Goal: Task Accomplishment & Management: Complete application form

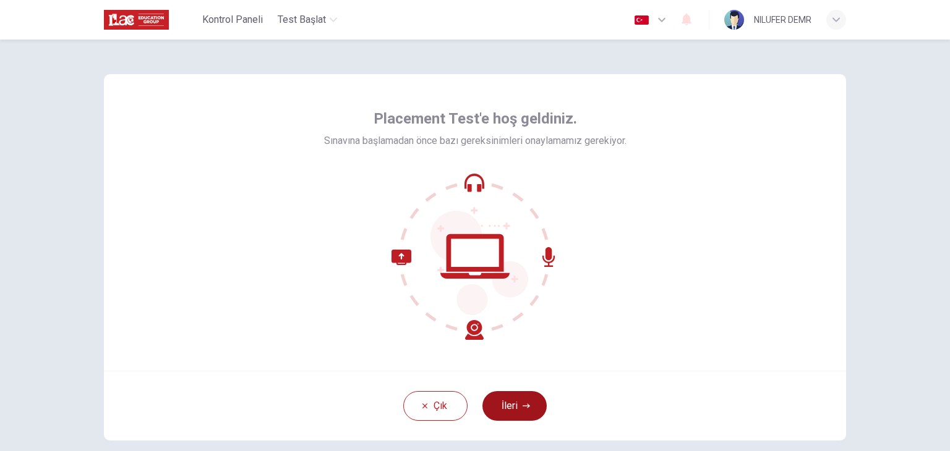
click at [512, 409] on button "İleri" at bounding box center [514, 406] width 64 height 30
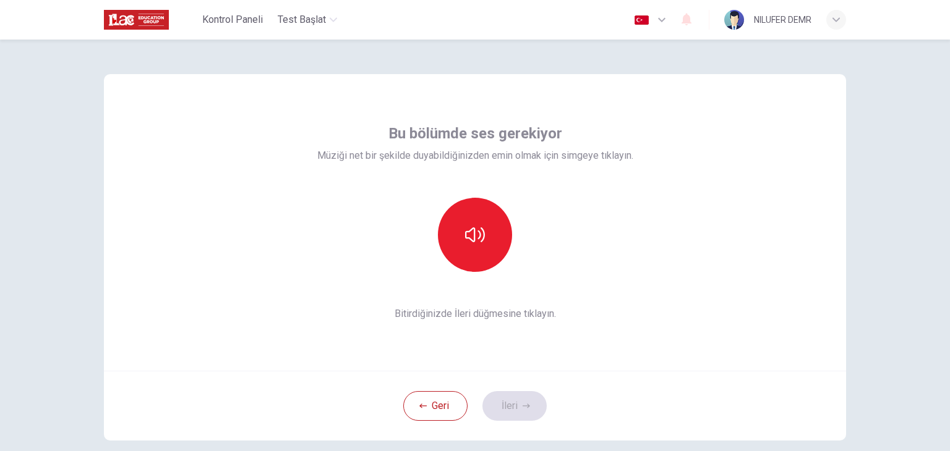
click at [637, 322] on div "Bu bölümde ses gerekiyor Müziği net bir şekilde duyabildiğinizden emin olmak iç…" at bounding box center [475, 222] width 742 height 297
click at [508, 137] on span "Bu bölümde ses gerekiyor" at bounding box center [475, 134] width 174 height 20
drag, startPoint x: 461, startPoint y: 216, endPoint x: 415, endPoint y: 223, distance: 45.7
drag, startPoint x: 415, startPoint y: 223, endPoint x: 365, endPoint y: 208, distance: 52.2
click at [365, 208] on div at bounding box center [475, 235] width 316 height 74
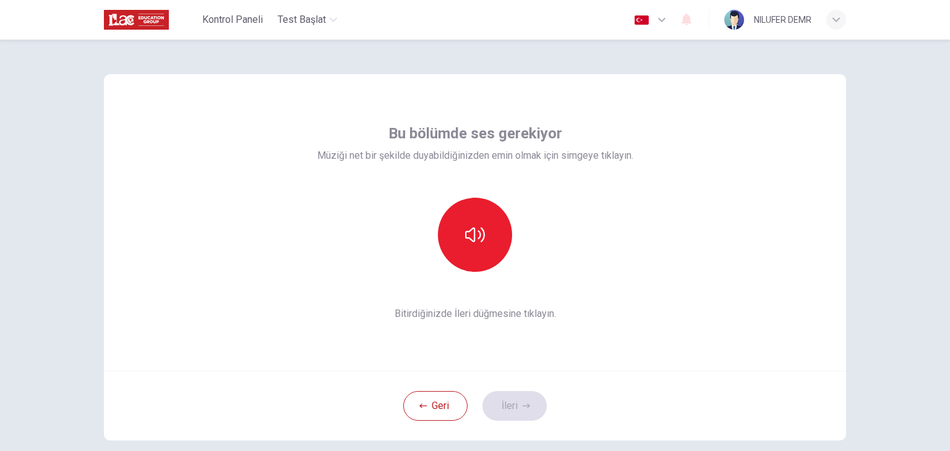
click at [614, 268] on div at bounding box center [475, 235] width 316 height 74
click at [475, 250] on button "button" at bounding box center [475, 235] width 74 height 74
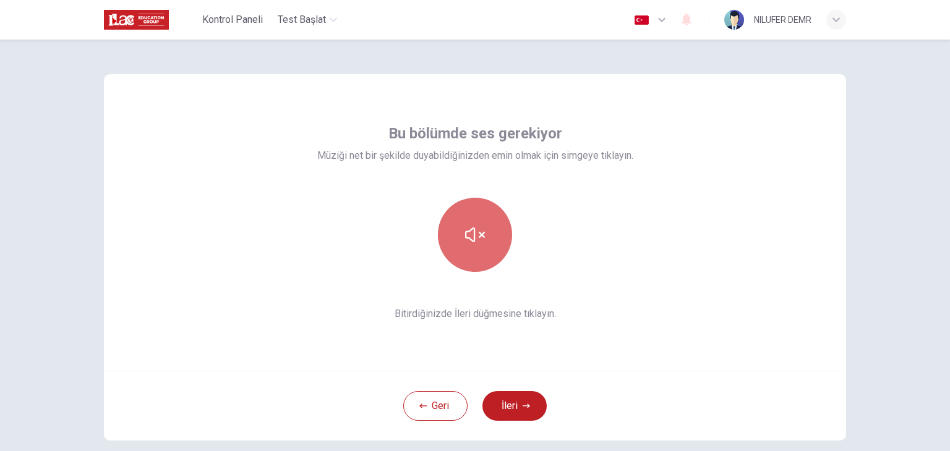
click at [480, 245] on button "button" at bounding box center [475, 235] width 74 height 74
click at [480, 246] on button "button" at bounding box center [475, 235] width 74 height 74
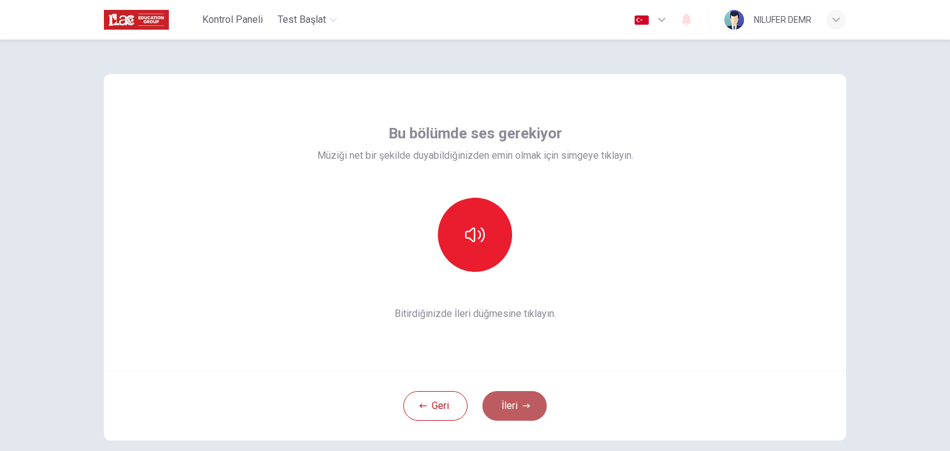
click at [504, 399] on button "İleri" at bounding box center [514, 406] width 64 height 30
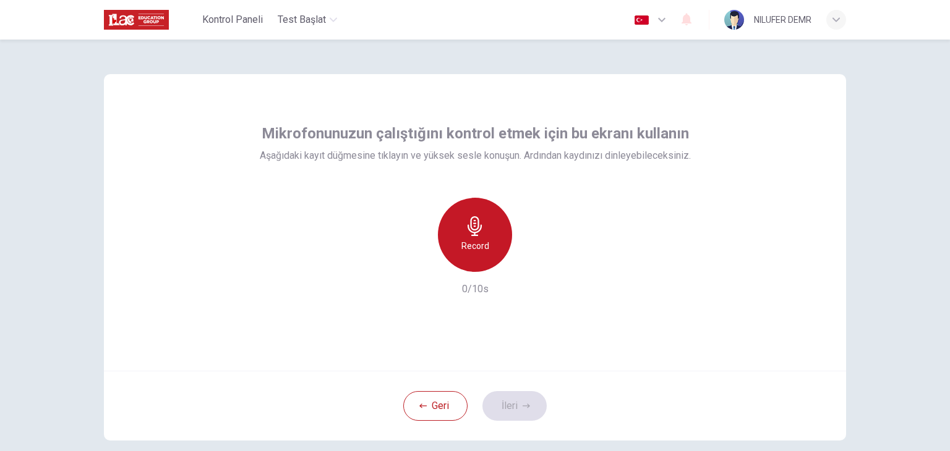
click at [465, 239] on h6 "Record" at bounding box center [475, 246] width 28 height 15
click at [466, 239] on h6 "Stop" at bounding box center [475, 246] width 19 height 15
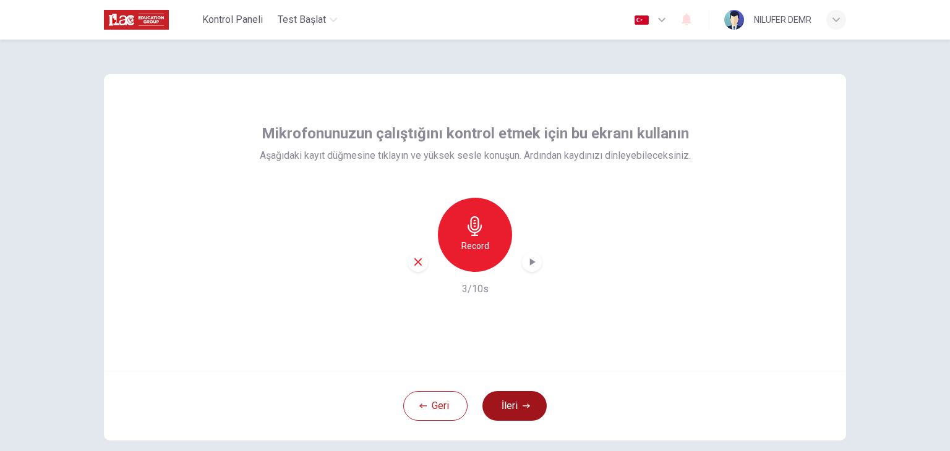
click at [514, 409] on button "İleri" at bounding box center [514, 406] width 64 height 30
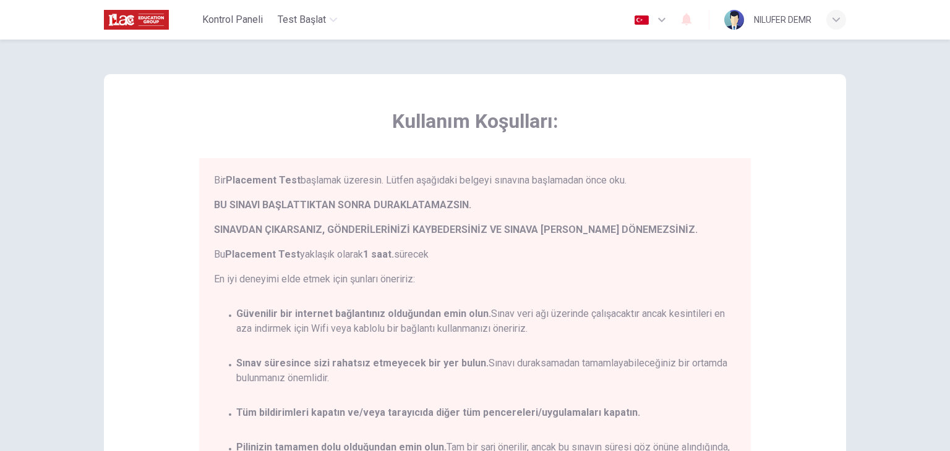
scroll to position [57, 0]
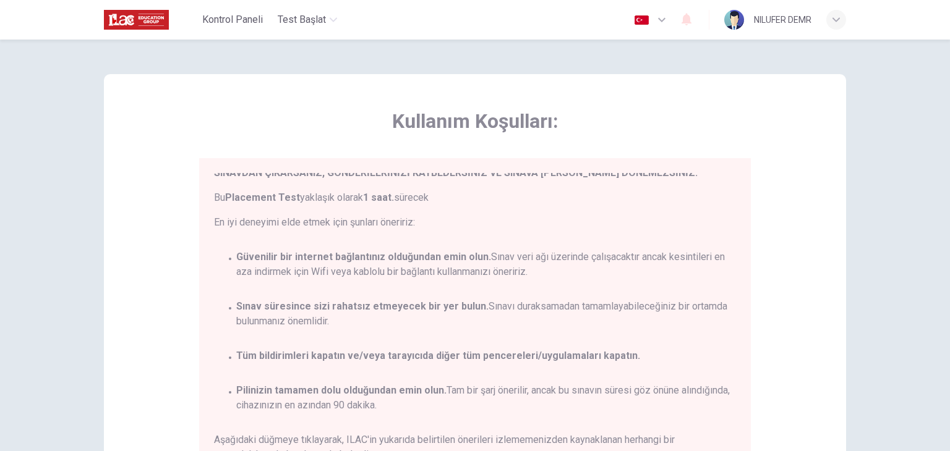
click at [683, 97] on div "Kullanım Koşulları: Bir Placement Test başlamak üzeresin. Lütfen aşağıdaki belg…" at bounding box center [475, 308] width 742 height 469
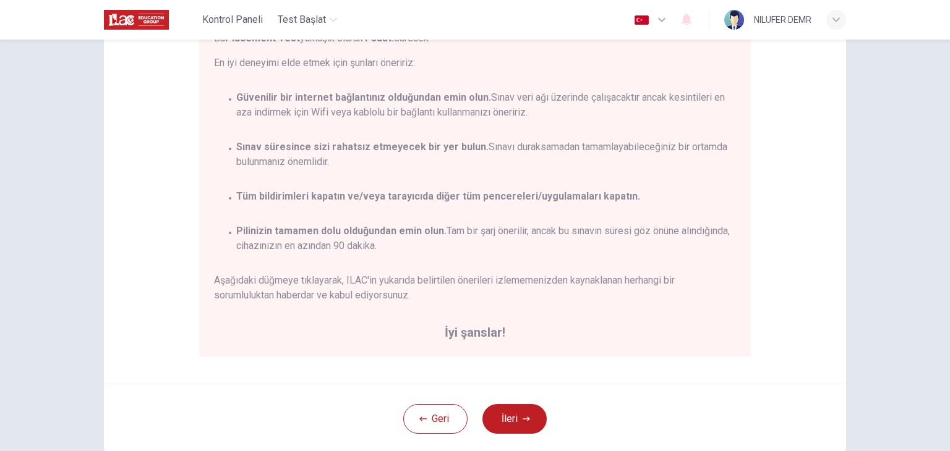
scroll to position [185, 0]
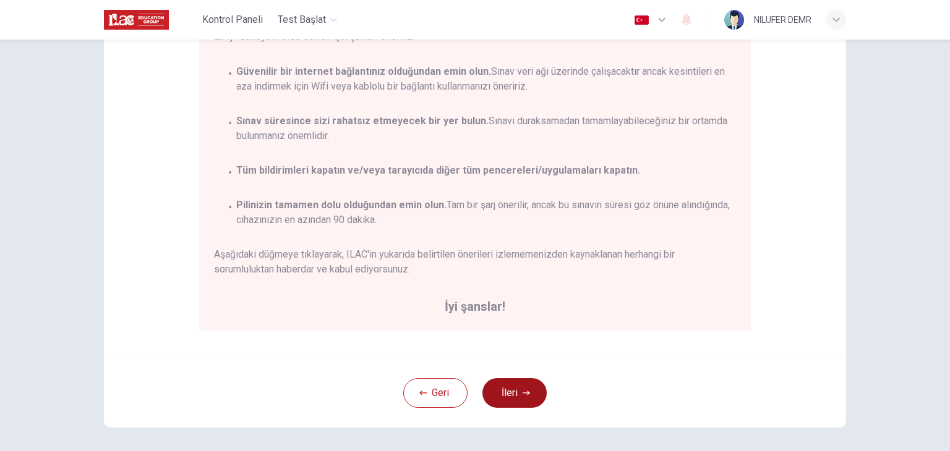
click at [509, 385] on button "İleri" at bounding box center [514, 393] width 64 height 30
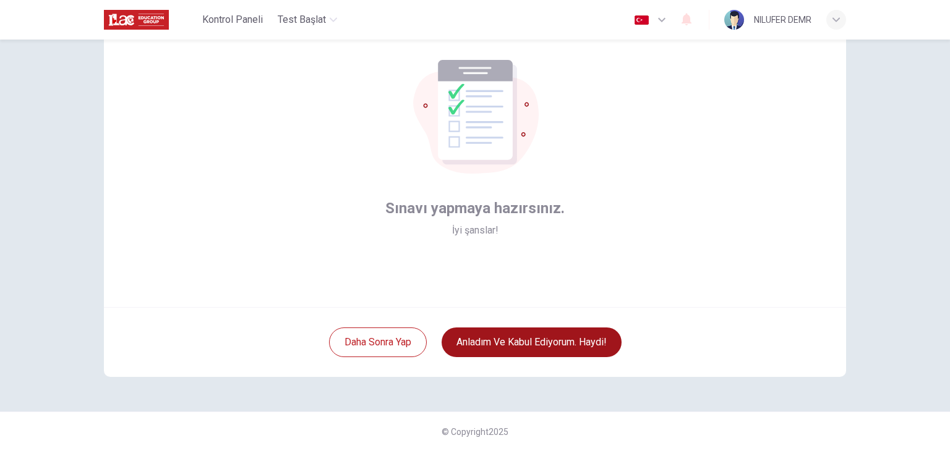
scroll to position [64, 0]
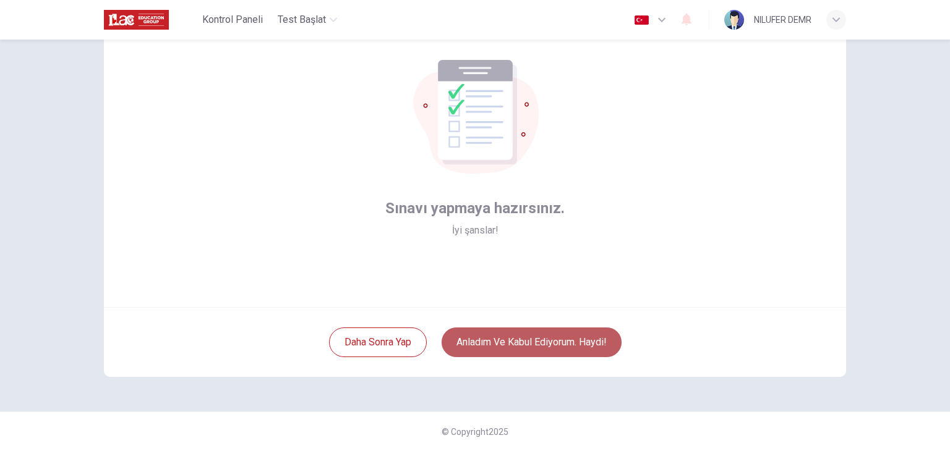
click at [514, 349] on button "Anladım ve kabul ediyorum. Haydi!" at bounding box center [531, 343] width 180 height 30
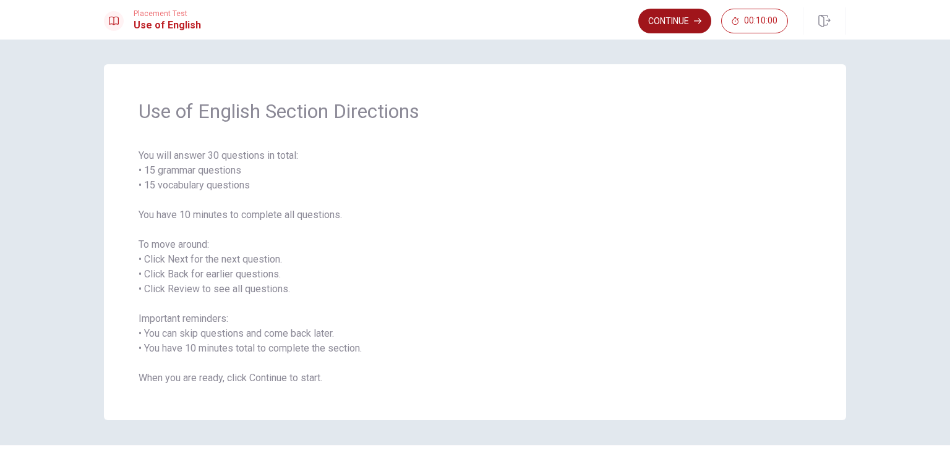
click at [681, 18] on button "Continue" at bounding box center [674, 21] width 73 height 25
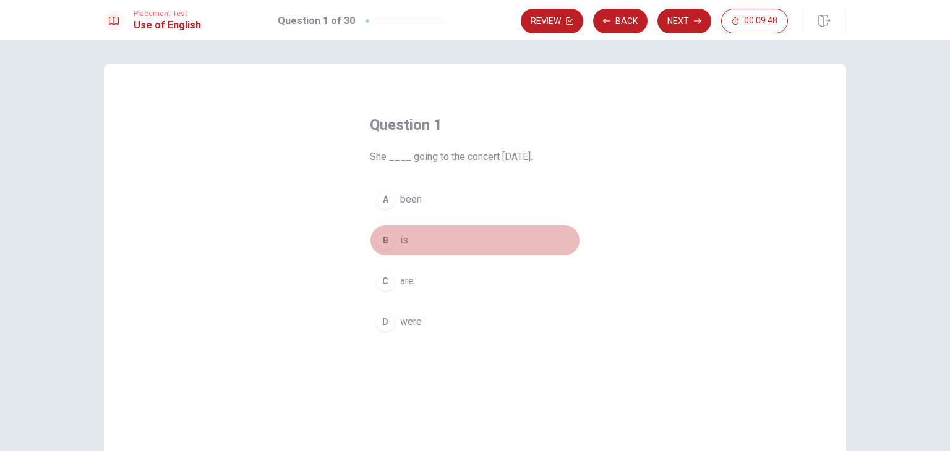
click at [383, 236] on div "B" at bounding box center [385, 241] width 20 height 20
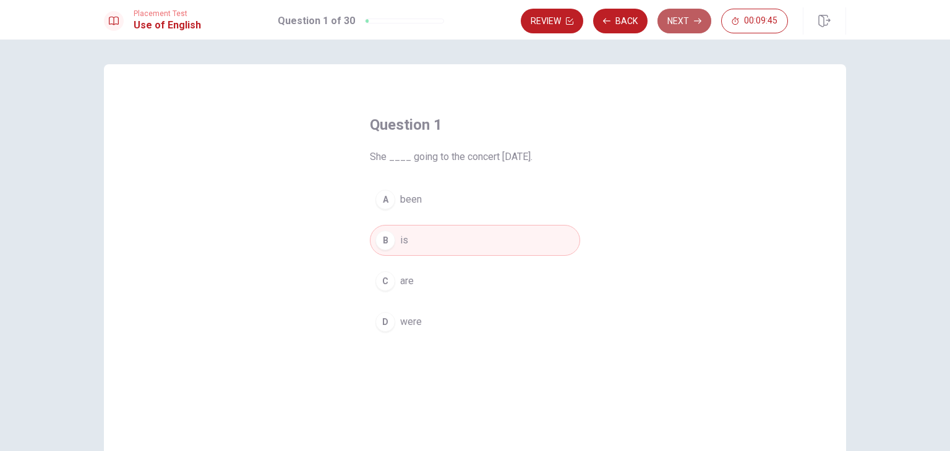
click at [676, 11] on button "Next" at bounding box center [684, 21] width 54 height 25
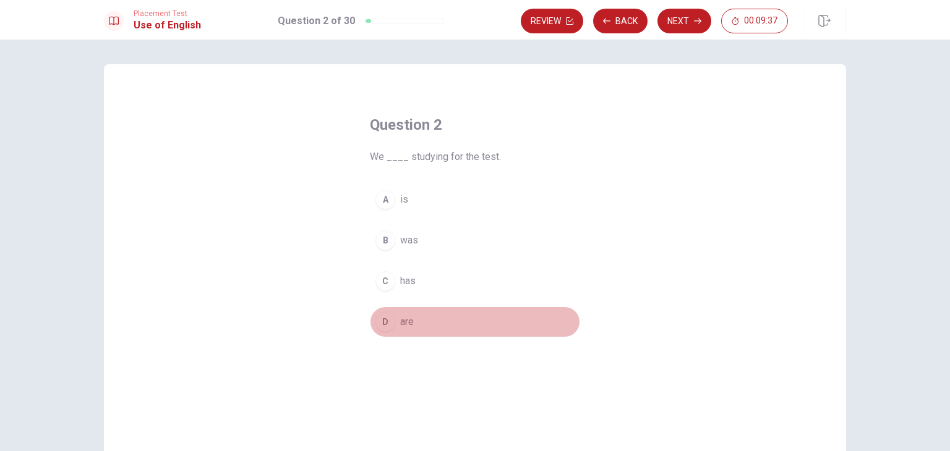
click at [393, 321] on button "D are" at bounding box center [475, 322] width 210 height 31
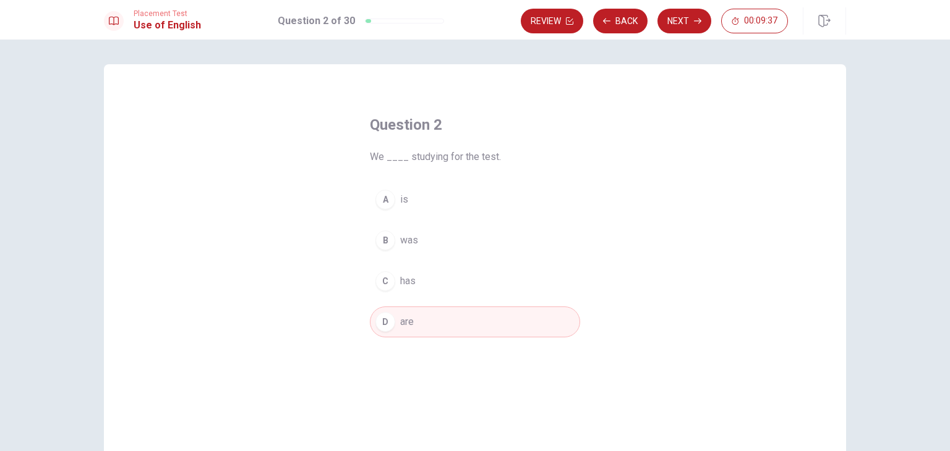
click at [393, 321] on button "D are" at bounding box center [475, 322] width 210 height 31
click at [678, 29] on button "Next" at bounding box center [684, 21] width 54 height 25
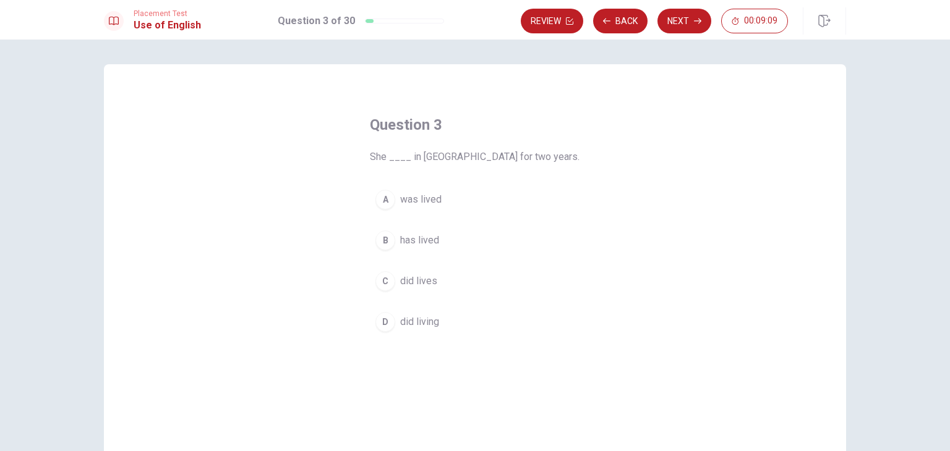
click at [385, 198] on div "A" at bounding box center [385, 200] width 20 height 20
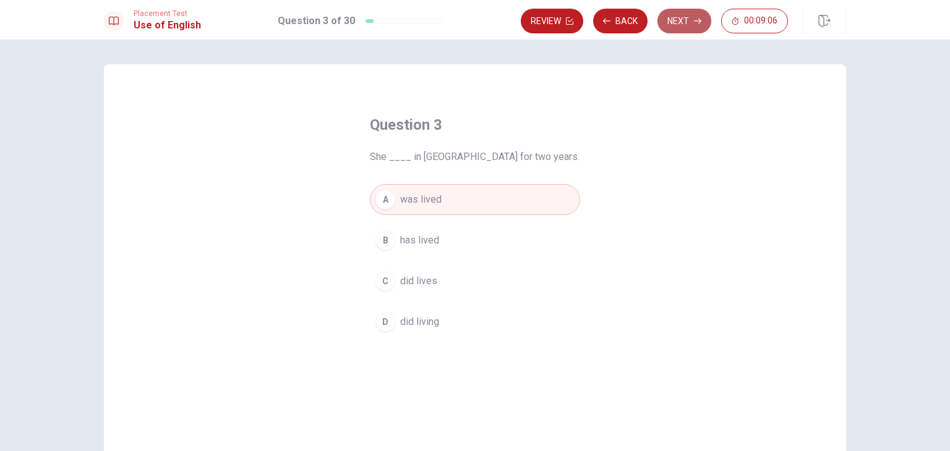
click at [672, 25] on button "Next" at bounding box center [684, 21] width 54 height 25
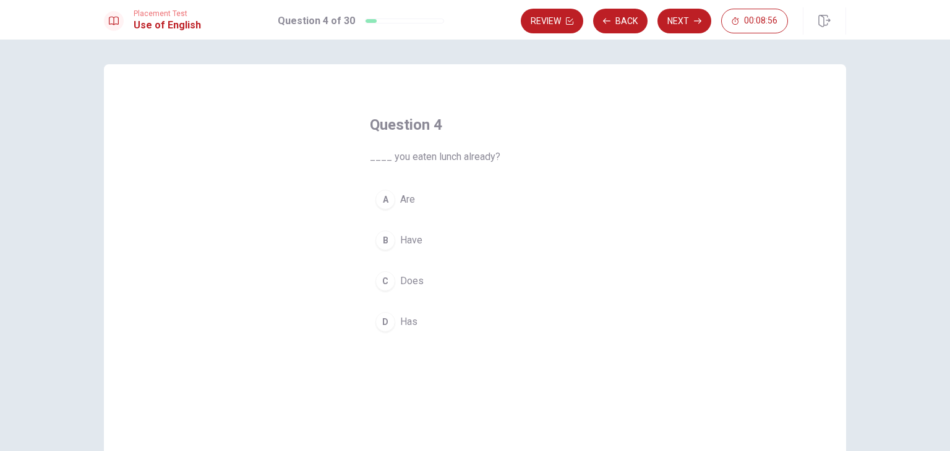
click at [386, 203] on div "A" at bounding box center [385, 200] width 20 height 20
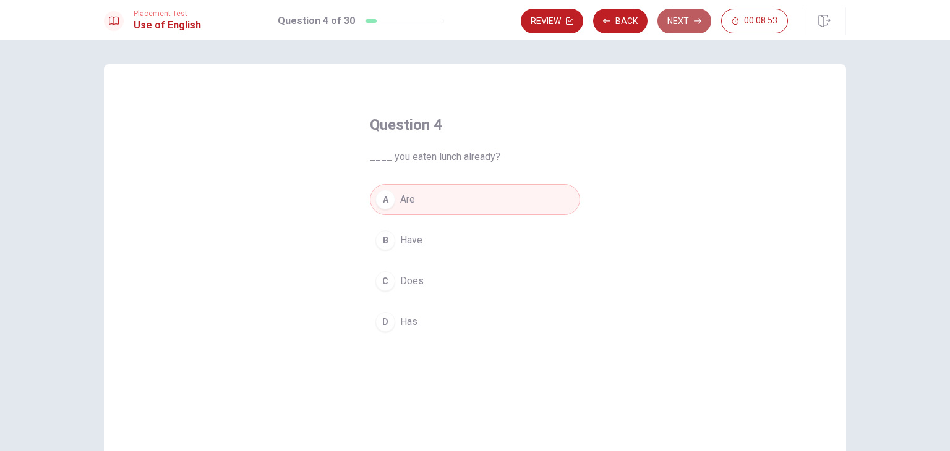
click at [683, 26] on button "Next" at bounding box center [684, 21] width 54 height 25
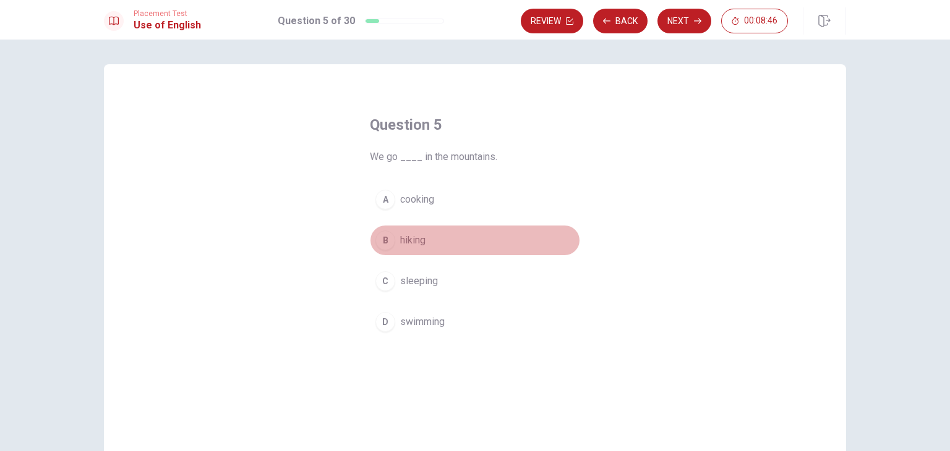
click at [390, 235] on div "B" at bounding box center [385, 241] width 20 height 20
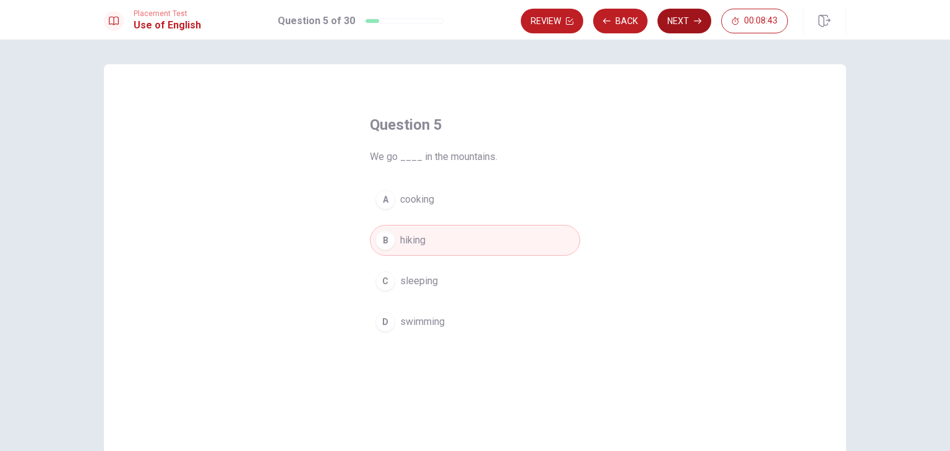
click at [678, 15] on button "Next" at bounding box center [684, 21] width 54 height 25
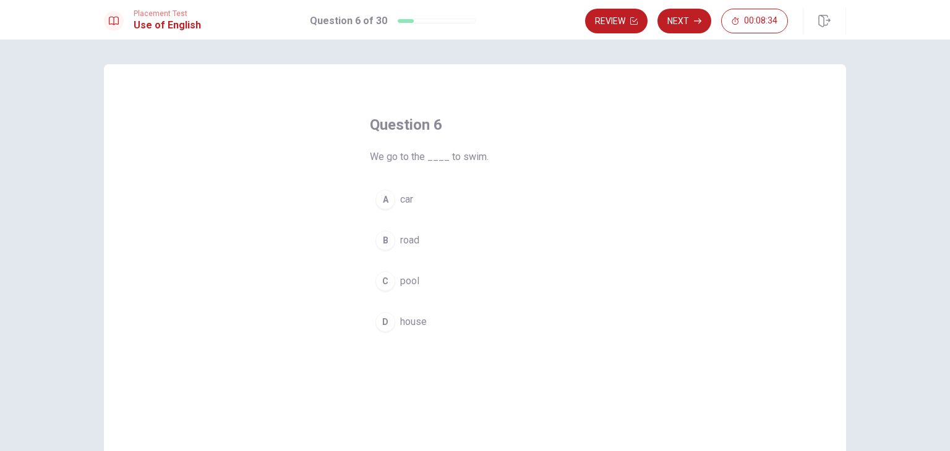
click at [380, 283] on div "C" at bounding box center [385, 281] width 20 height 20
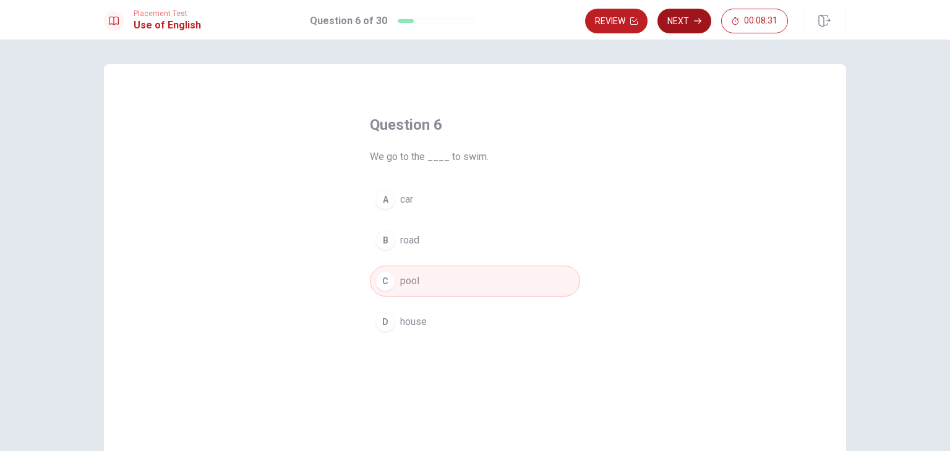
click at [673, 28] on button "Next" at bounding box center [684, 21] width 54 height 25
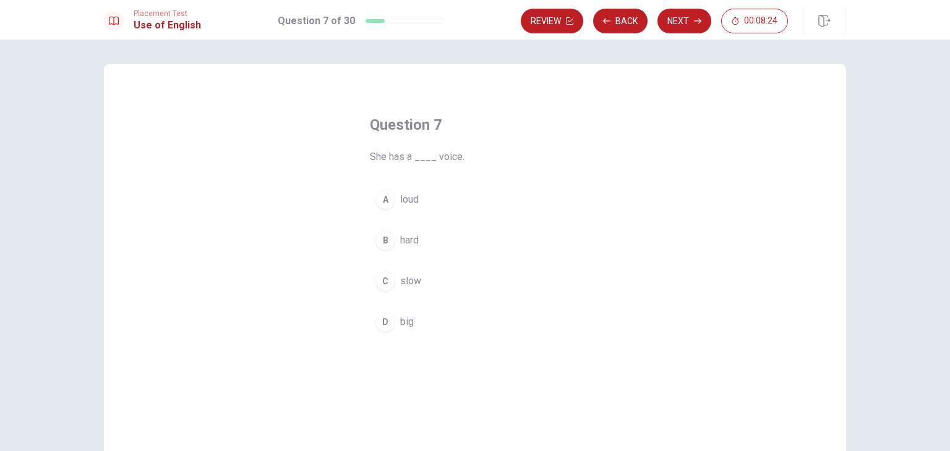
click at [383, 198] on div "A" at bounding box center [385, 200] width 20 height 20
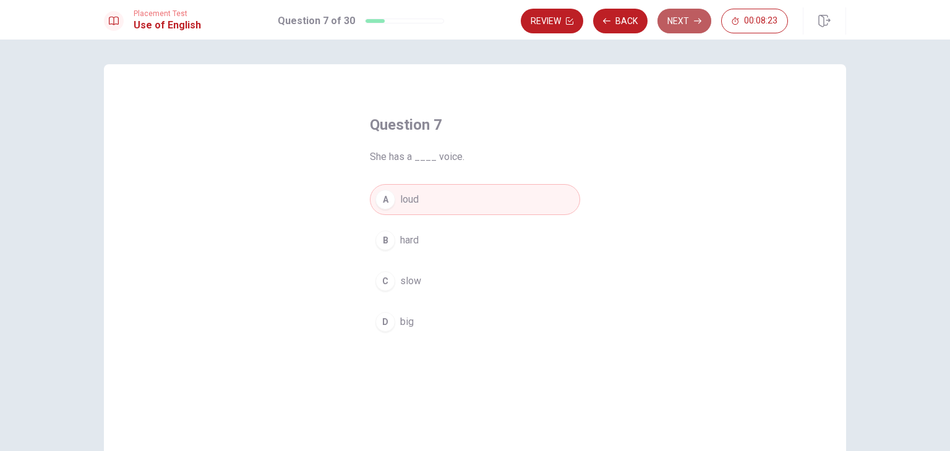
click at [691, 20] on button "Next" at bounding box center [684, 21] width 54 height 25
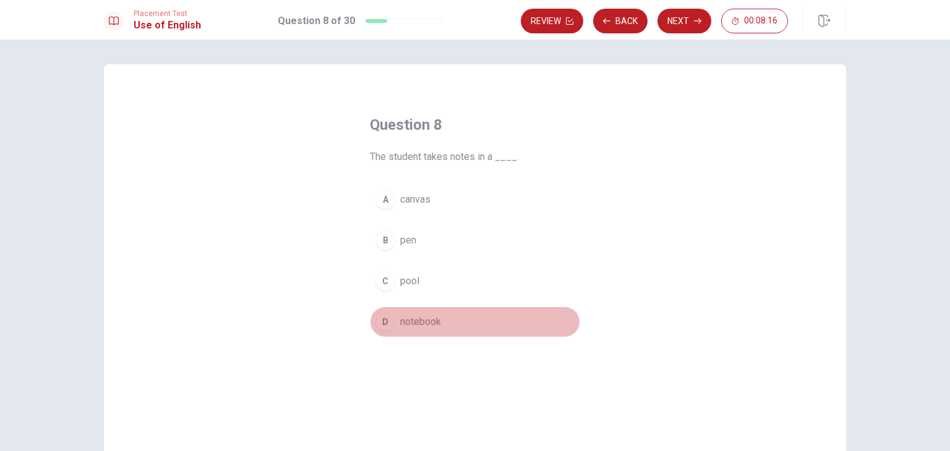
click at [378, 325] on div "D" at bounding box center [385, 322] width 20 height 20
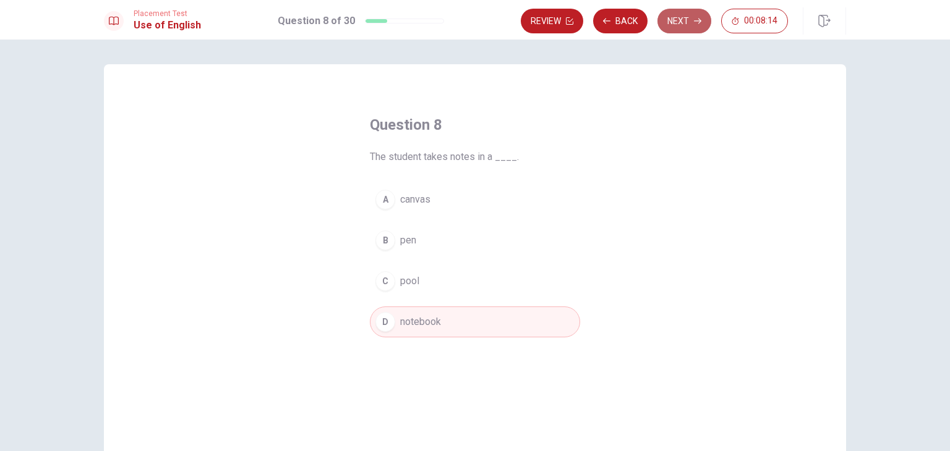
click at [675, 26] on button "Next" at bounding box center [684, 21] width 54 height 25
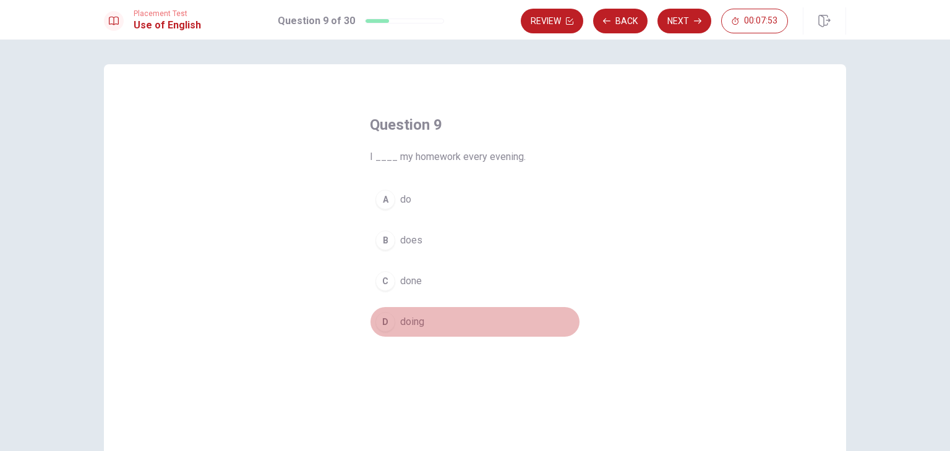
click at [382, 320] on div "D" at bounding box center [385, 322] width 20 height 20
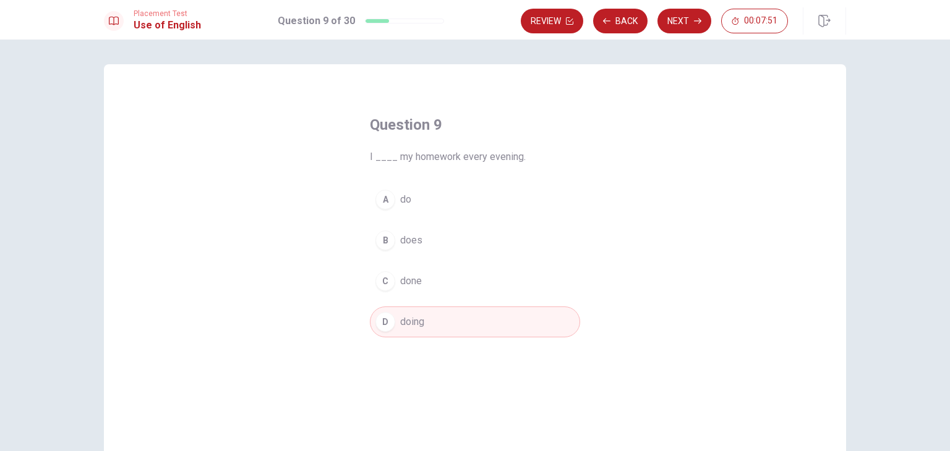
click at [383, 197] on div "A" at bounding box center [385, 200] width 20 height 20
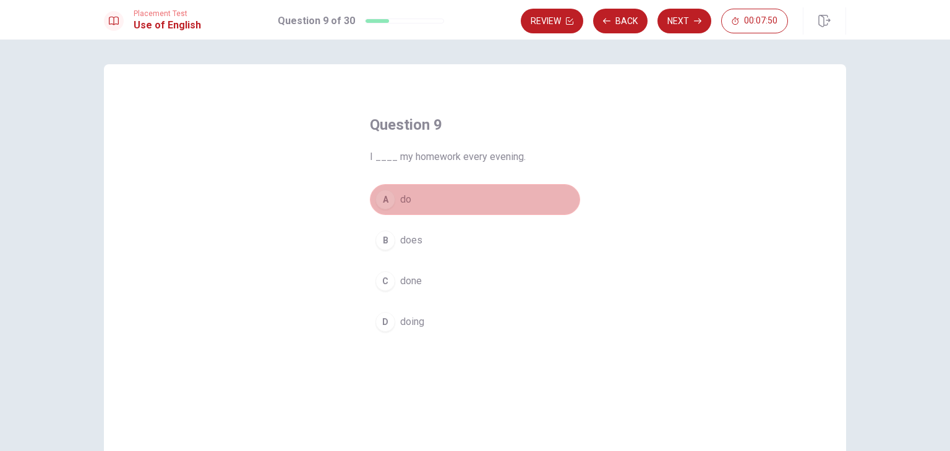
click at [383, 197] on div "A" at bounding box center [385, 200] width 20 height 20
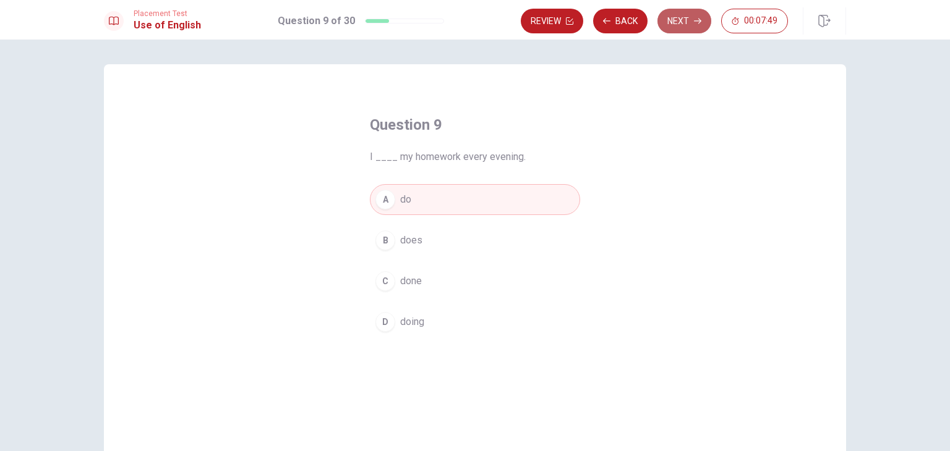
click at [667, 20] on button "Next" at bounding box center [684, 21] width 54 height 25
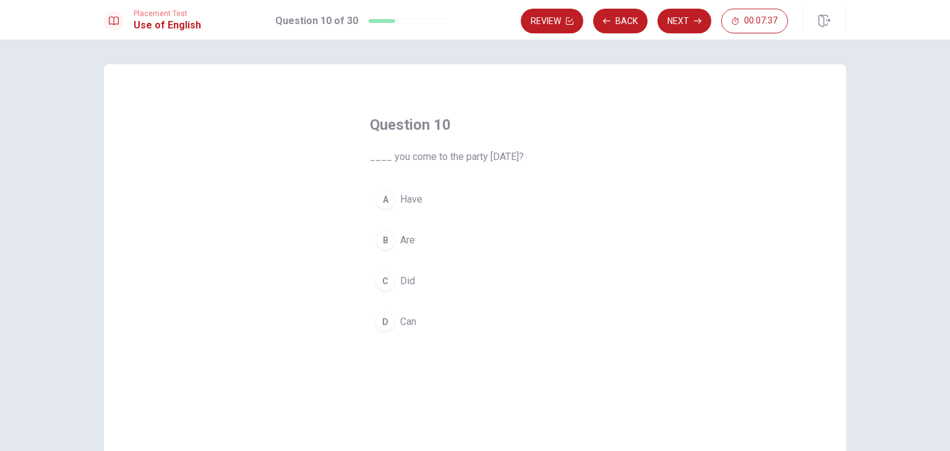
click at [384, 317] on div "D" at bounding box center [385, 322] width 20 height 20
click at [380, 278] on div "C" at bounding box center [385, 281] width 20 height 20
click at [385, 244] on div "B" at bounding box center [385, 241] width 20 height 20
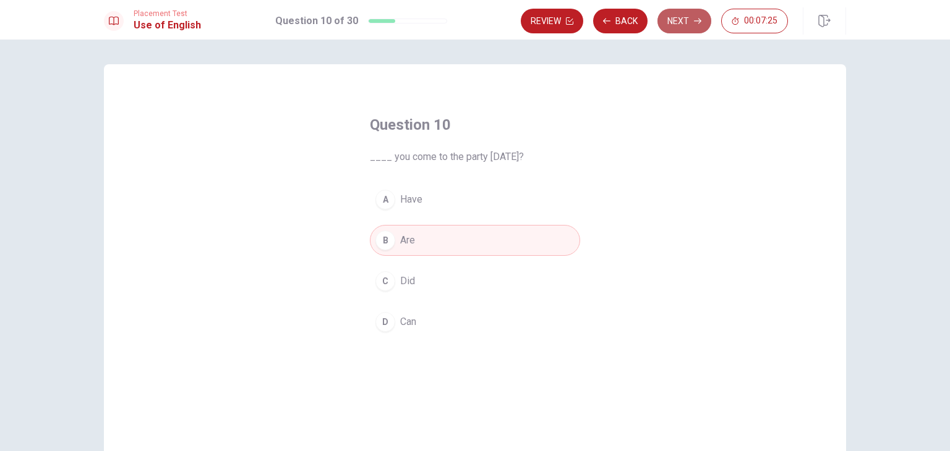
click at [695, 15] on button "Next" at bounding box center [684, 21] width 54 height 25
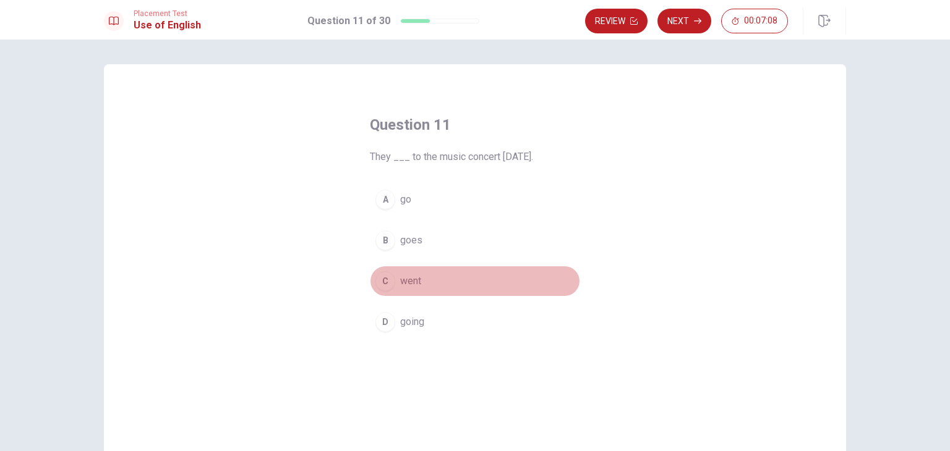
click at [382, 279] on div "C" at bounding box center [385, 281] width 20 height 20
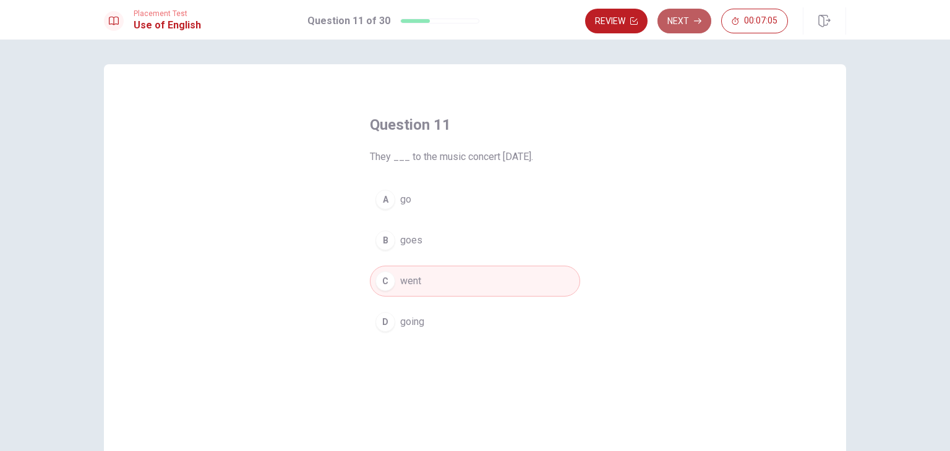
click at [684, 21] on button "Next" at bounding box center [684, 21] width 54 height 25
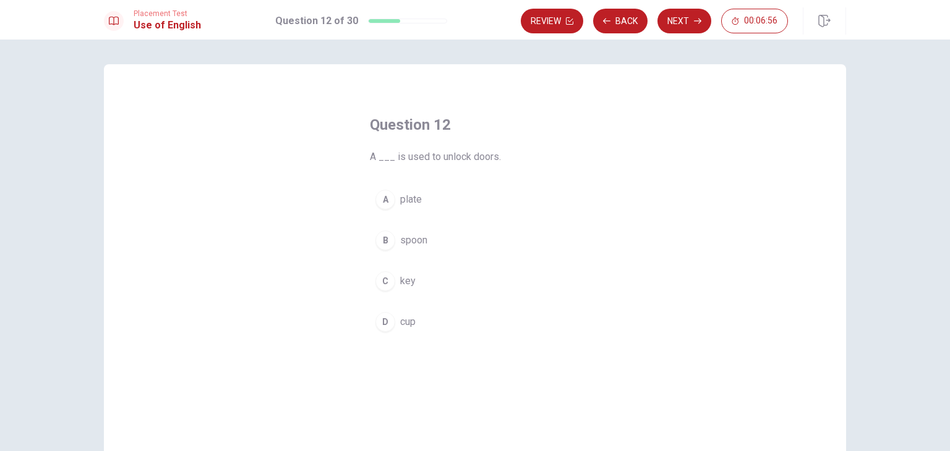
click at [381, 286] on div "C" at bounding box center [385, 281] width 20 height 20
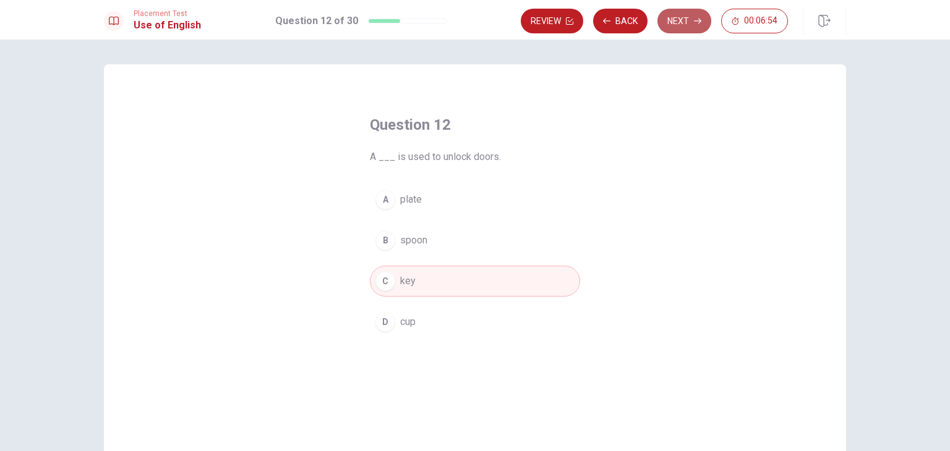
click at [687, 22] on button "Next" at bounding box center [684, 21] width 54 height 25
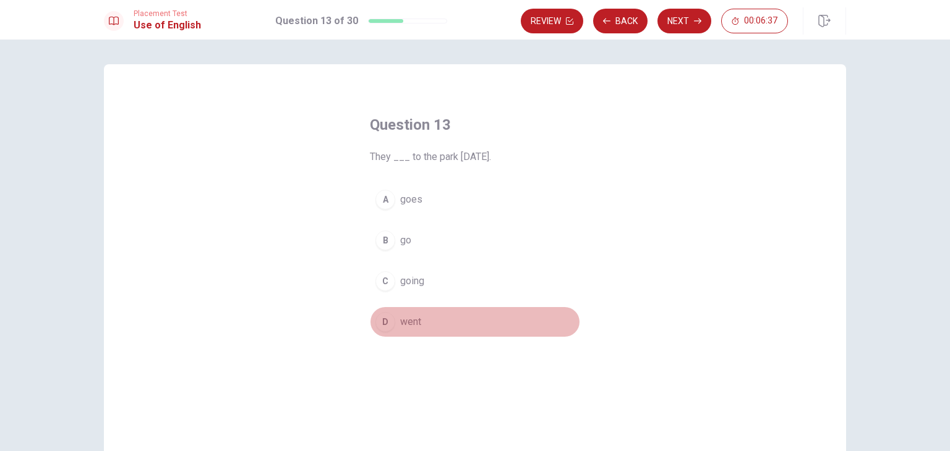
click at [381, 321] on div "D" at bounding box center [385, 322] width 20 height 20
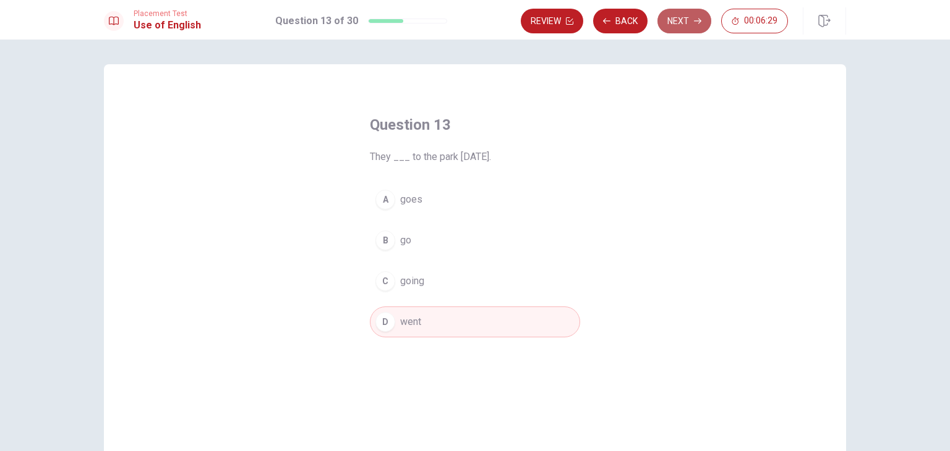
click at [689, 25] on button "Next" at bounding box center [684, 21] width 54 height 25
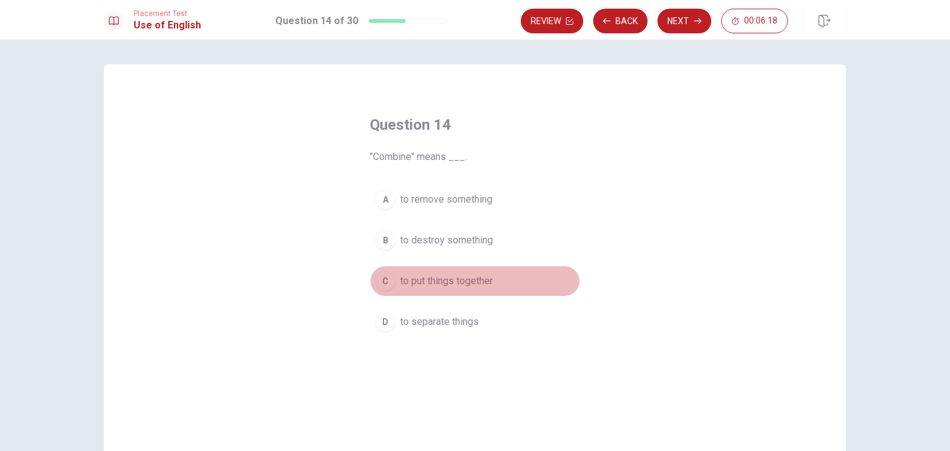
click at [383, 281] on div "C" at bounding box center [385, 281] width 20 height 20
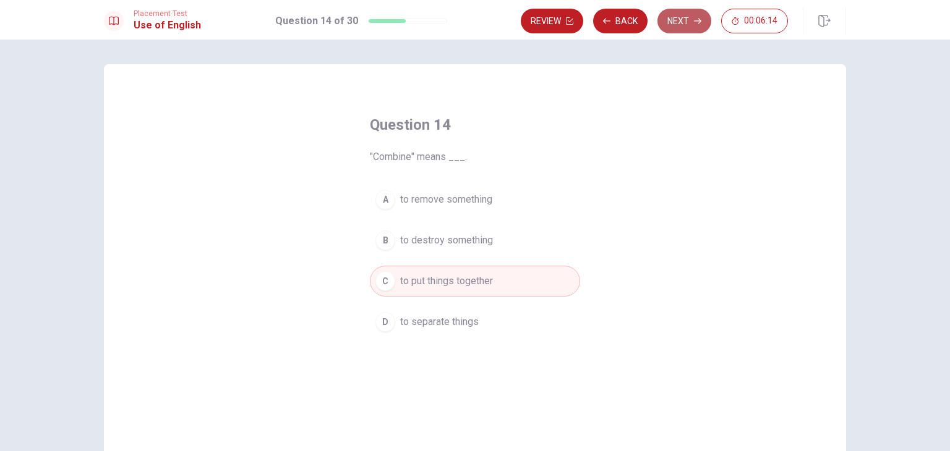
click at [690, 14] on button "Next" at bounding box center [684, 21] width 54 height 25
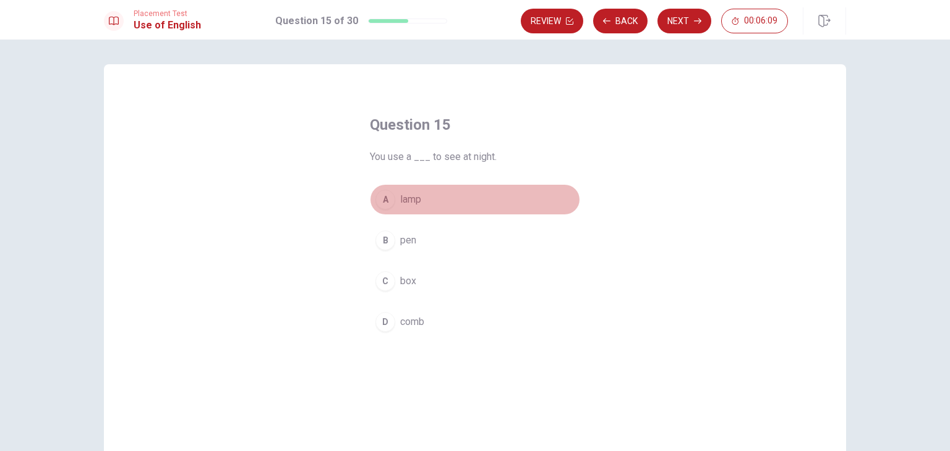
click at [385, 200] on div "A" at bounding box center [385, 200] width 20 height 20
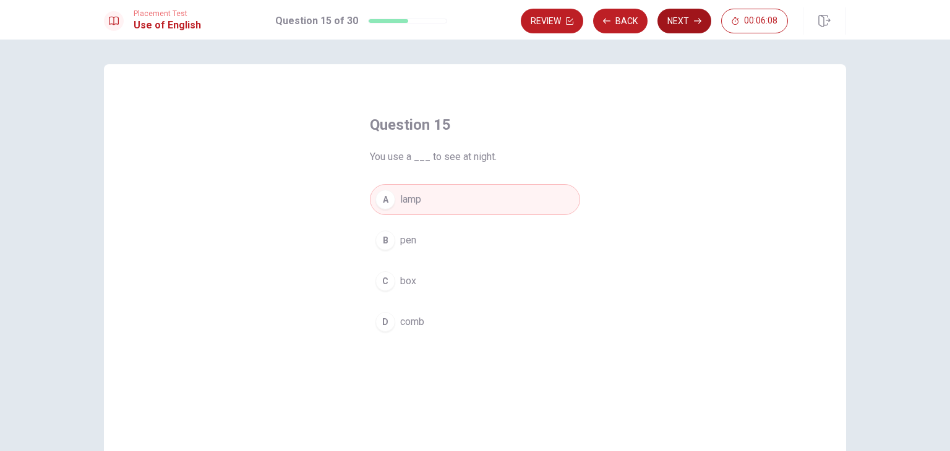
click at [686, 25] on button "Next" at bounding box center [684, 21] width 54 height 25
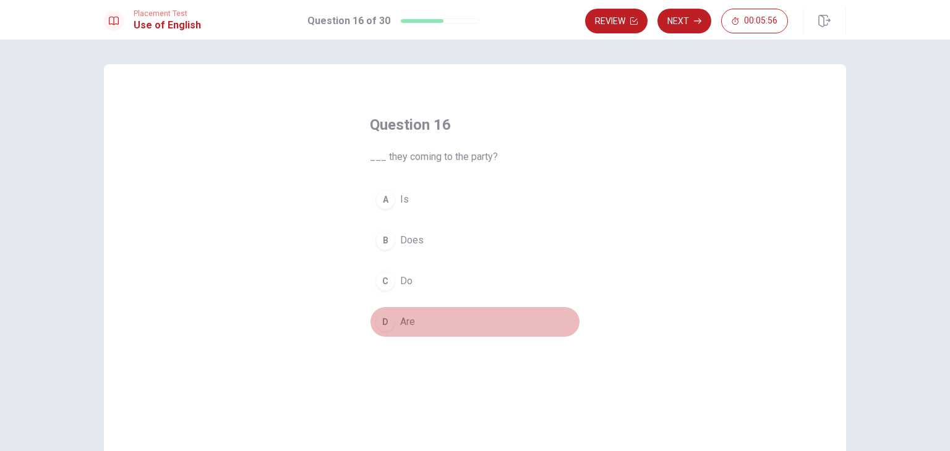
click at [381, 325] on div "D" at bounding box center [385, 322] width 20 height 20
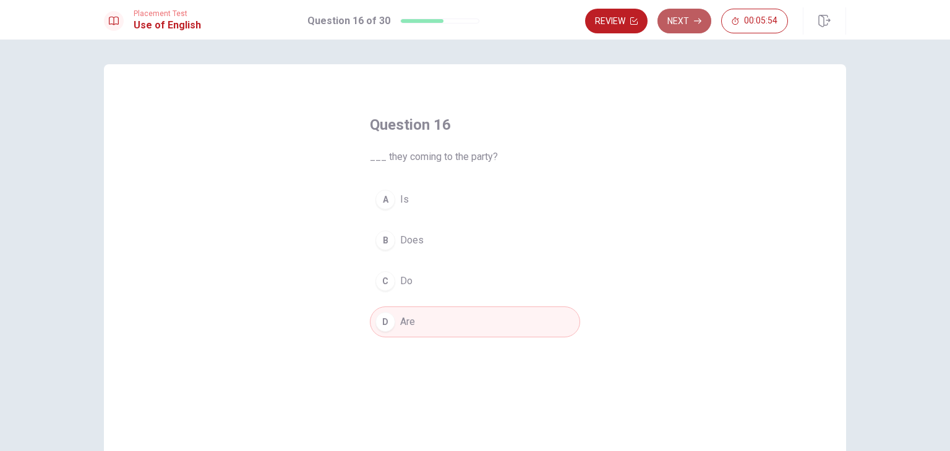
click at [685, 20] on button "Next" at bounding box center [684, 21] width 54 height 25
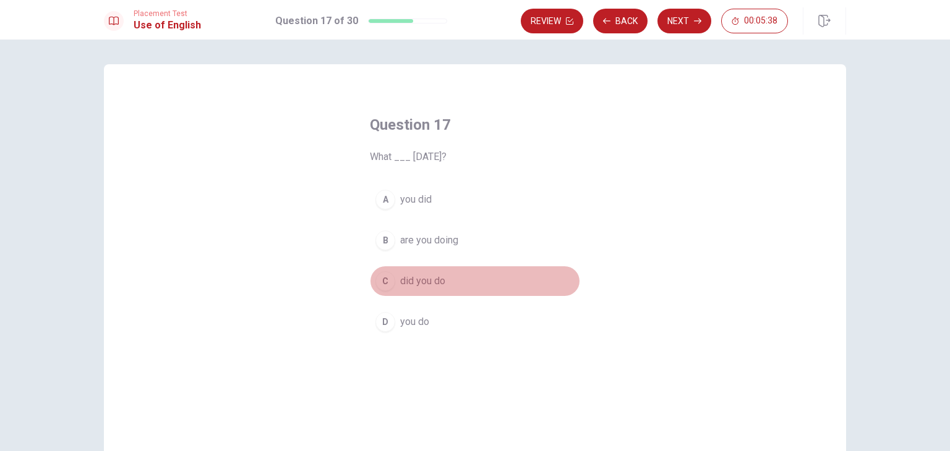
click at [381, 280] on div "C" at bounding box center [385, 281] width 20 height 20
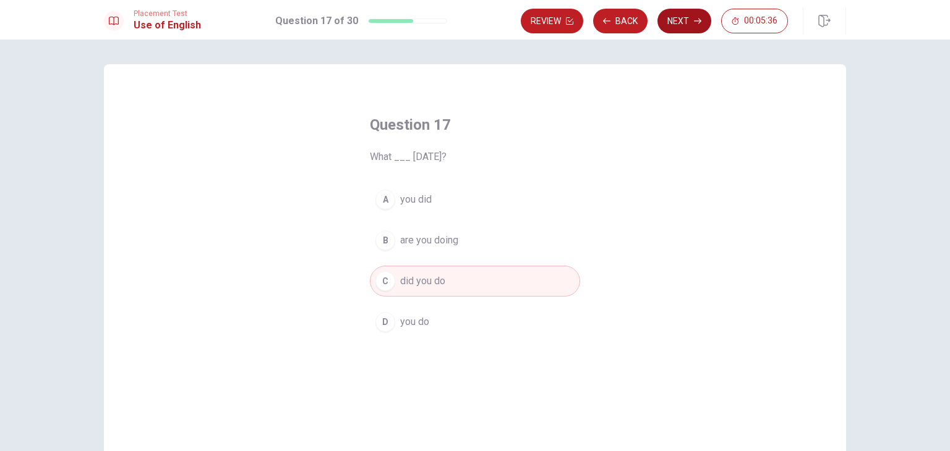
click at [691, 22] on button "Next" at bounding box center [684, 21] width 54 height 25
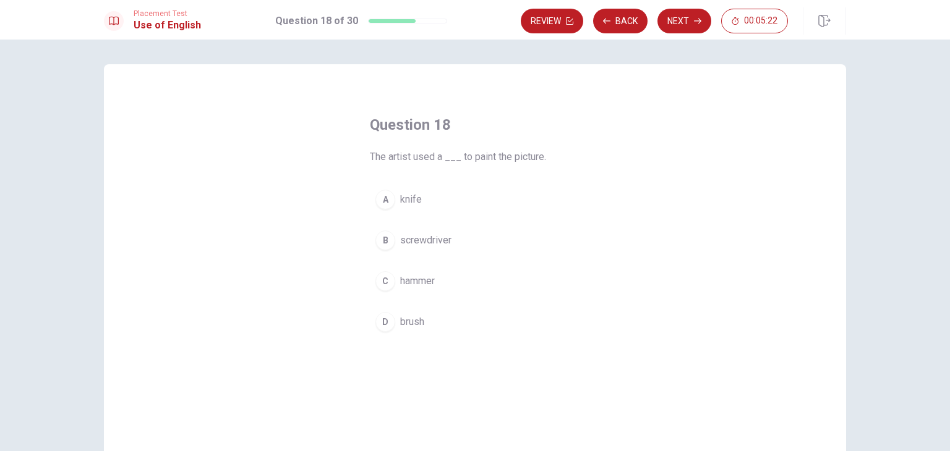
click at [388, 317] on div "D" at bounding box center [385, 322] width 20 height 20
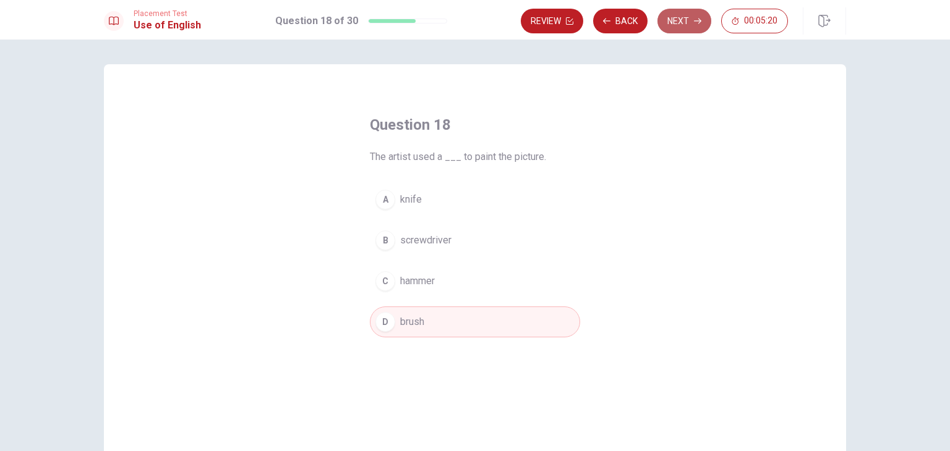
click at [688, 23] on button "Next" at bounding box center [684, 21] width 54 height 25
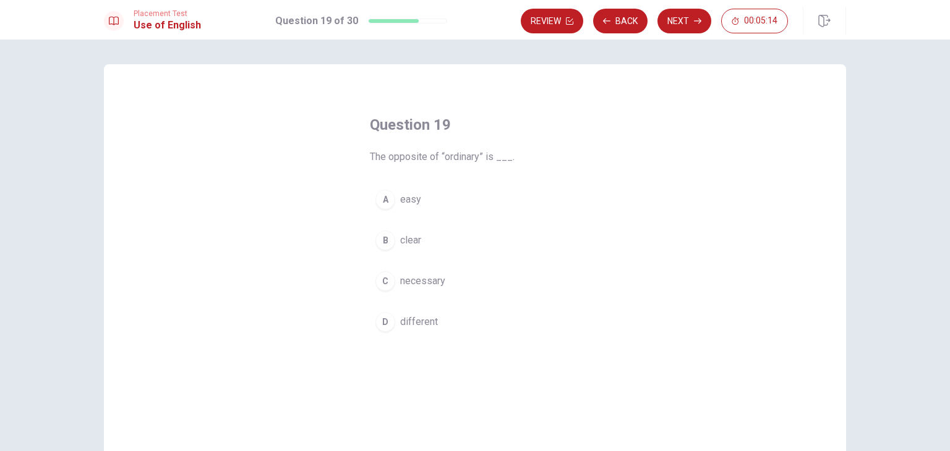
click at [386, 320] on div "D" at bounding box center [385, 322] width 20 height 20
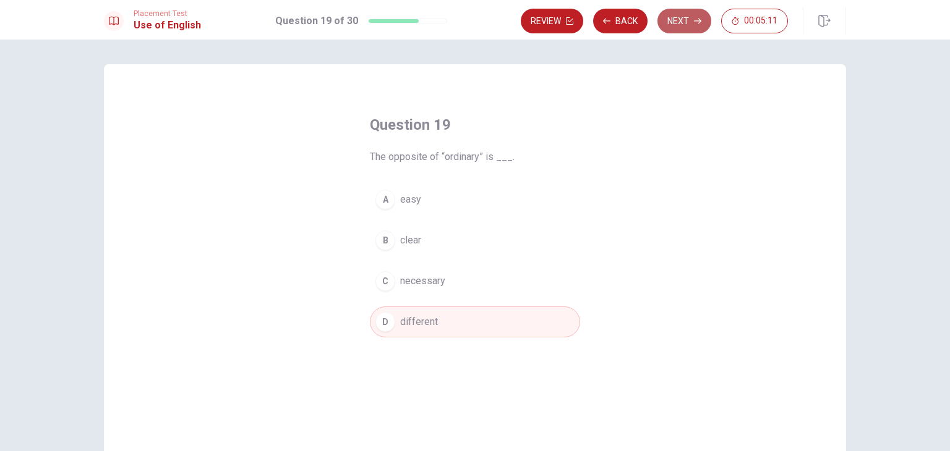
click at [689, 15] on button "Next" at bounding box center [684, 21] width 54 height 25
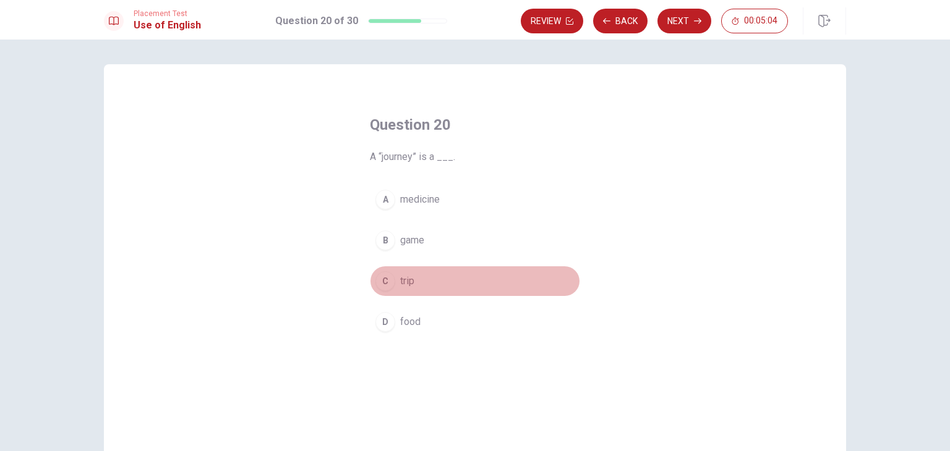
click at [388, 275] on div "C" at bounding box center [385, 281] width 20 height 20
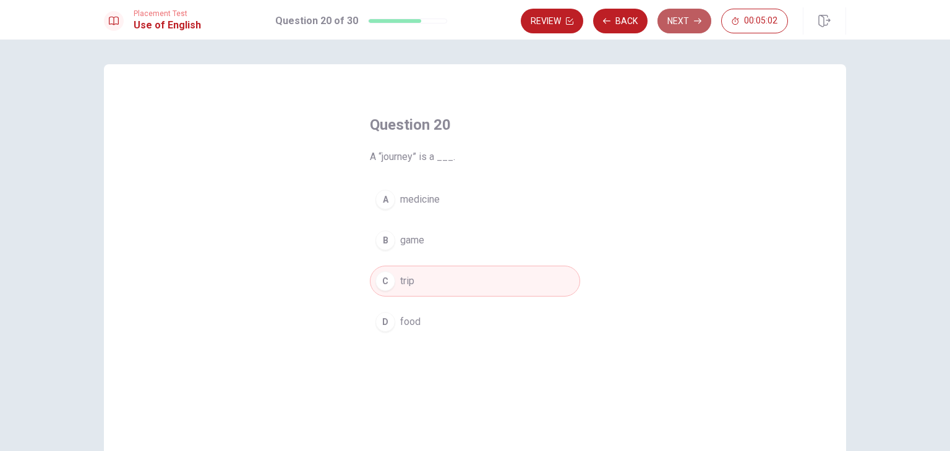
click at [686, 13] on button "Next" at bounding box center [684, 21] width 54 height 25
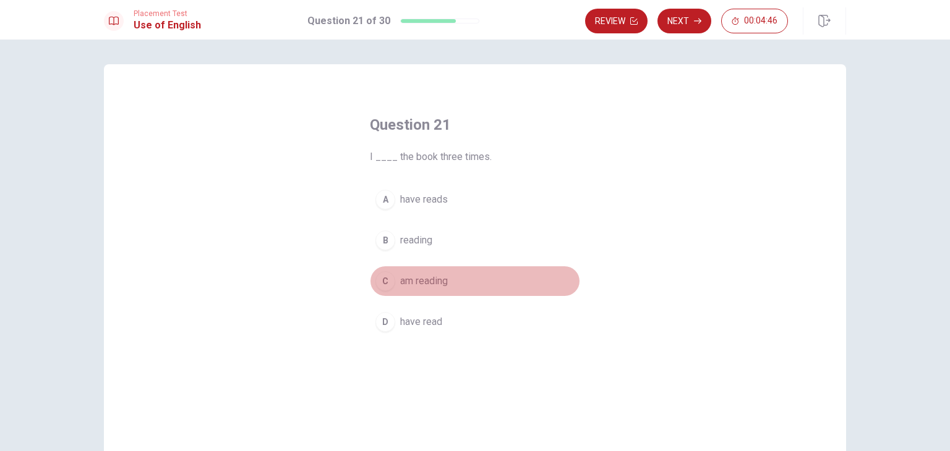
click at [380, 281] on div "C" at bounding box center [385, 281] width 20 height 20
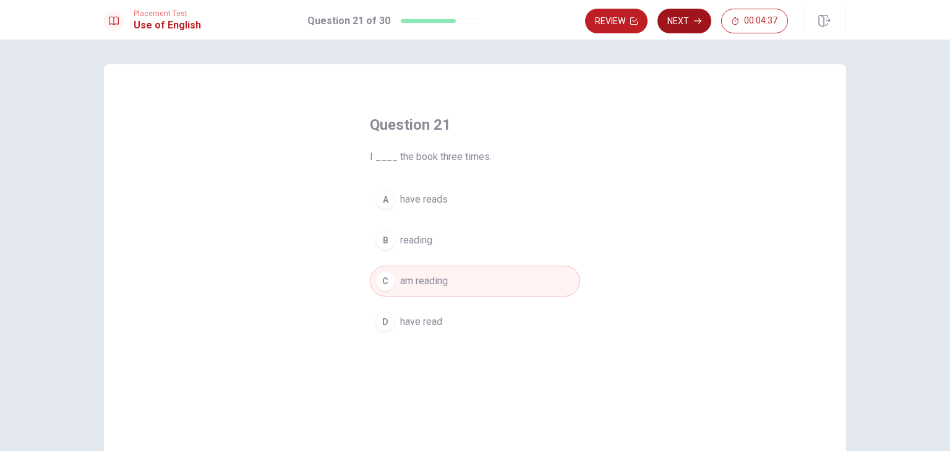
click at [682, 24] on button "Next" at bounding box center [684, 21] width 54 height 25
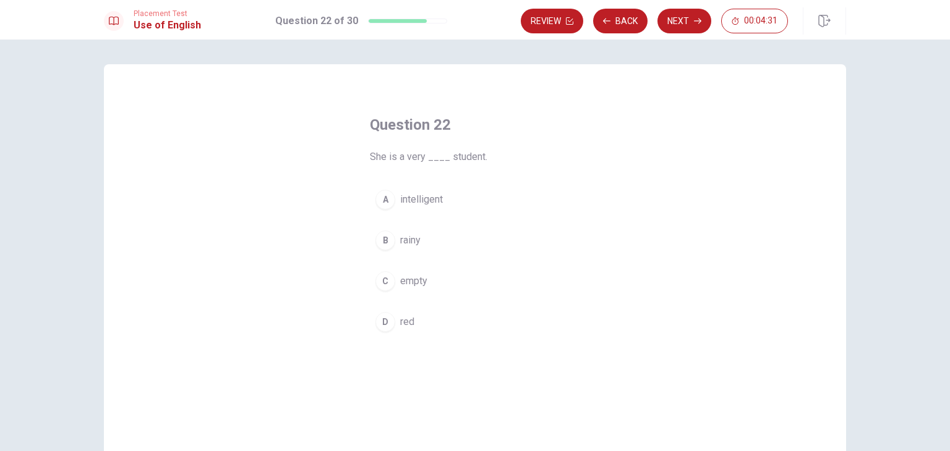
click at [383, 198] on div "A" at bounding box center [385, 200] width 20 height 20
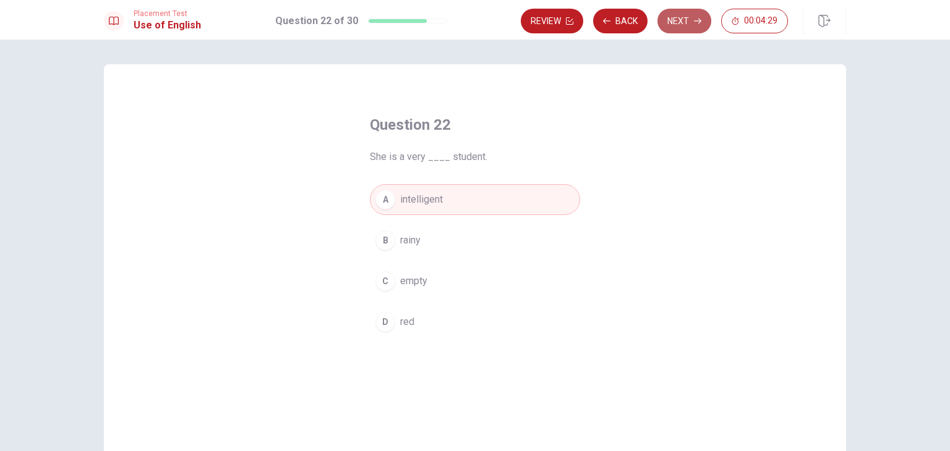
click at [687, 22] on button "Next" at bounding box center [684, 21] width 54 height 25
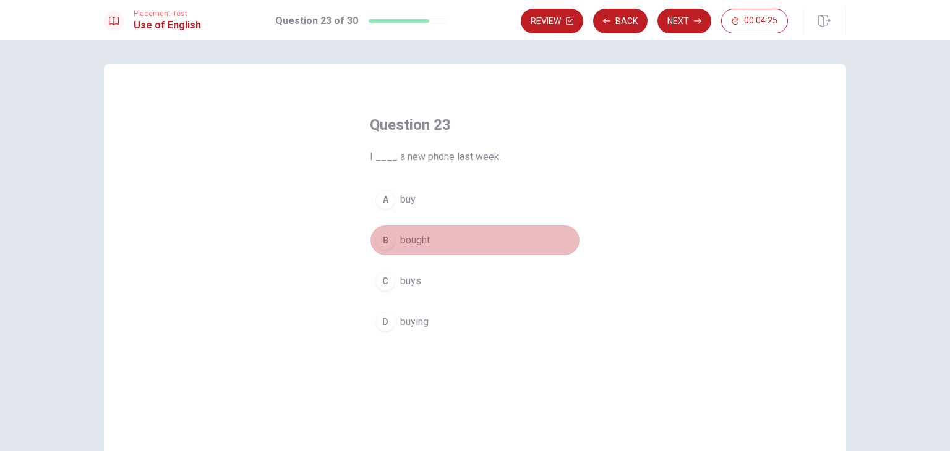
click at [381, 245] on div "B" at bounding box center [385, 241] width 20 height 20
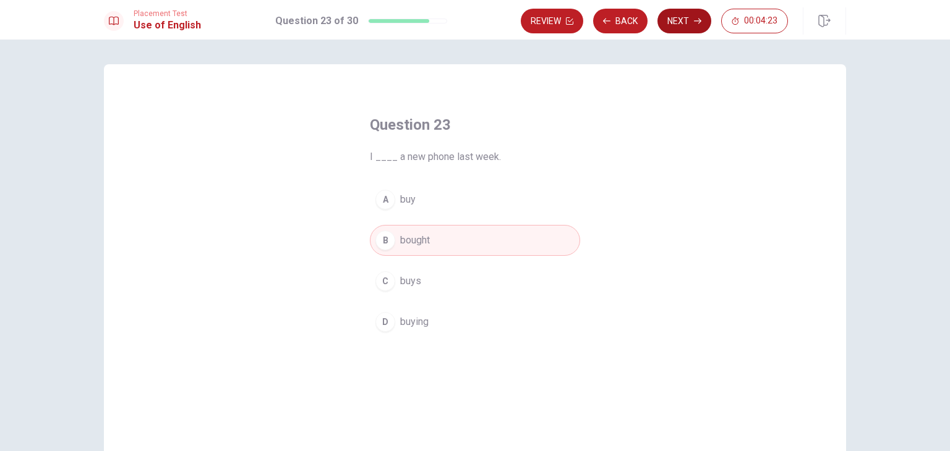
click at [665, 22] on button "Next" at bounding box center [684, 21] width 54 height 25
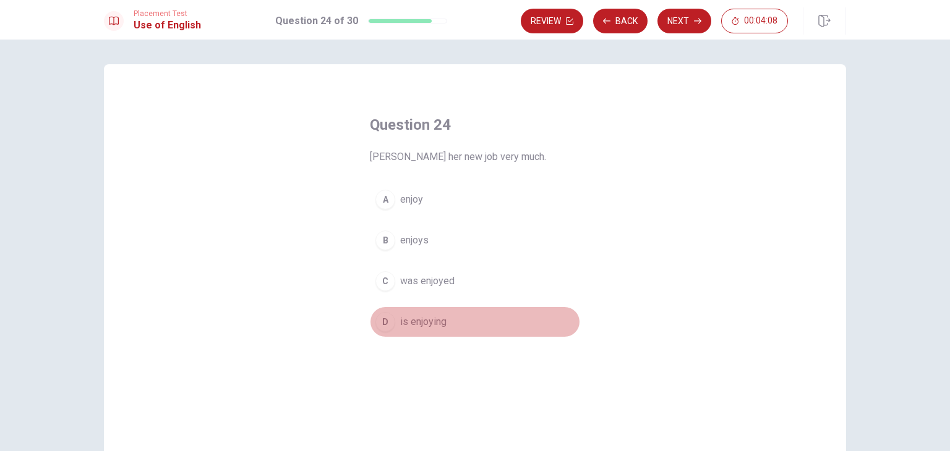
click at [384, 320] on div "D" at bounding box center [385, 322] width 20 height 20
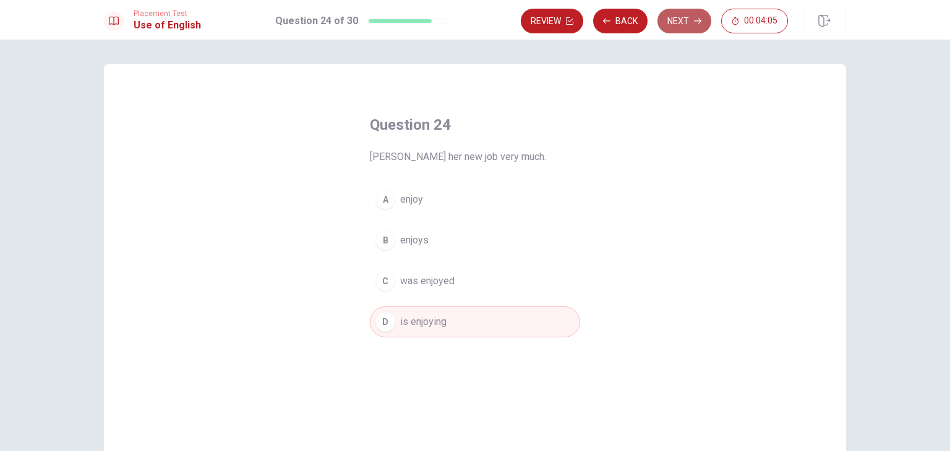
click at [672, 22] on button "Next" at bounding box center [684, 21] width 54 height 25
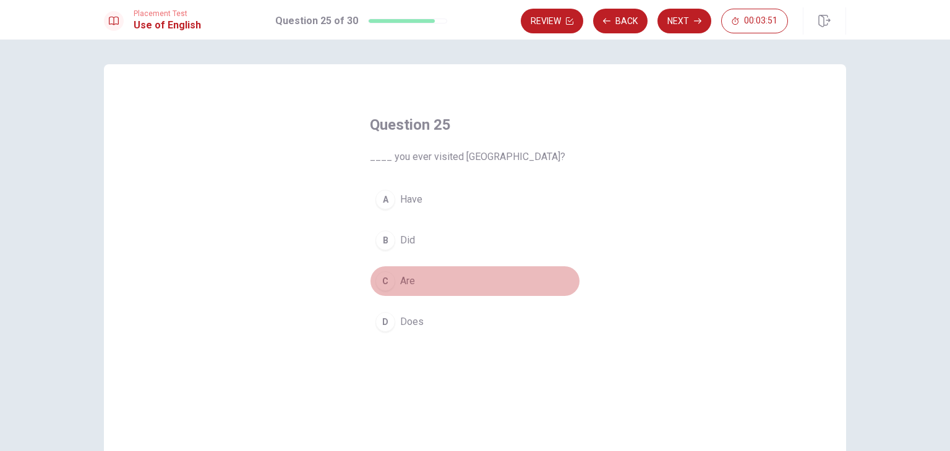
click at [384, 276] on div "C" at bounding box center [385, 281] width 20 height 20
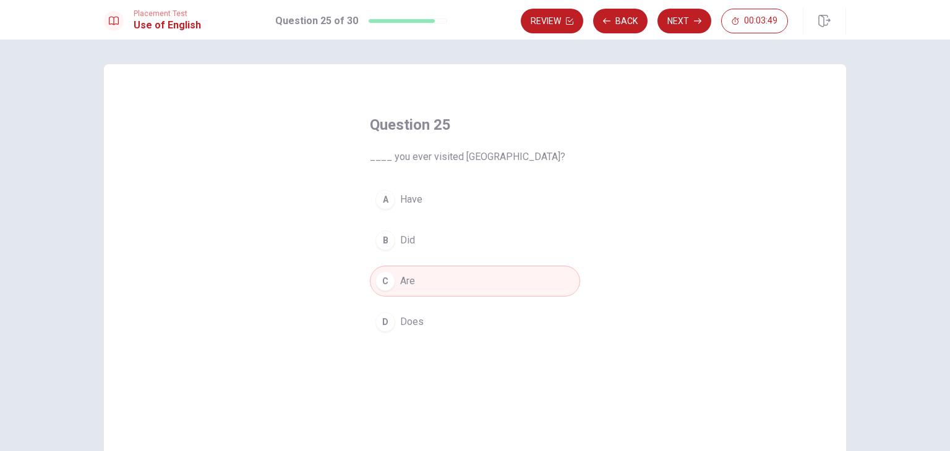
click at [381, 243] on div "B" at bounding box center [385, 241] width 20 height 20
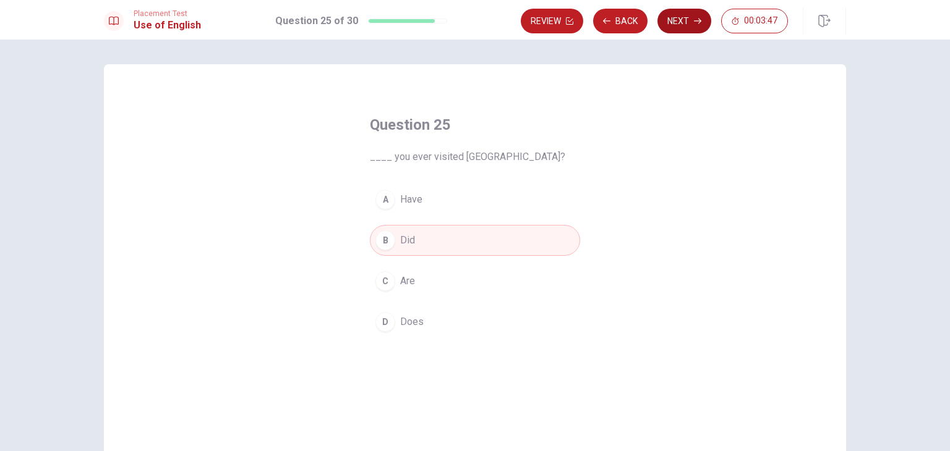
click at [689, 28] on button "Next" at bounding box center [684, 21] width 54 height 25
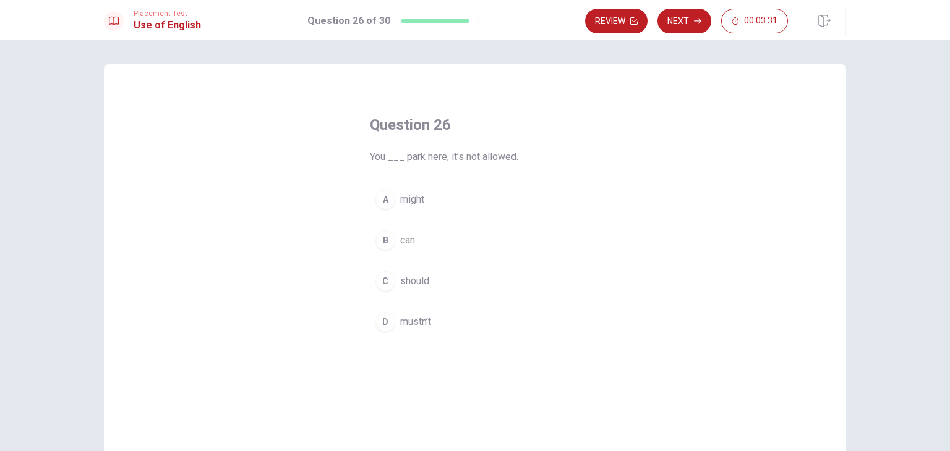
click at [388, 325] on div "D" at bounding box center [385, 322] width 20 height 20
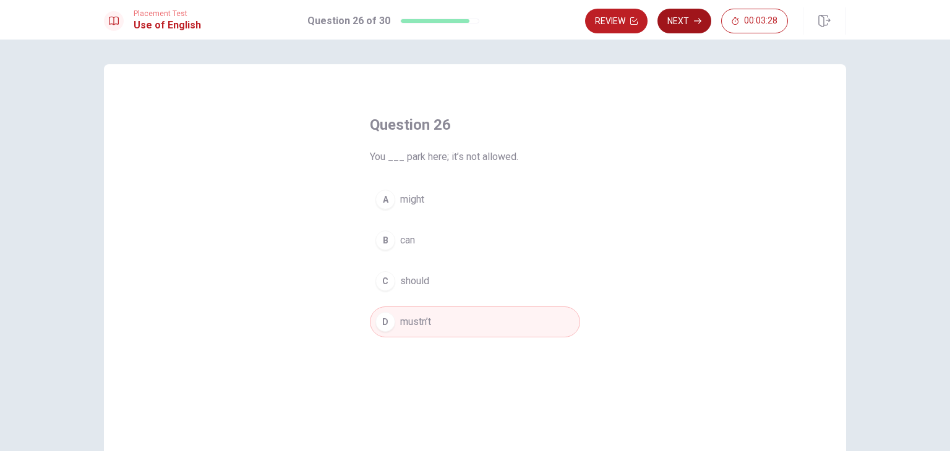
click at [678, 26] on button "Next" at bounding box center [684, 21] width 54 height 25
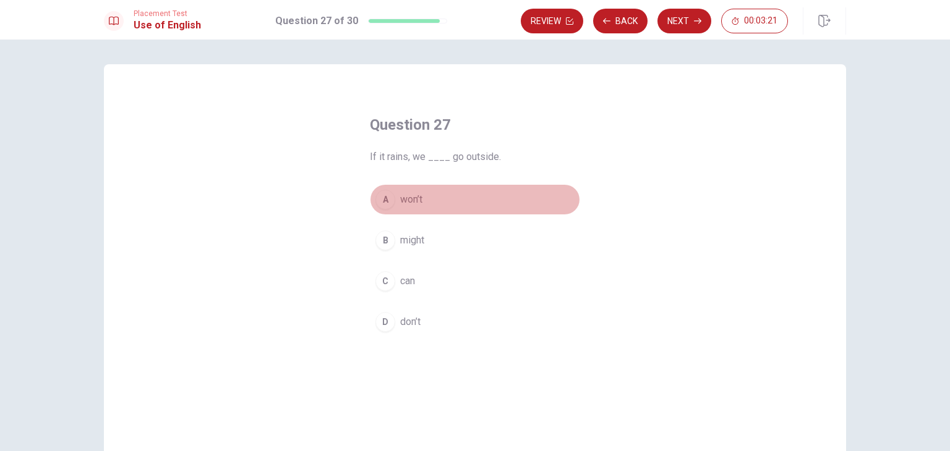
click at [388, 198] on div "A" at bounding box center [385, 200] width 20 height 20
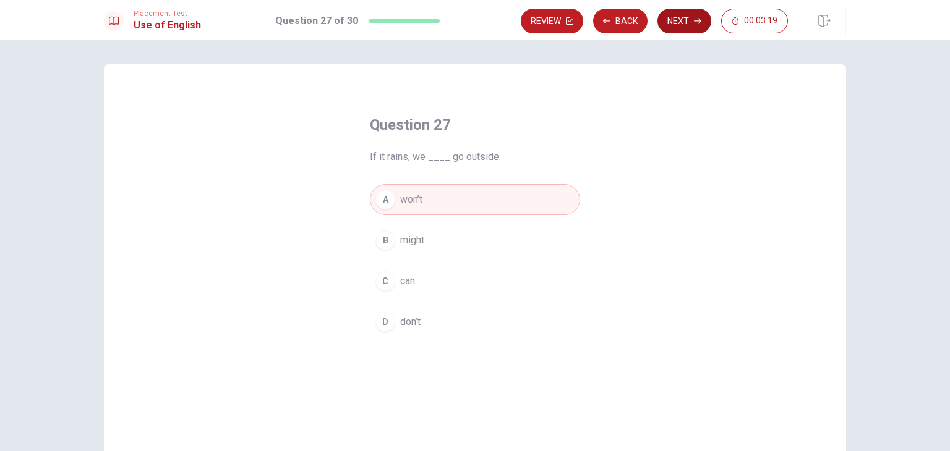
click at [676, 16] on button "Next" at bounding box center [684, 21] width 54 height 25
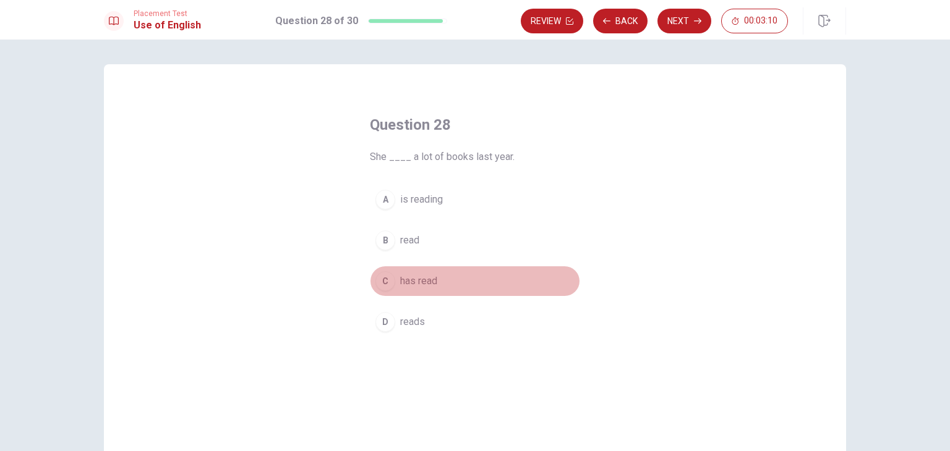
click at [381, 275] on div "C" at bounding box center [385, 281] width 20 height 20
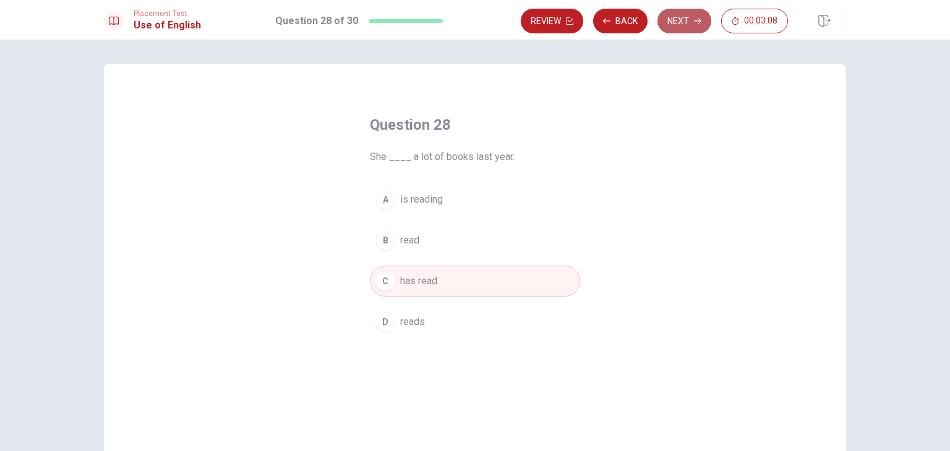
click at [679, 25] on button "Next" at bounding box center [684, 21] width 54 height 25
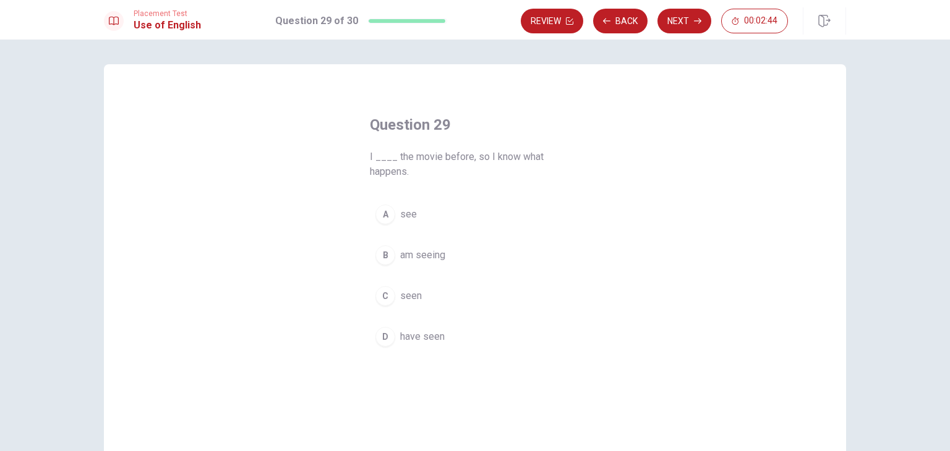
click at [378, 330] on div "D" at bounding box center [385, 337] width 20 height 20
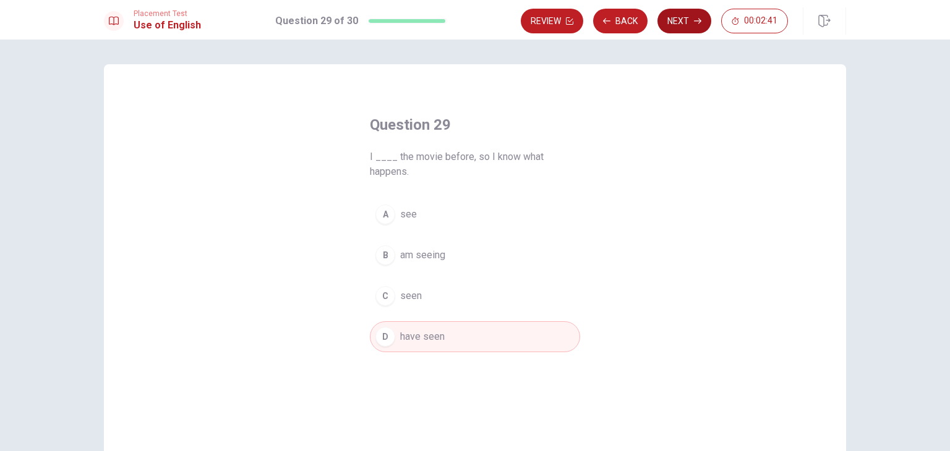
click at [685, 20] on button "Next" at bounding box center [684, 21] width 54 height 25
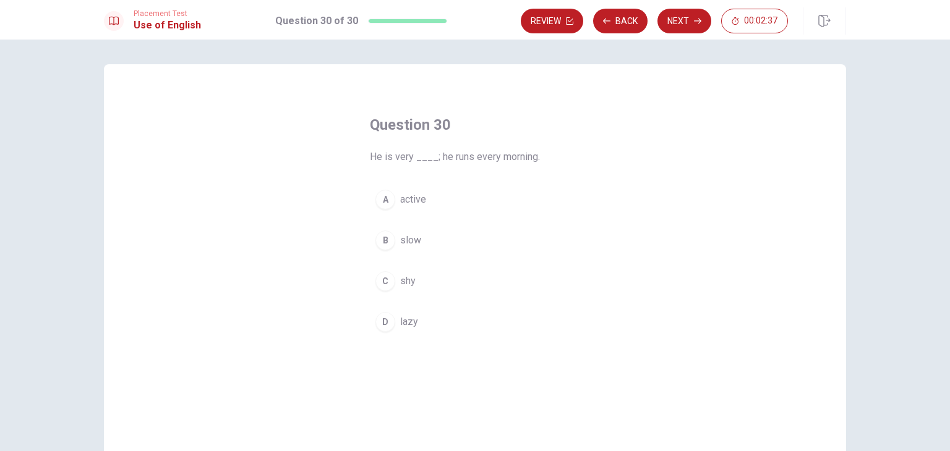
click at [378, 203] on div "A" at bounding box center [385, 200] width 20 height 20
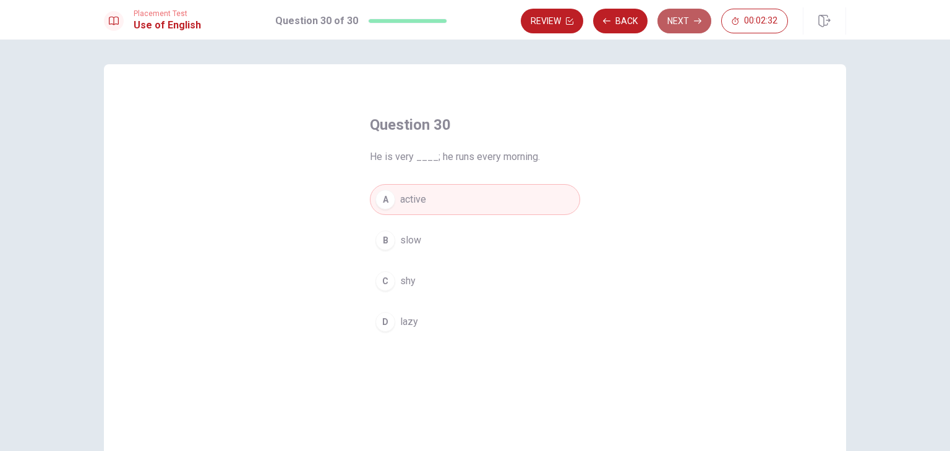
click at [698, 23] on icon "button" at bounding box center [697, 20] width 7 height 7
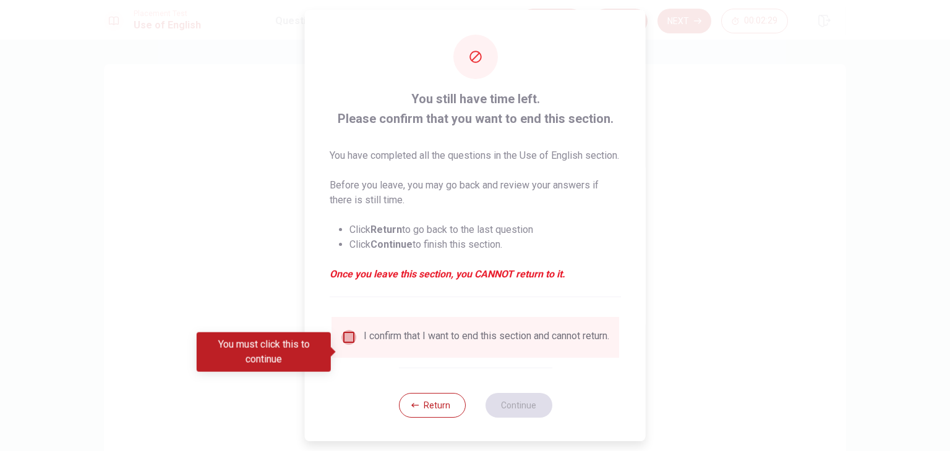
click at [348, 345] on input "You must click this to continue" at bounding box center [348, 337] width 15 height 15
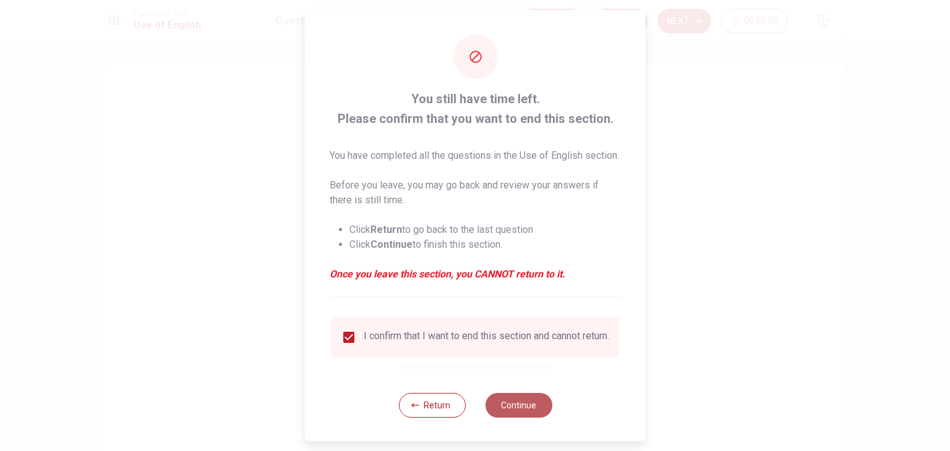
click at [532, 418] on button "Continue" at bounding box center [518, 405] width 67 height 25
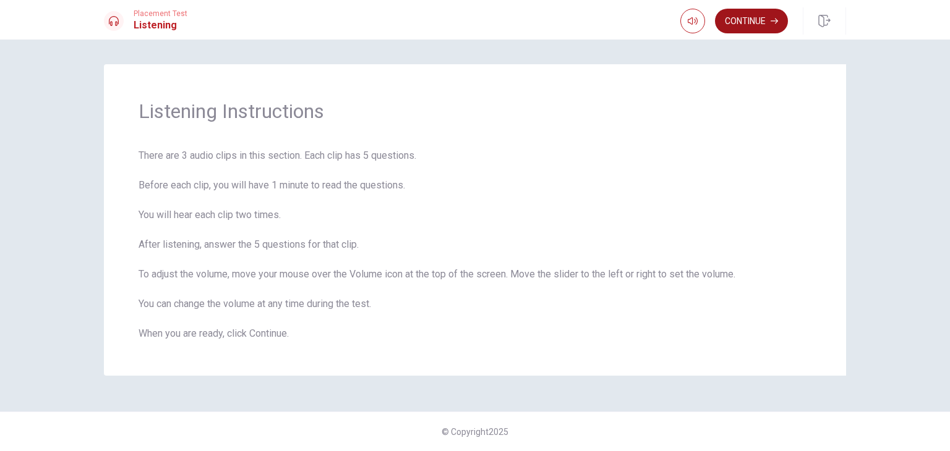
click at [744, 20] on button "Continue" at bounding box center [751, 21] width 73 height 25
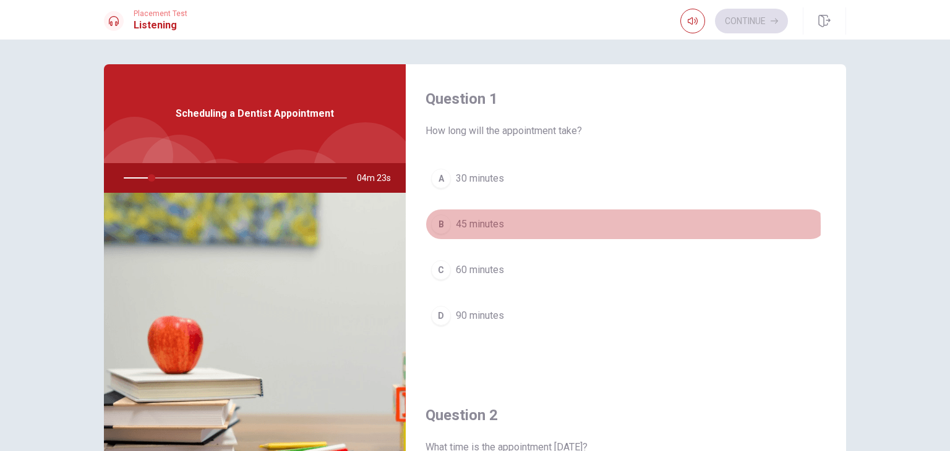
click at [438, 226] on div "B" at bounding box center [441, 225] width 20 height 20
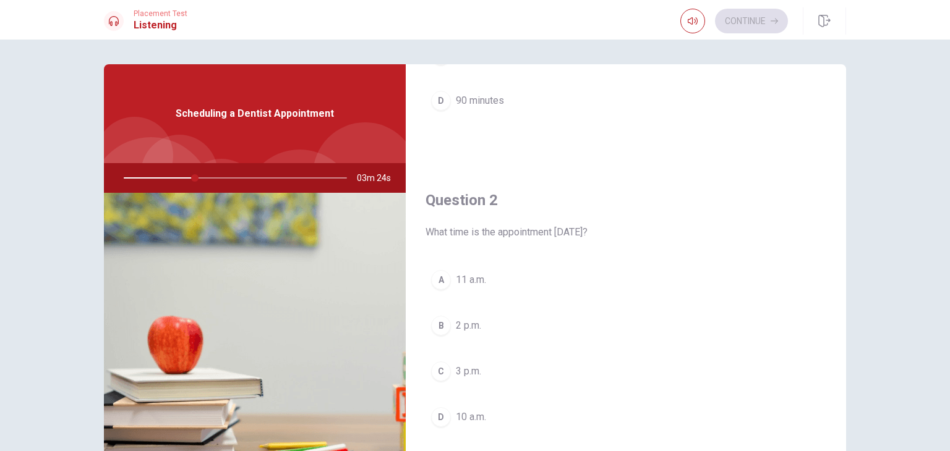
scroll to position [247, 0]
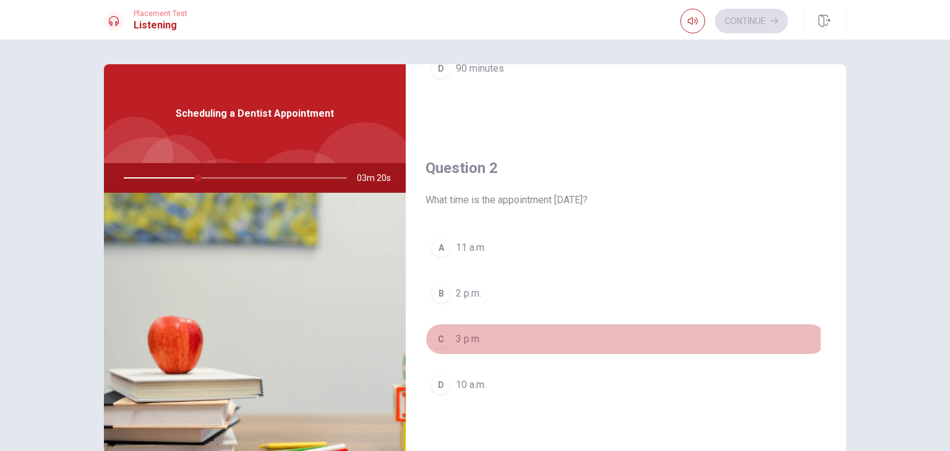
click at [435, 333] on div "C" at bounding box center [441, 340] width 20 height 20
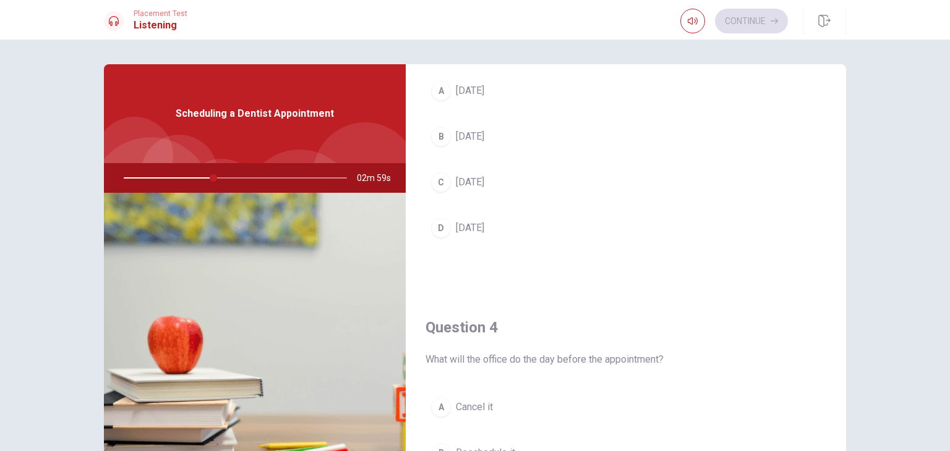
scroll to position [742, 0]
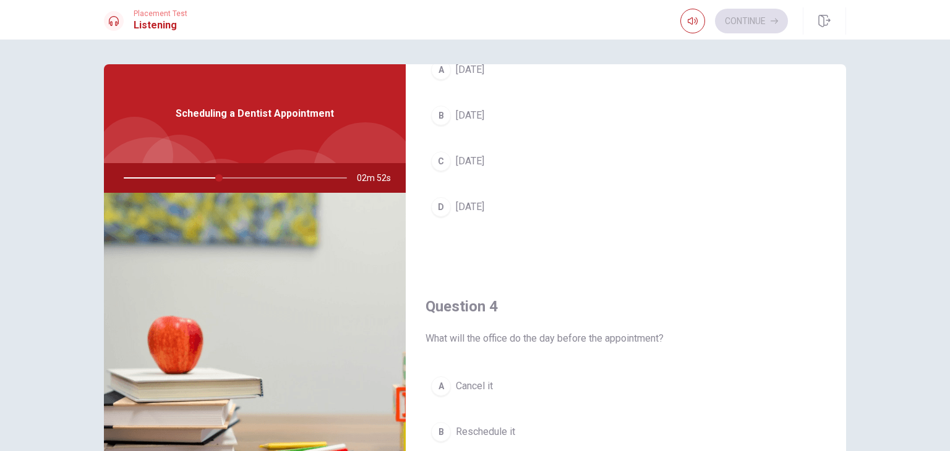
click at [439, 112] on div "B" at bounding box center [441, 116] width 20 height 20
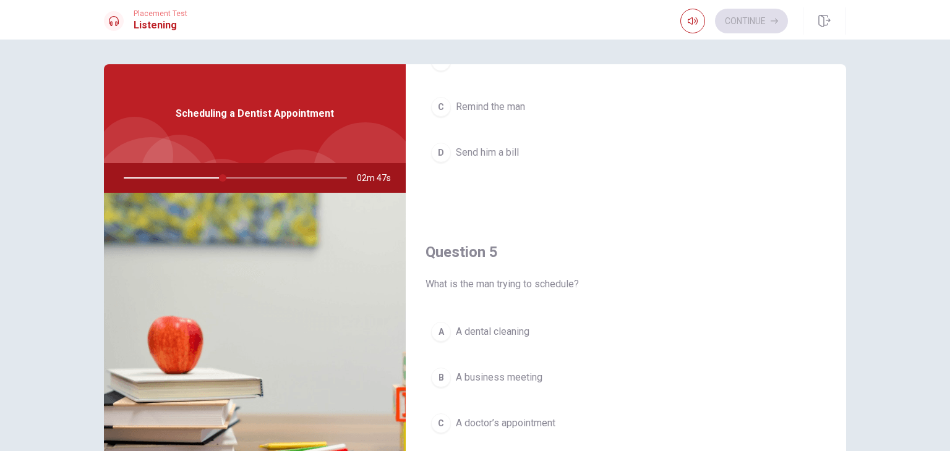
scroll to position [1147, 0]
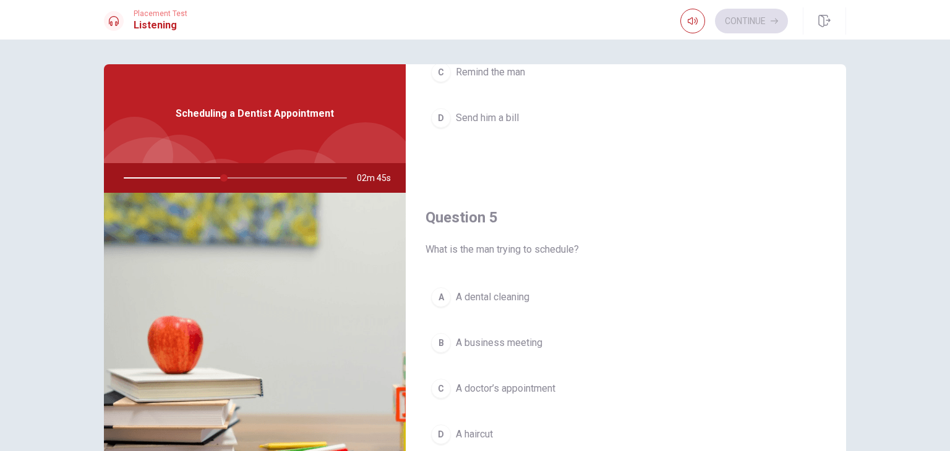
click at [432, 385] on div "C" at bounding box center [441, 389] width 20 height 20
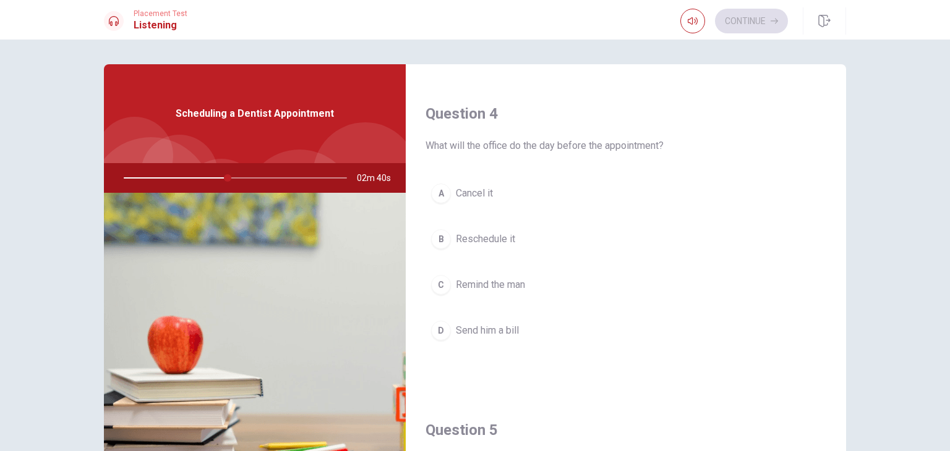
scroll to position [962, 0]
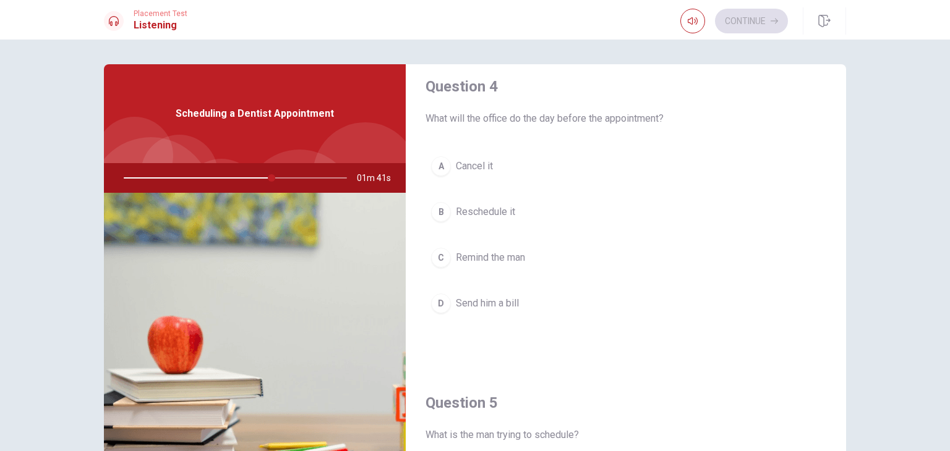
click at [436, 208] on div "B" at bounding box center [441, 212] width 20 height 20
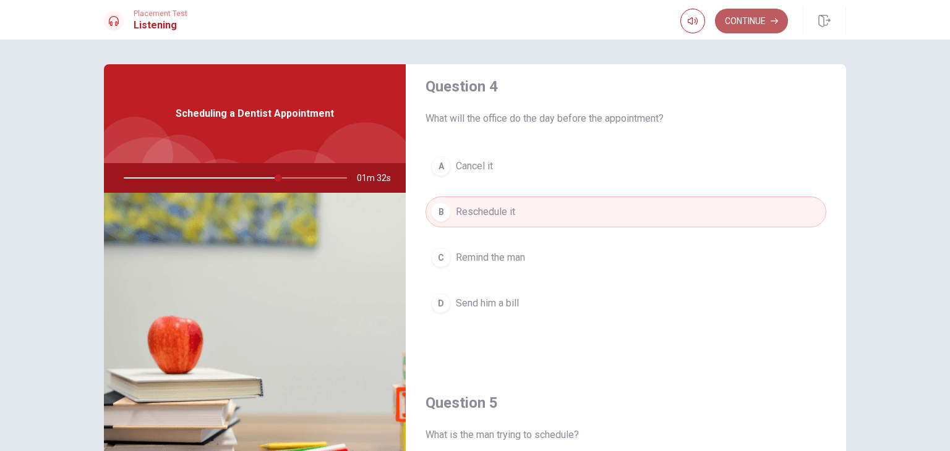
click at [729, 25] on button "Continue" at bounding box center [751, 21] width 73 height 25
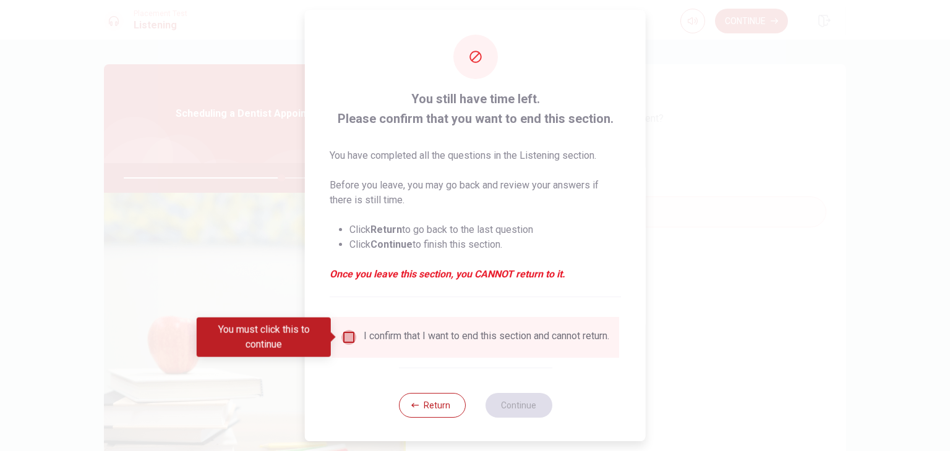
click at [346, 332] on input "You must click this to continue" at bounding box center [348, 337] width 15 height 15
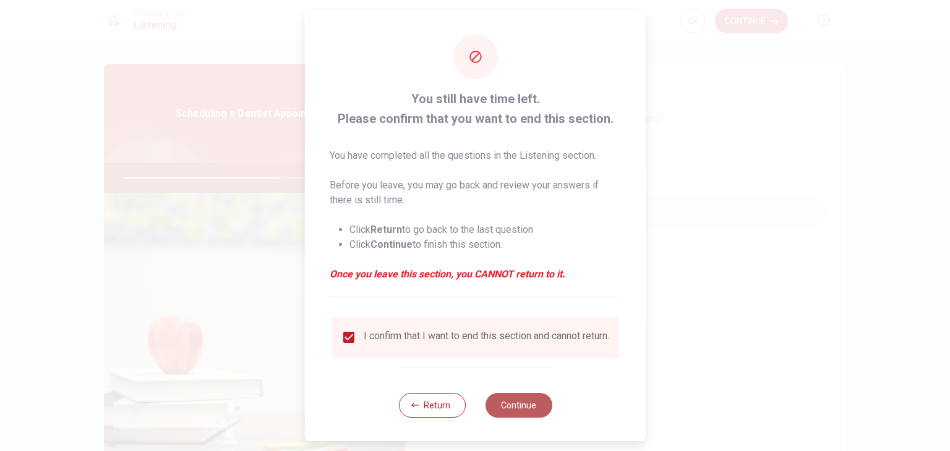
click at [503, 404] on button "Continue" at bounding box center [518, 405] width 67 height 25
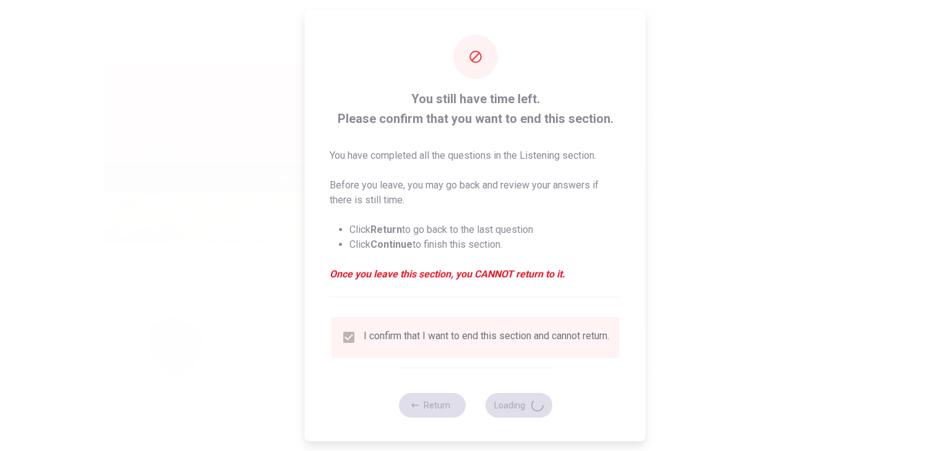
type input "73"
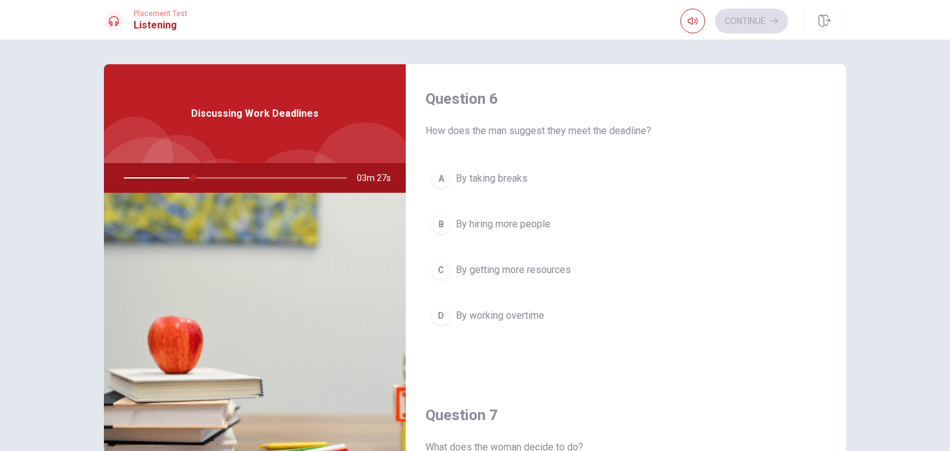
scroll to position [62, 0]
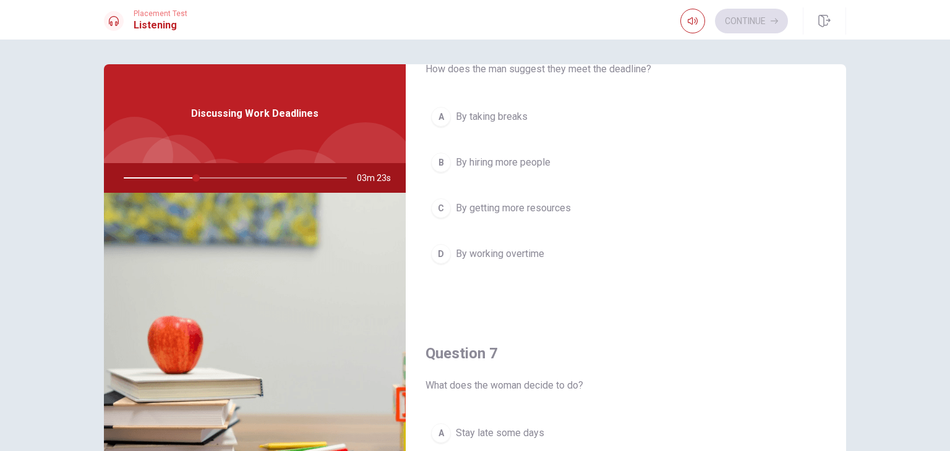
click at [441, 245] on div "D" at bounding box center [441, 254] width 20 height 20
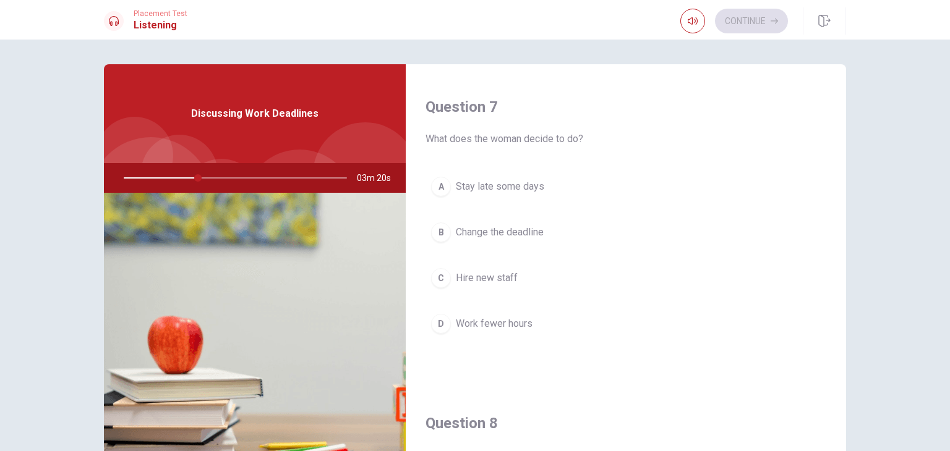
scroll to position [309, 0]
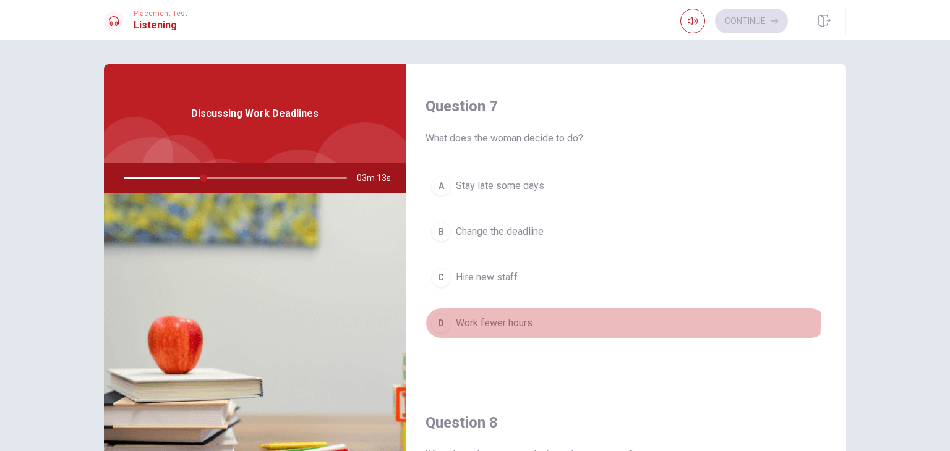
click at [487, 318] on span "Work fewer hours" at bounding box center [494, 323] width 77 height 15
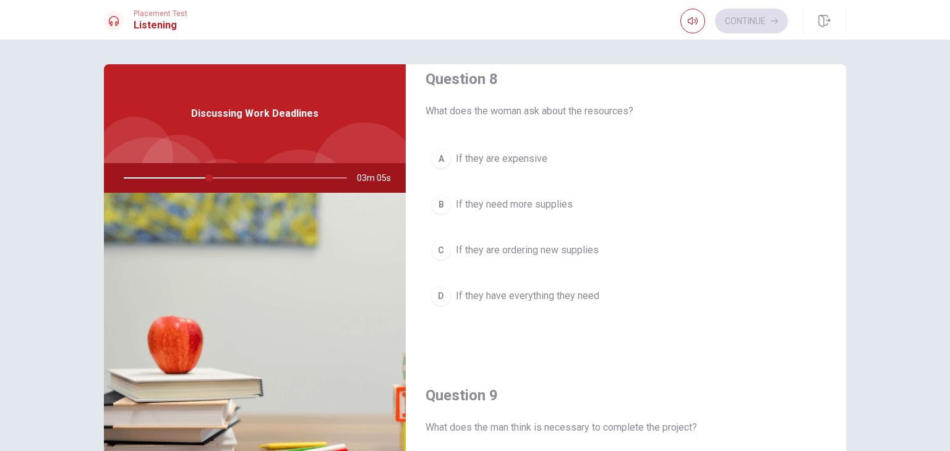
scroll to position [591, 0]
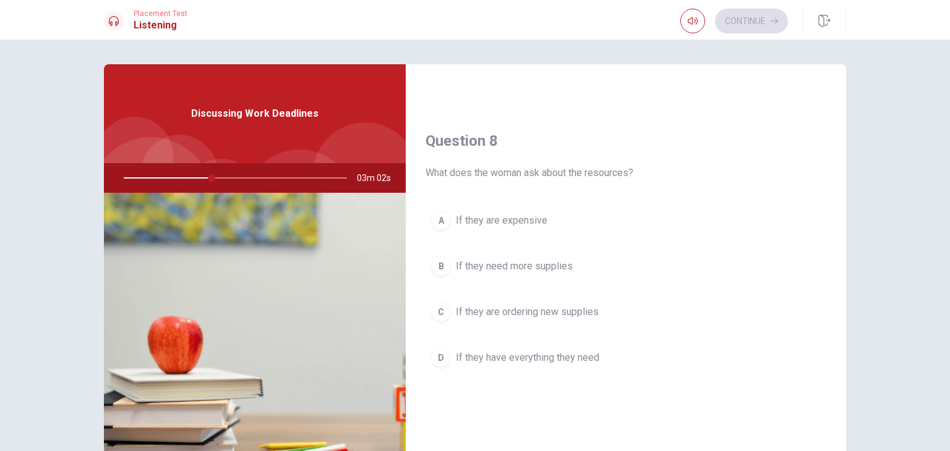
click at [508, 215] on span "If they are expensive" at bounding box center [501, 220] width 91 height 15
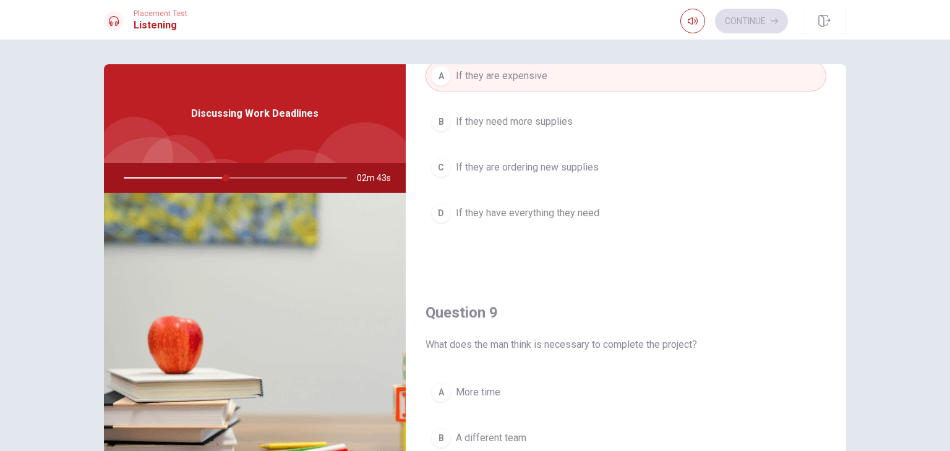
scroll to position [715, 0]
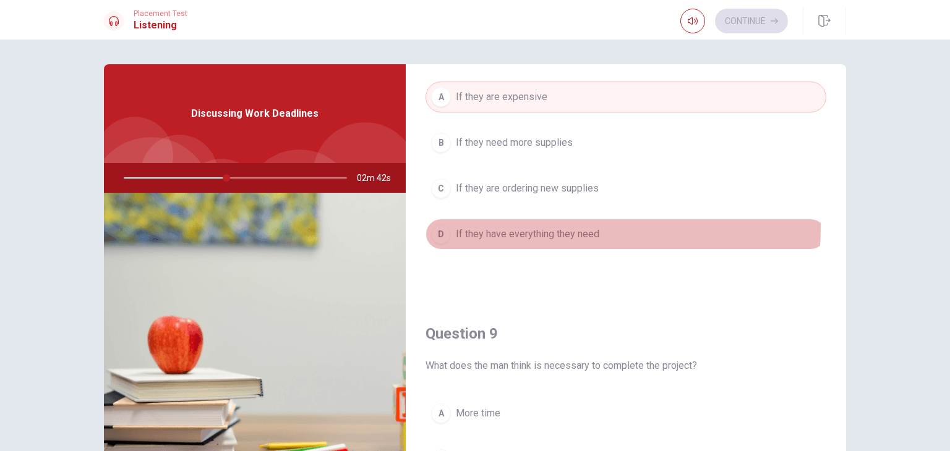
click at [500, 227] on span "If they have everything they need" at bounding box center [527, 234] width 143 height 15
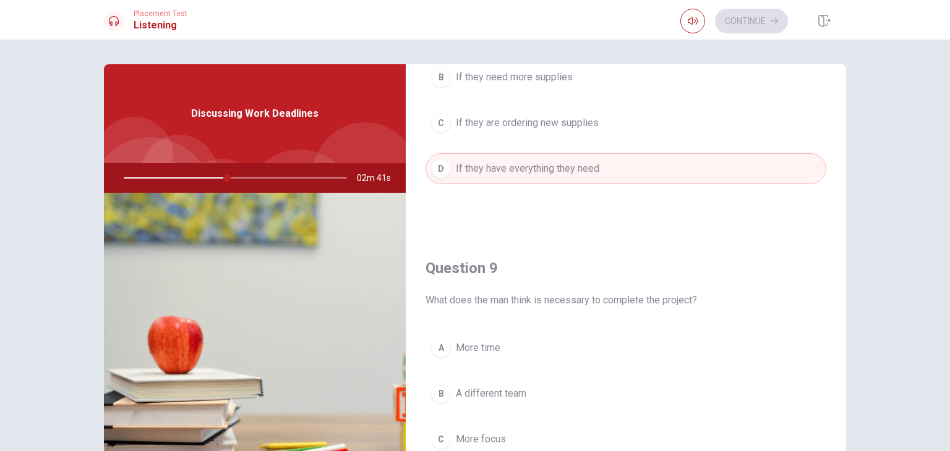
scroll to position [838, 0]
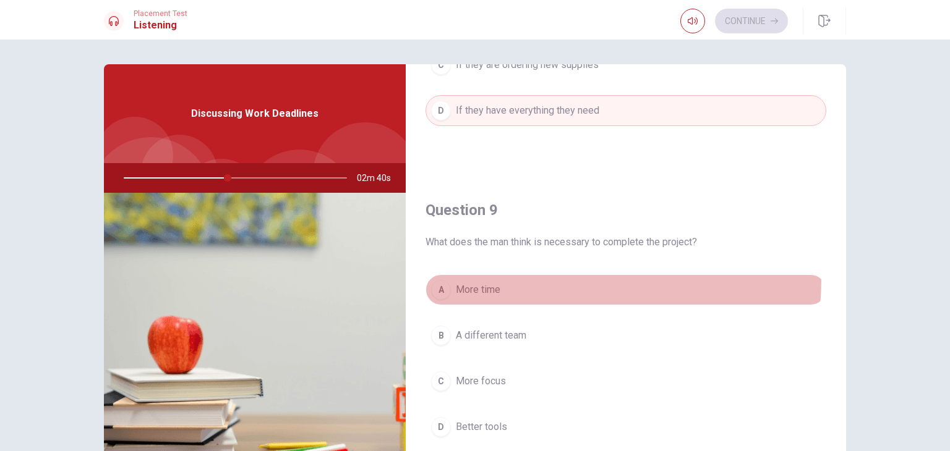
click at [480, 274] on button "A More time" at bounding box center [625, 289] width 401 height 31
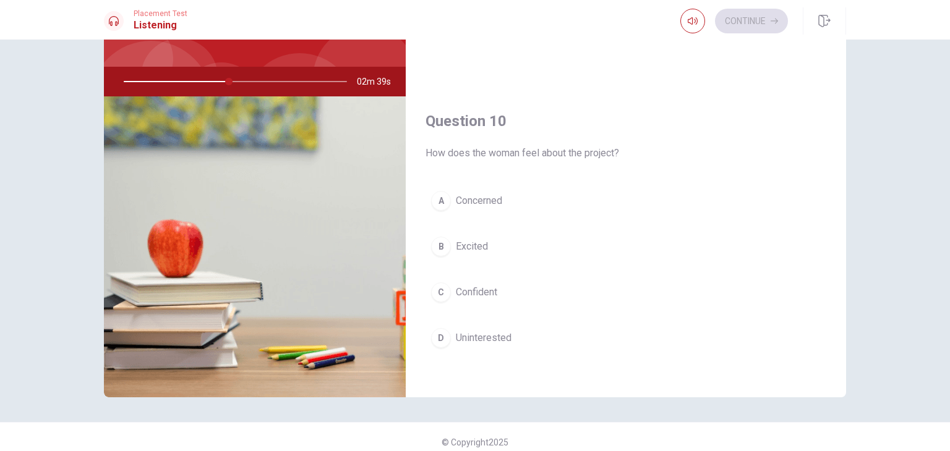
scroll to position [107, 0]
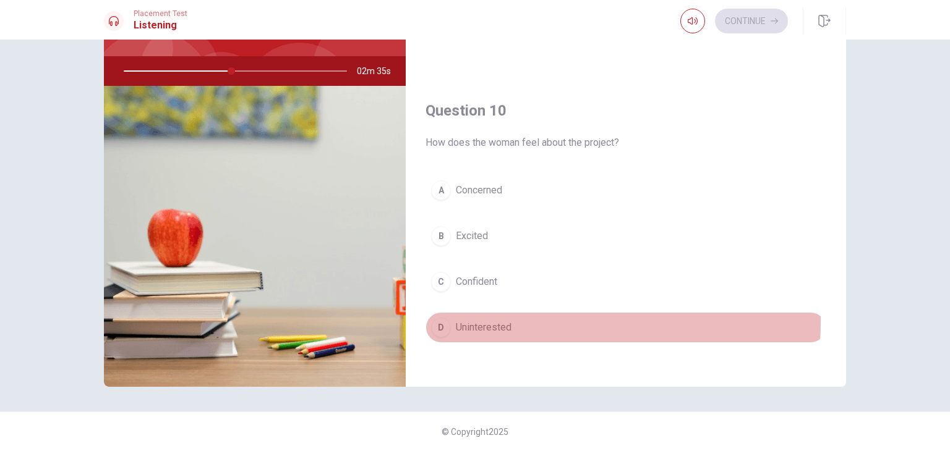
click at [482, 320] on span "Uninterested" at bounding box center [484, 327] width 56 height 15
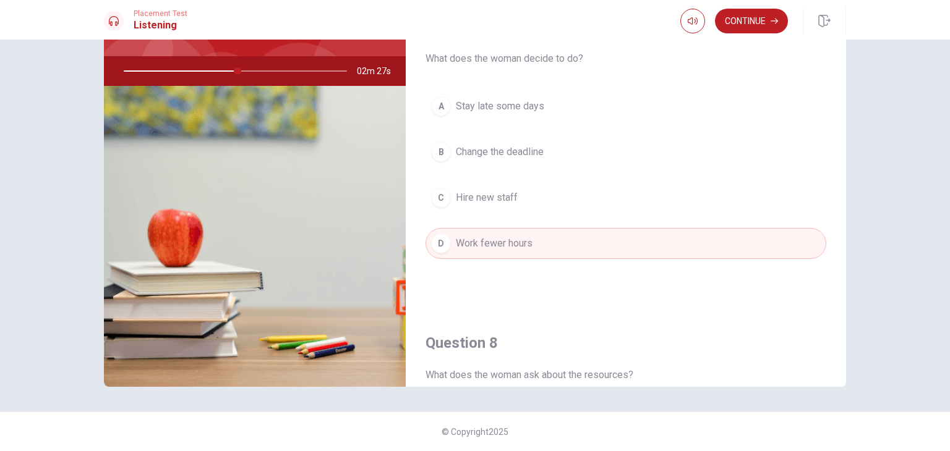
scroll to position [0, 0]
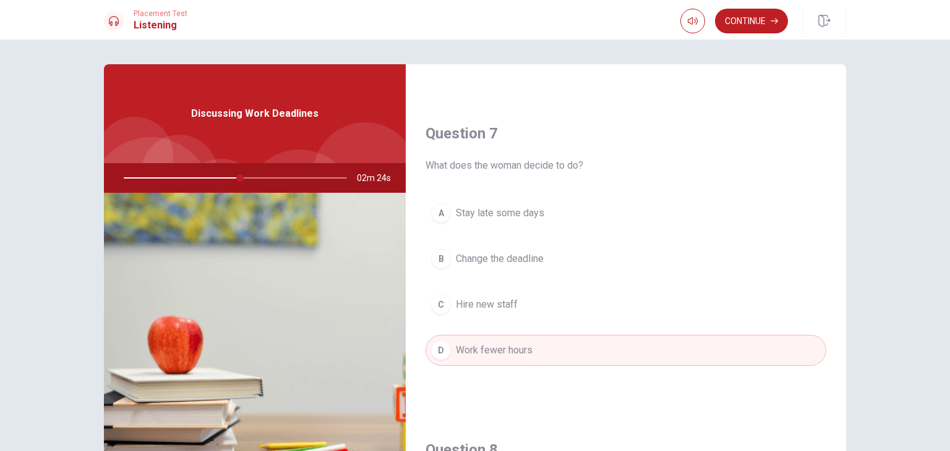
click at [305, 179] on div at bounding box center [233, 178] width 248 height 30
click at [307, 176] on div at bounding box center [233, 178] width 248 height 30
click at [732, 20] on button "Continue" at bounding box center [751, 21] width 73 height 25
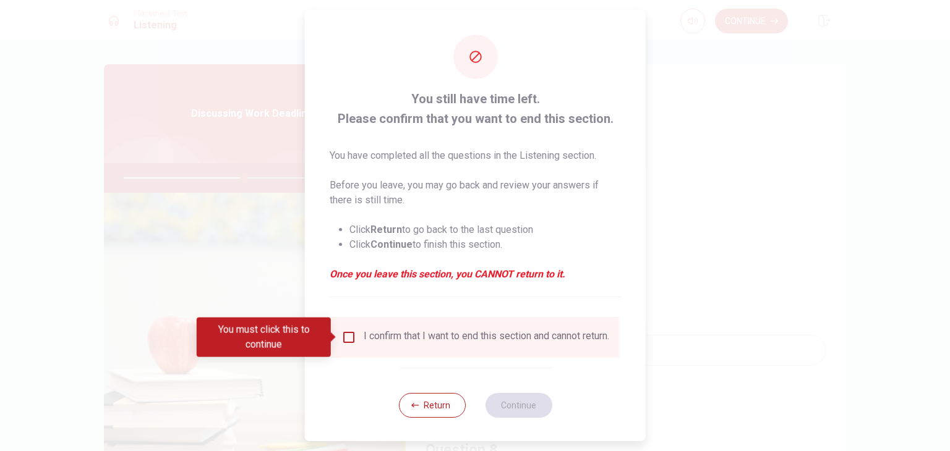
click at [341, 339] on input "You must click this to continue" at bounding box center [348, 337] width 15 height 15
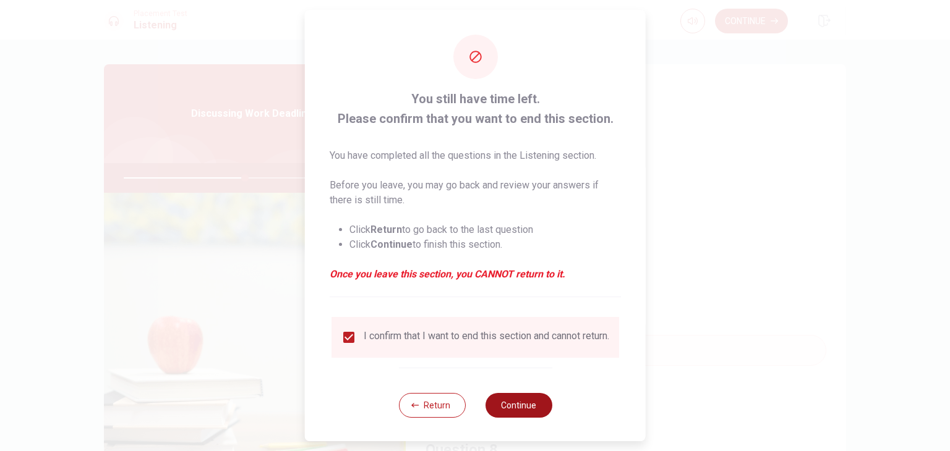
click at [506, 414] on button "Continue" at bounding box center [518, 405] width 67 height 25
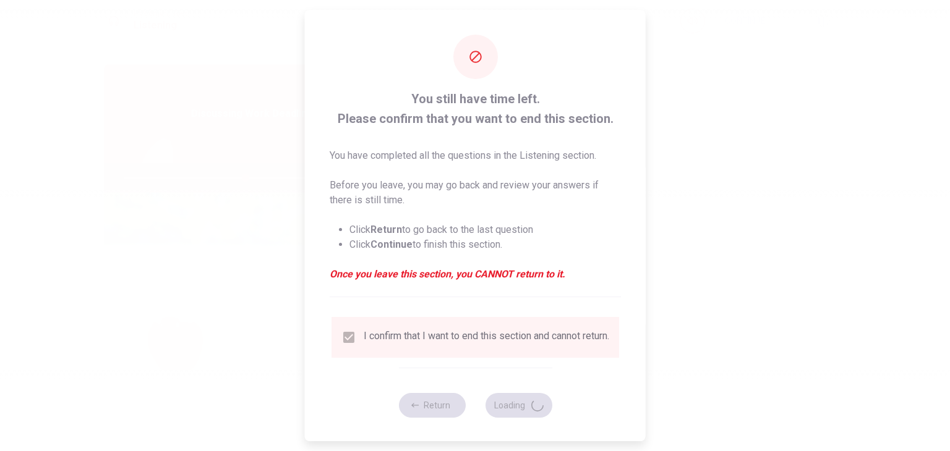
type input "55"
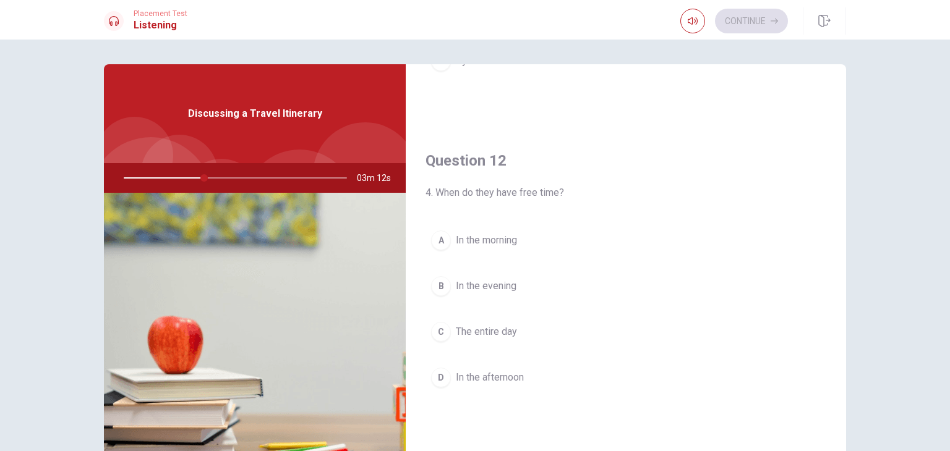
scroll to position [247, 0]
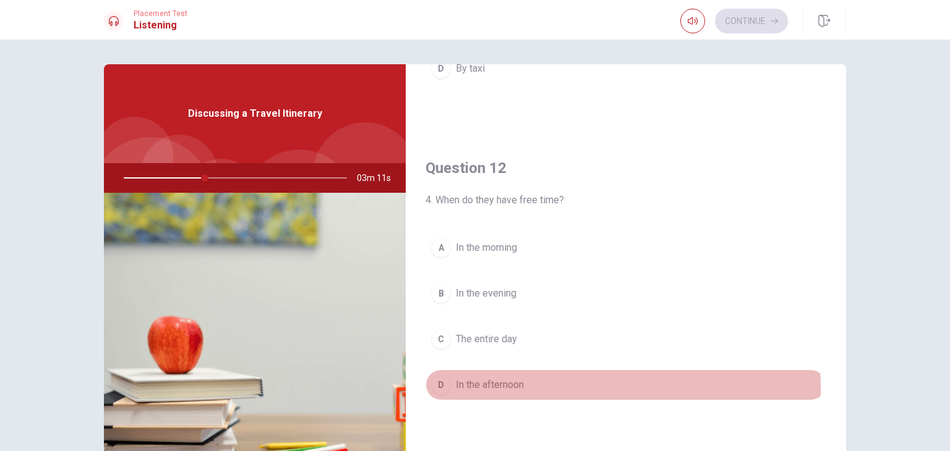
click at [503, 386] on span "In the afternoon" at bounding box center [490, 385] width 68 height 15
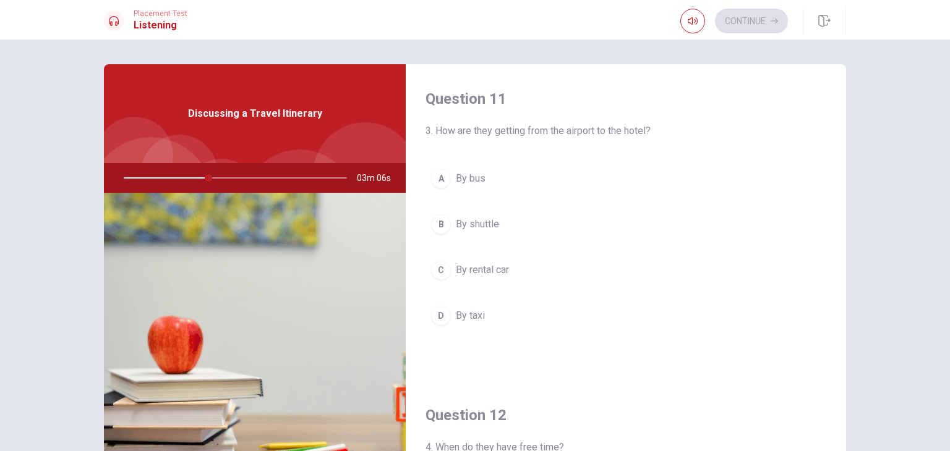
scroll to position [62, 0]
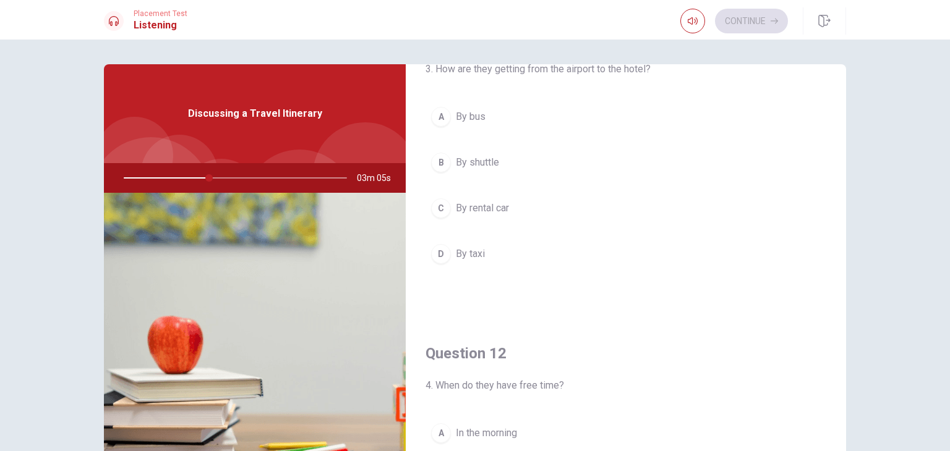
click at [494, 162] on span "By shuttle" at bounding box center [477, 162] width 43 height 15
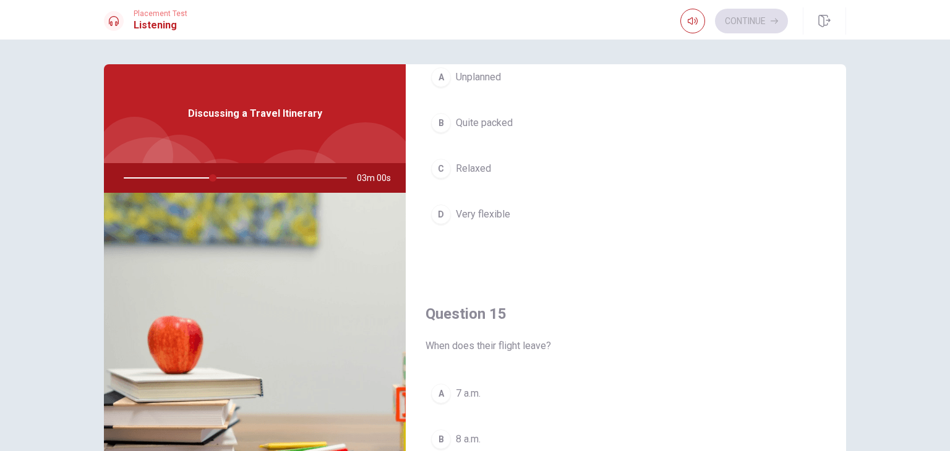
scroll to position [989, 0]
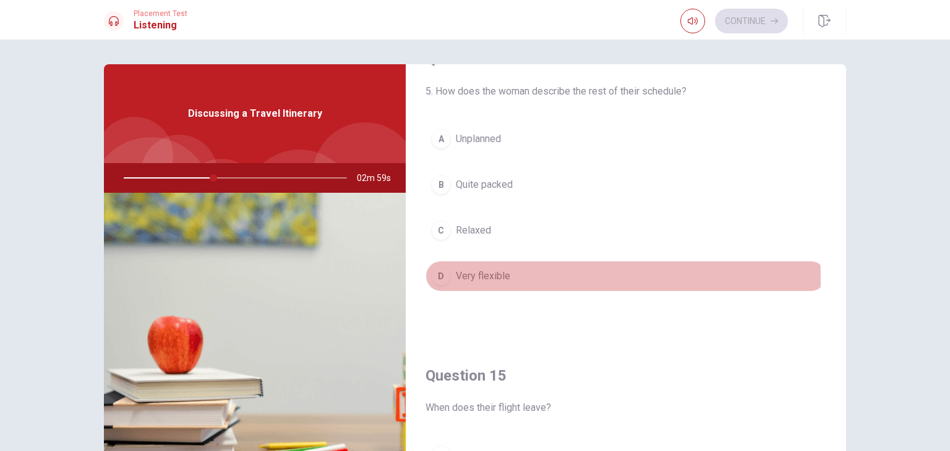
click at [503, 274] on span "Very flexible" at bounding box center [483, 276] width 54 height 15
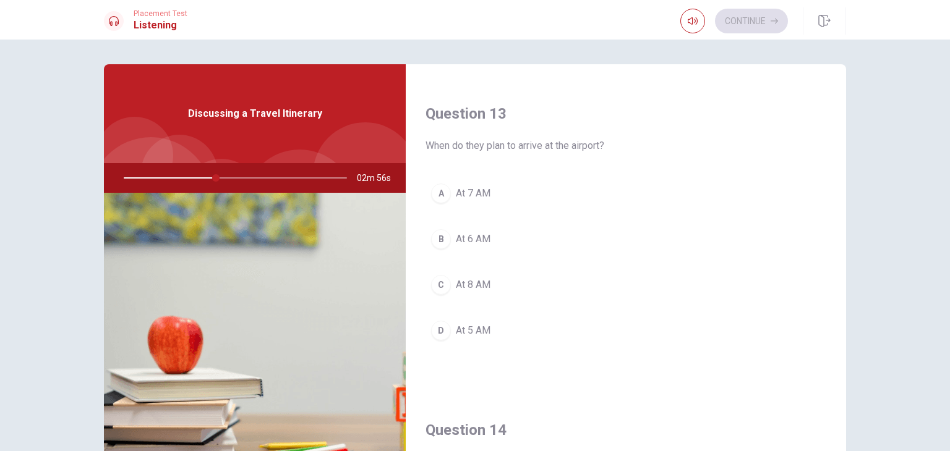
scroll to position [680, 0]
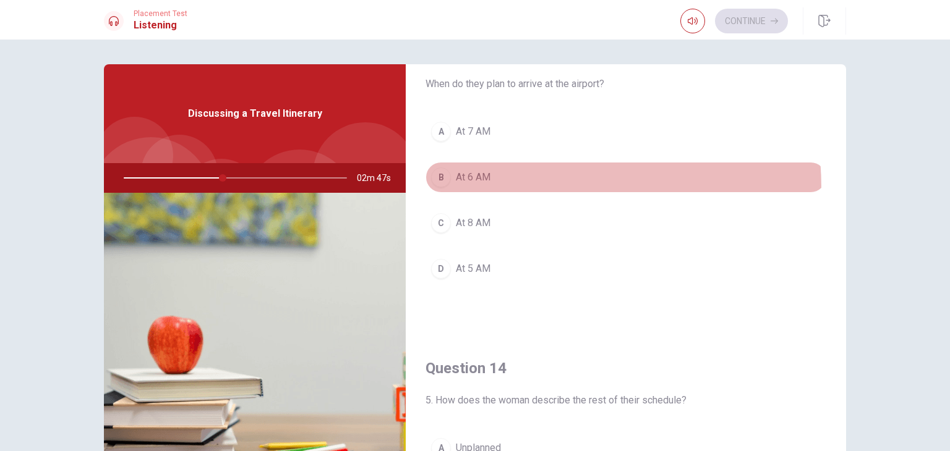
click at [475, 186] on button "B At 6 AM" at bounding box center [625, 177] width 401 height 31
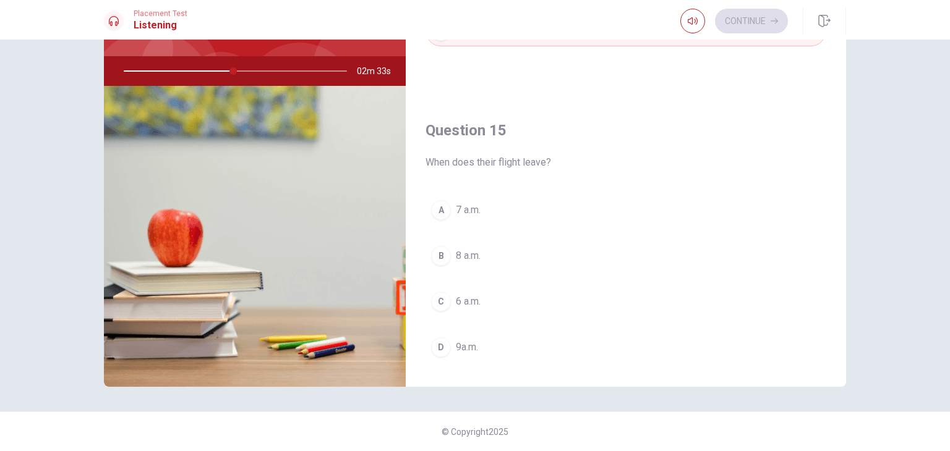
scroll to position [1147, 0]
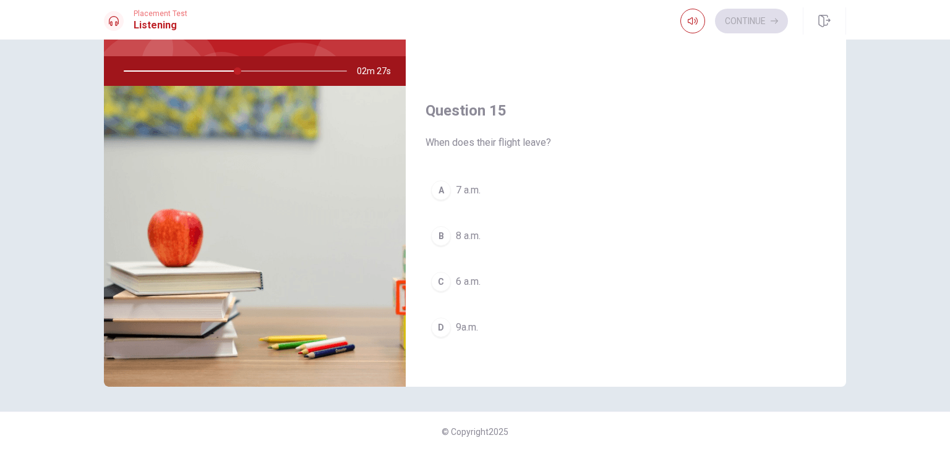
click at [469, 231] on span "8 a.m." at bounding box center [468, 236] width 25 height 15
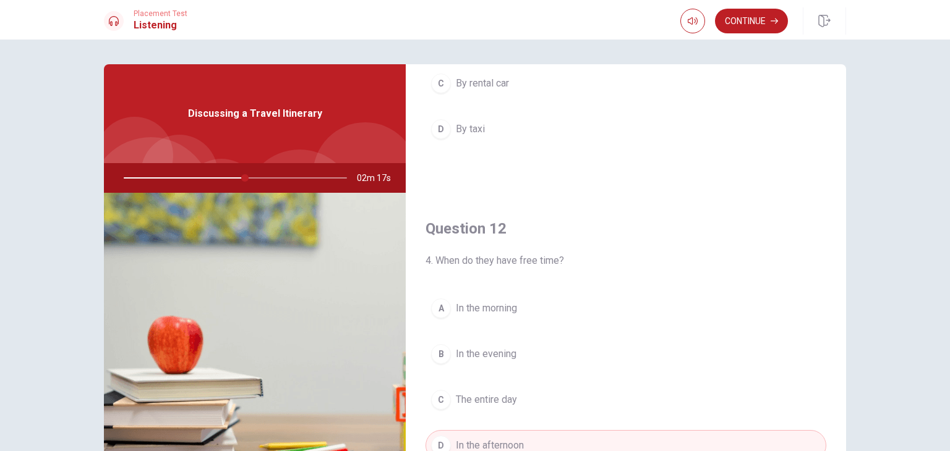
scroll to position [185, 0]
click at [751, 22] on button "Continue" at bounding box center [751, 21] width 73 height 25
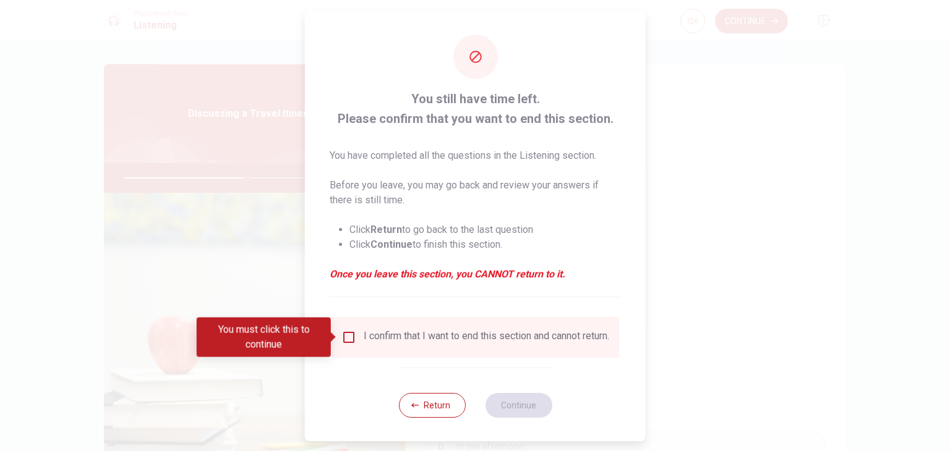
click at [514, 345] on div "I confirm that I want to end this section and cannot return." at bounding box center [486, 337] width 245 height 15
click at [347, 338] on input "You must click this to continue" at bounding box center [348, 337] width 15 height 15
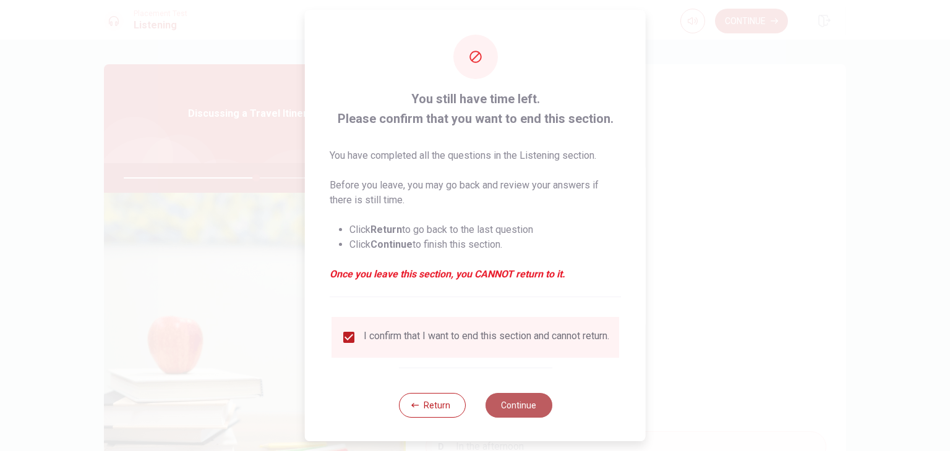
click at [508, 414] on button "Continue" at bounding box center [518, 405] width 67 height 25
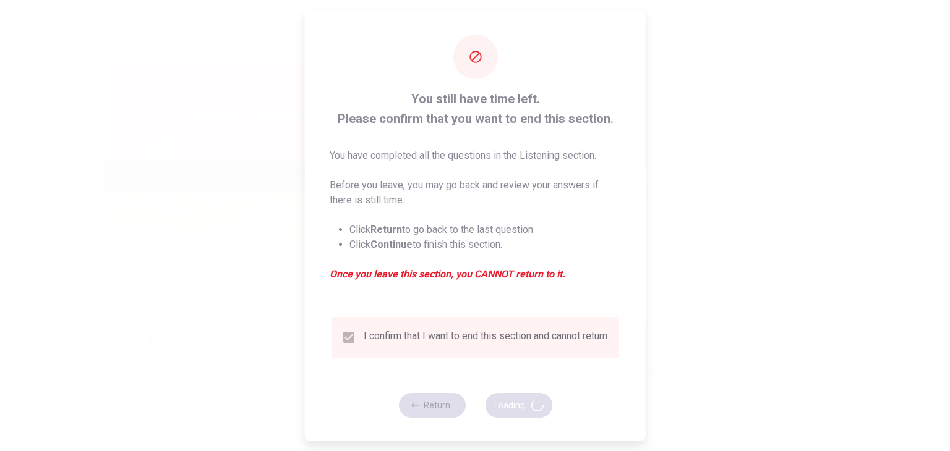
type input "60"
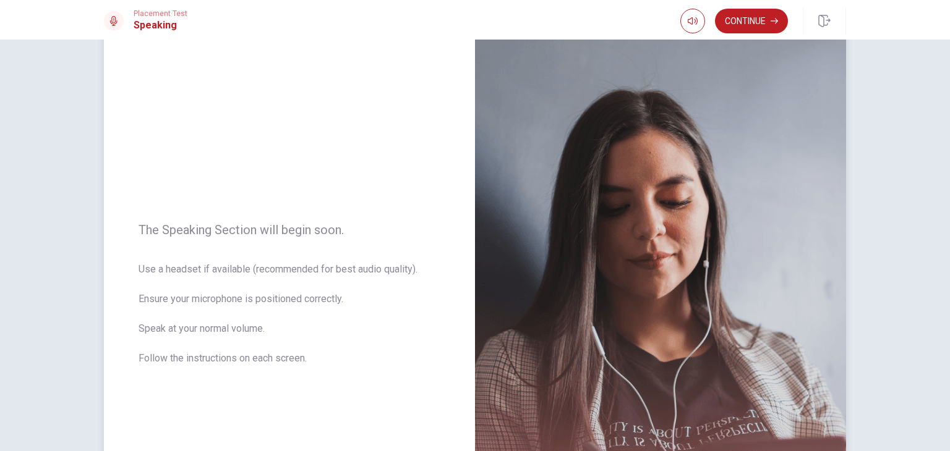
scroll to position [0, 0]
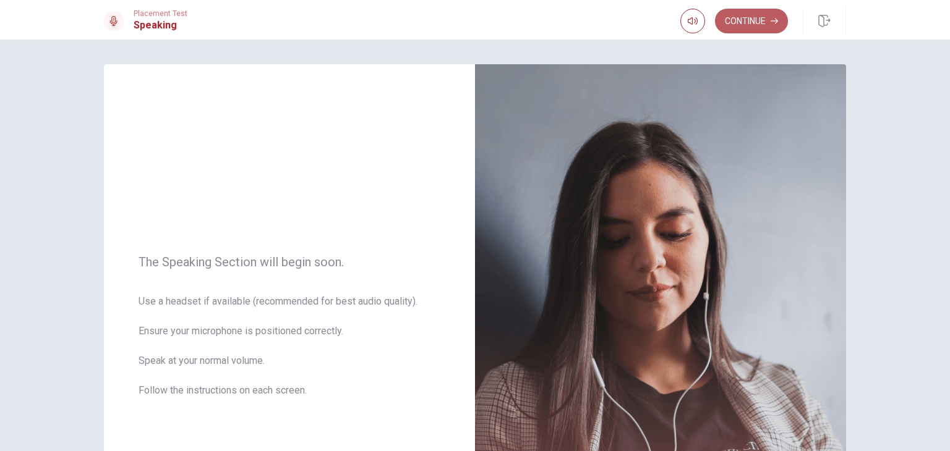
click at [755, 15] on button "Continue" at bounding box center [751, 21] width 73 height 25
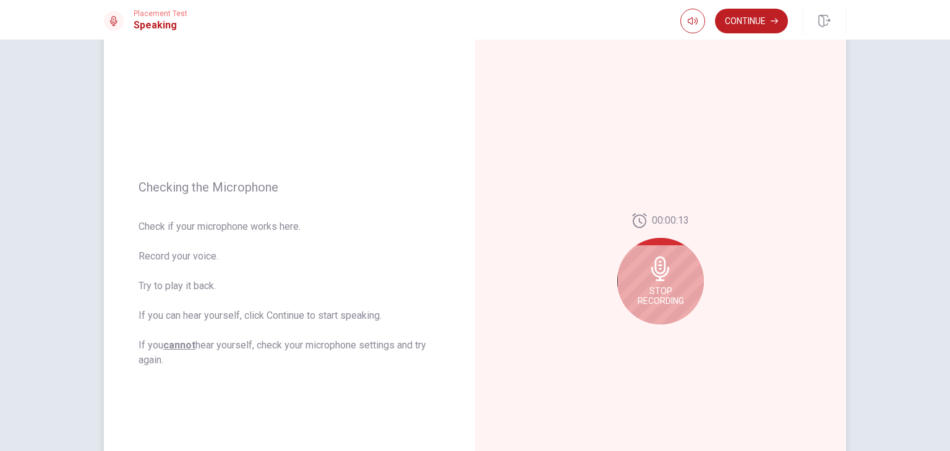
scroll to position [62, 0]
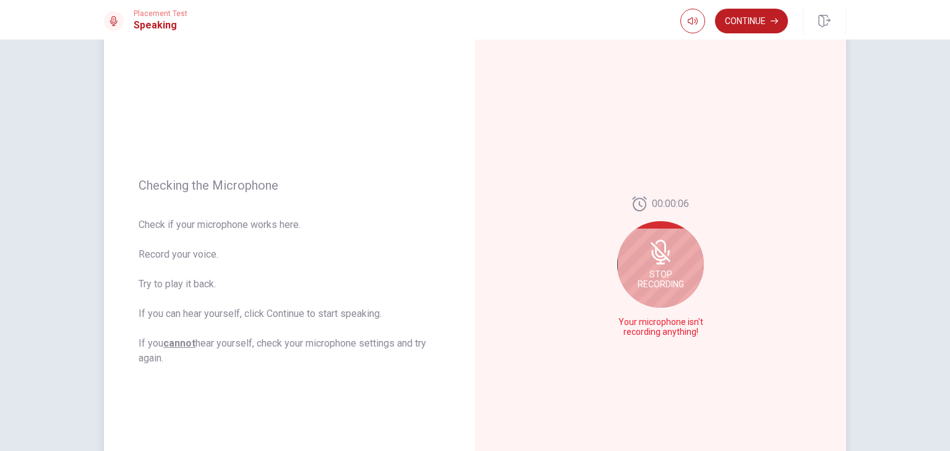
click at [655, 256] on icon at bounding box center [660, 252] width 10 height 11
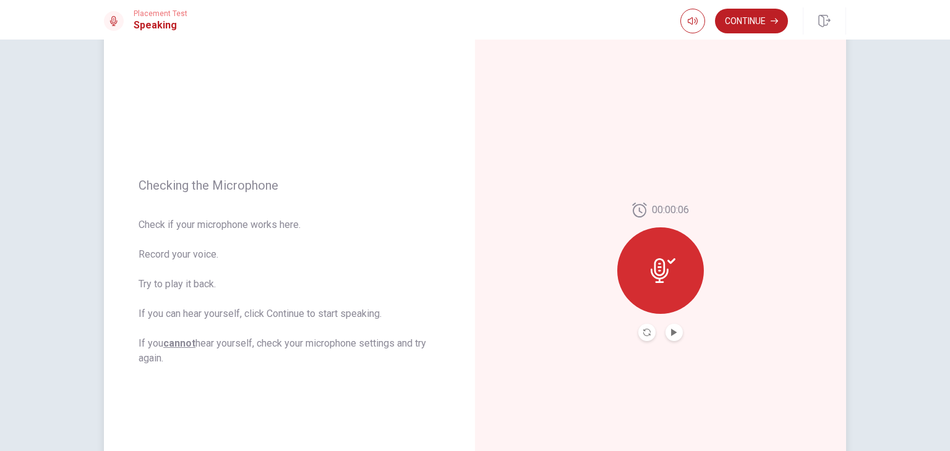
click at [643, 328] on button "Record Again" at bounding box center [646, 332] width 17 height 17
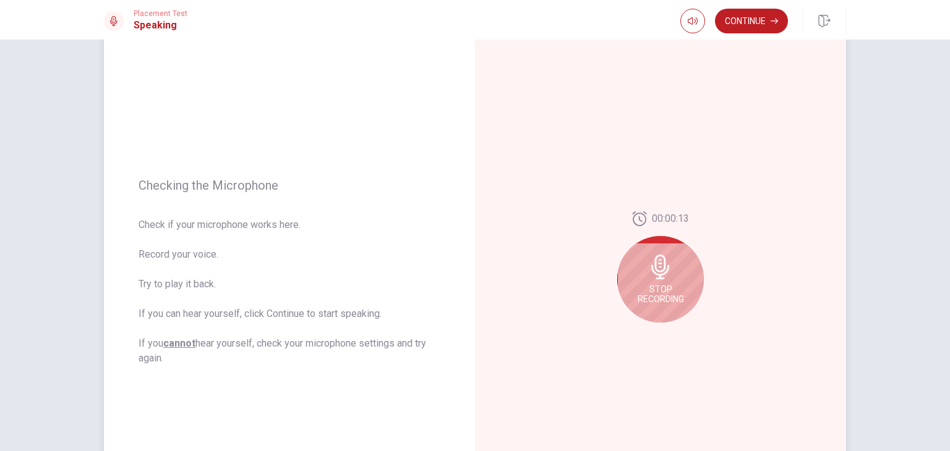
click at [648, 273] on icon at bounding box center [660, 267] width 25 height 25
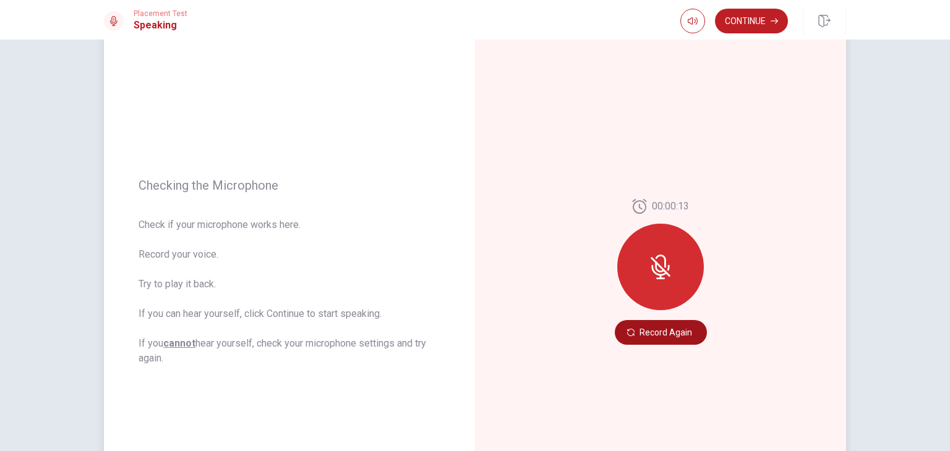
click at [639, 331] on button "Record Again" at bounding box center [660, 332] width 92 height 25
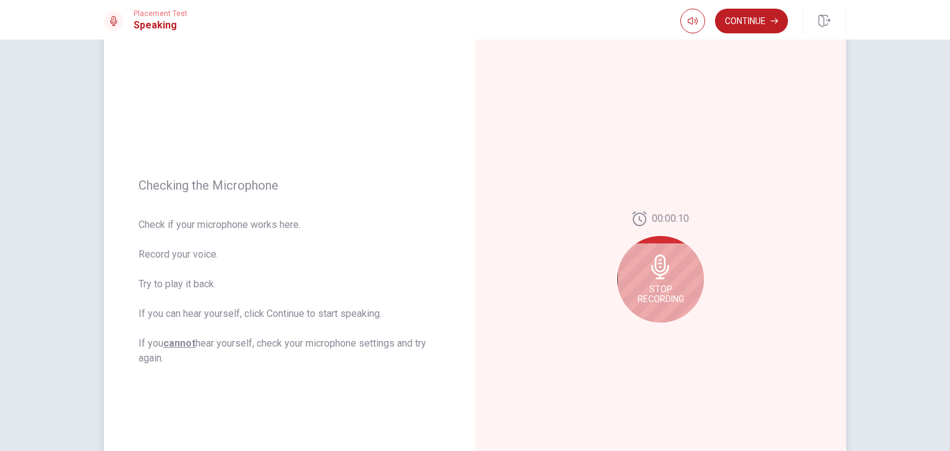
click at [651, 266] on icon at bounding box center [660, 267] width 18 height 25
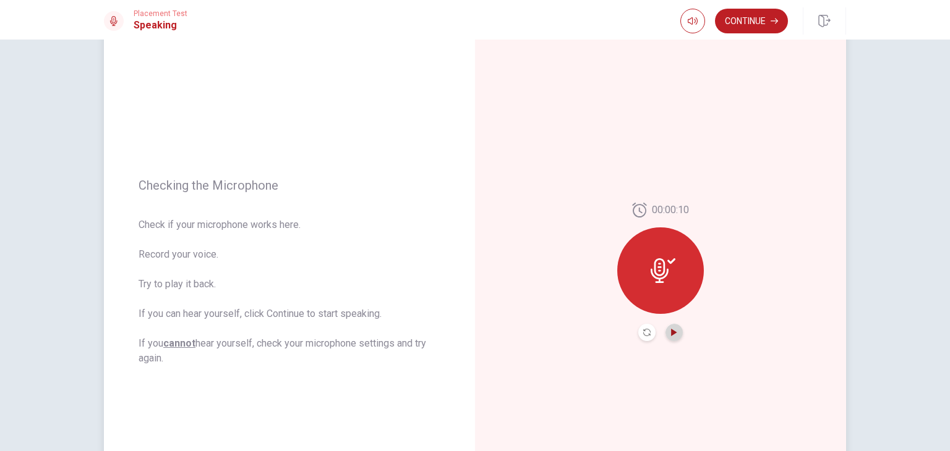
click at [671, 334] on icon "Play Audio" at bounding box center [674, 332] width 6 height 7
click at [739, 23] on button "Continue" at bounding box center [751, 21] width 73 height 25
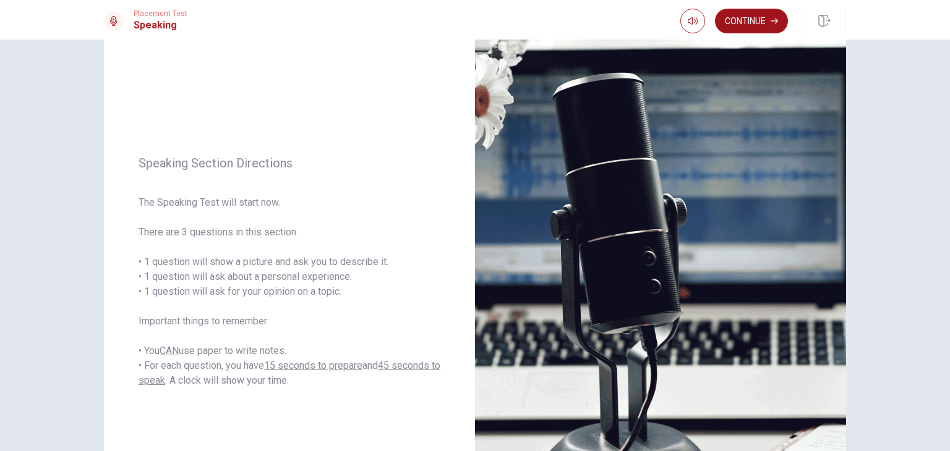
click at [762, 19] on button "Continue" at bounding box center [751, 21] width 73 height 25
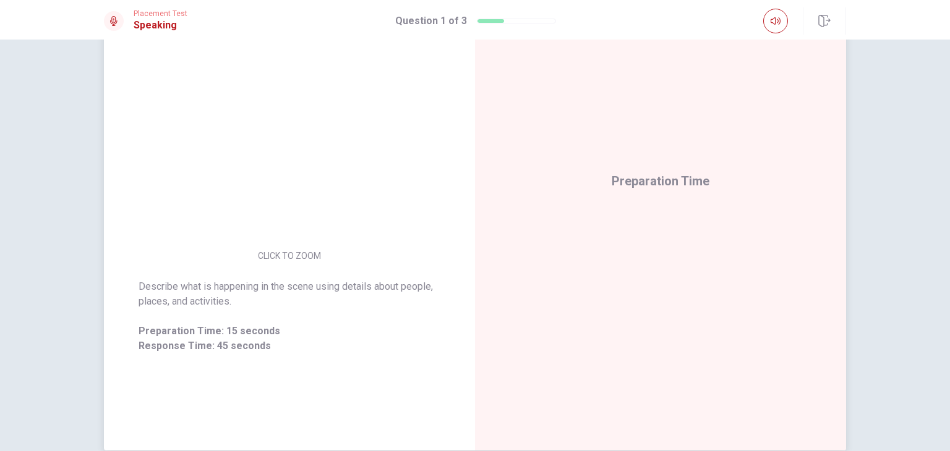
scroll to position [91, 0]
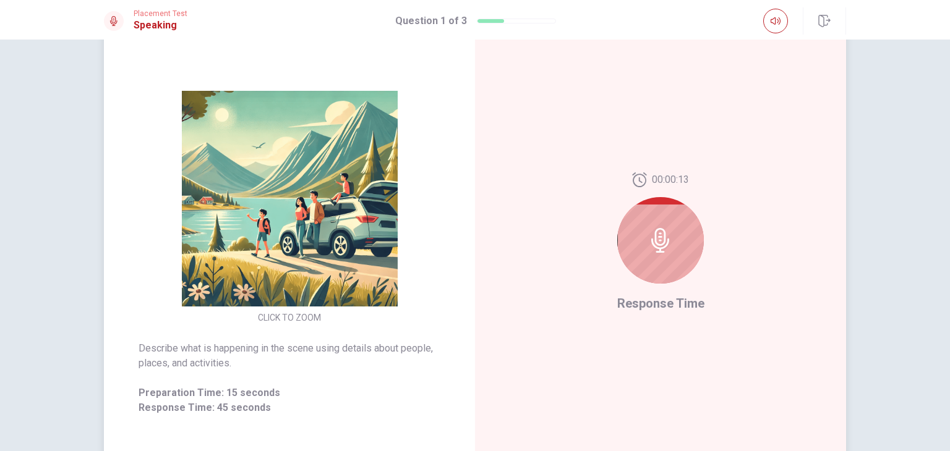
click at [690, 245] on div at bounding box center [660, 240] width 87 height 87
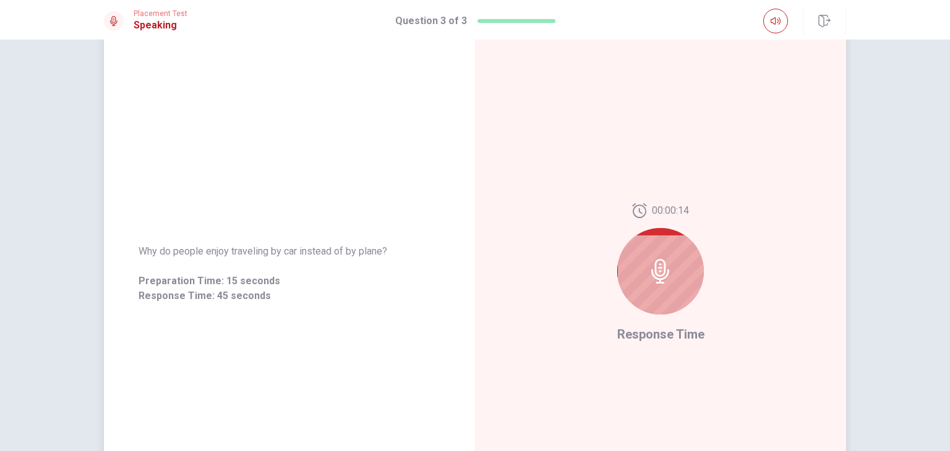
scroll to position [0, 0]
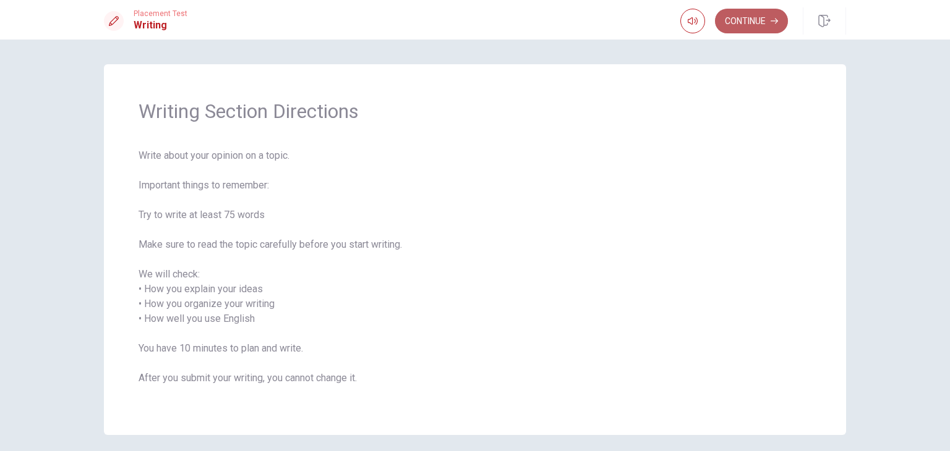
click at [760, 15] on button "Continue" at bounding box center [751, 21] width 73 height 25
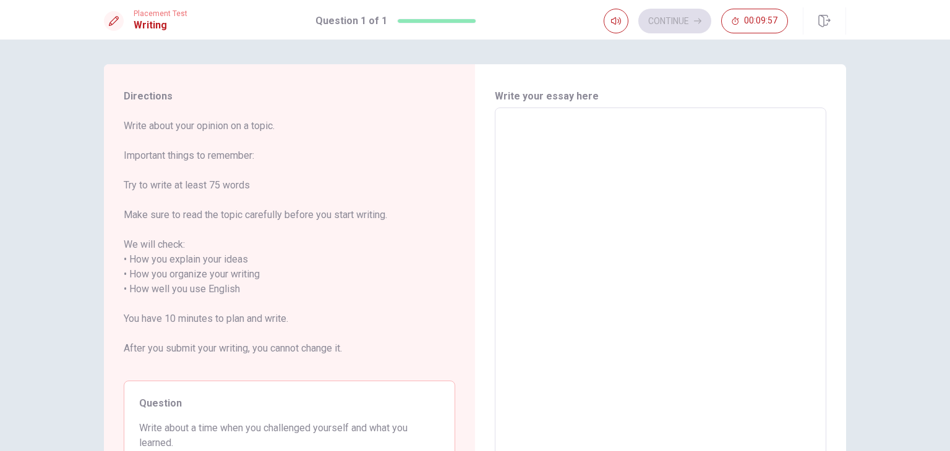
scroll to position [62, 0]
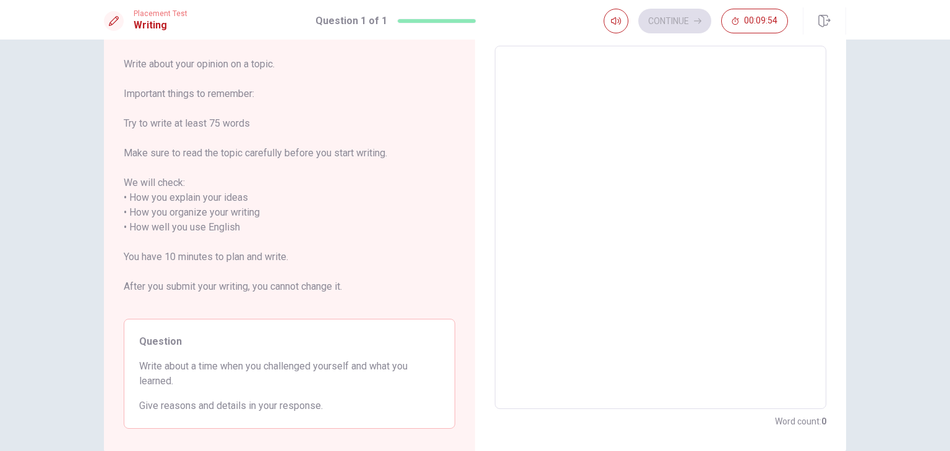
click at [523, 75] on textarea at bounding box center [660, 227] width 314 height 343
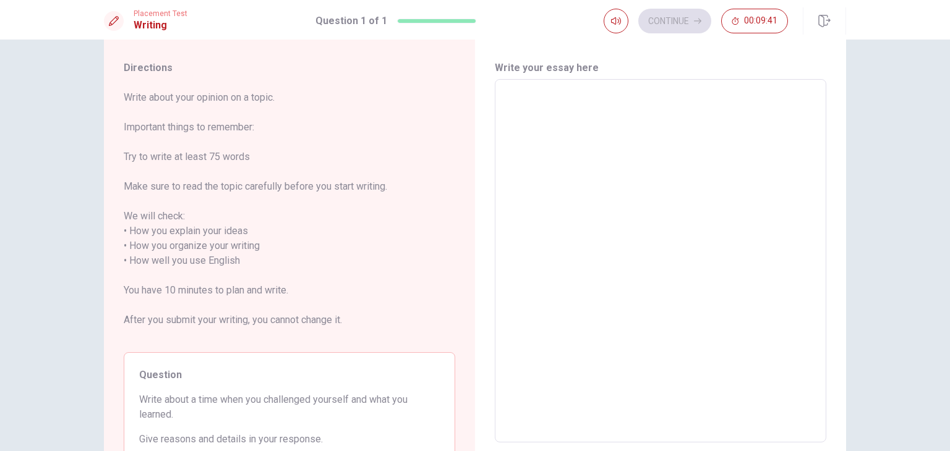
scroll to position [0, 0]
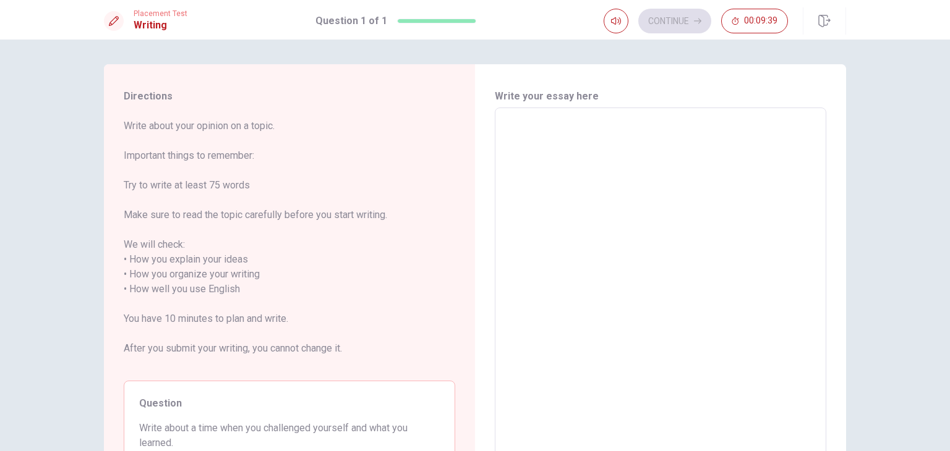
click at [522, 124] on textarea at bounding box center [660, 289] width 314 height 343
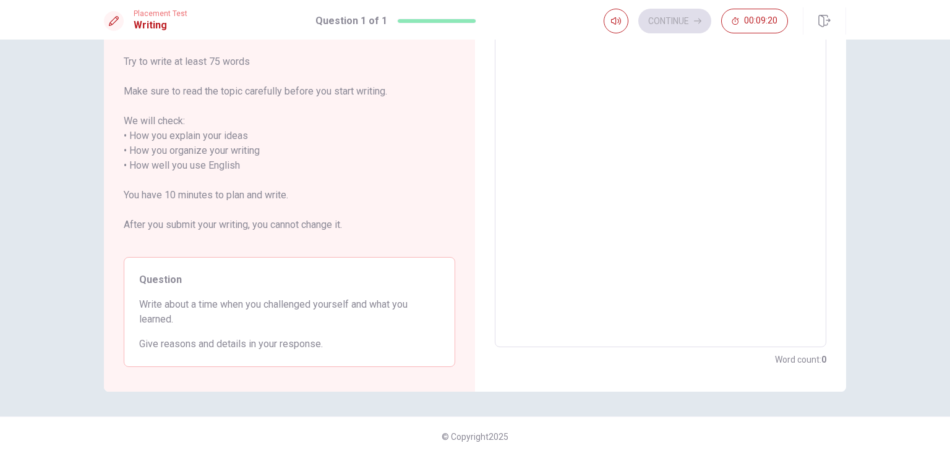
scroll to position [62, 0]
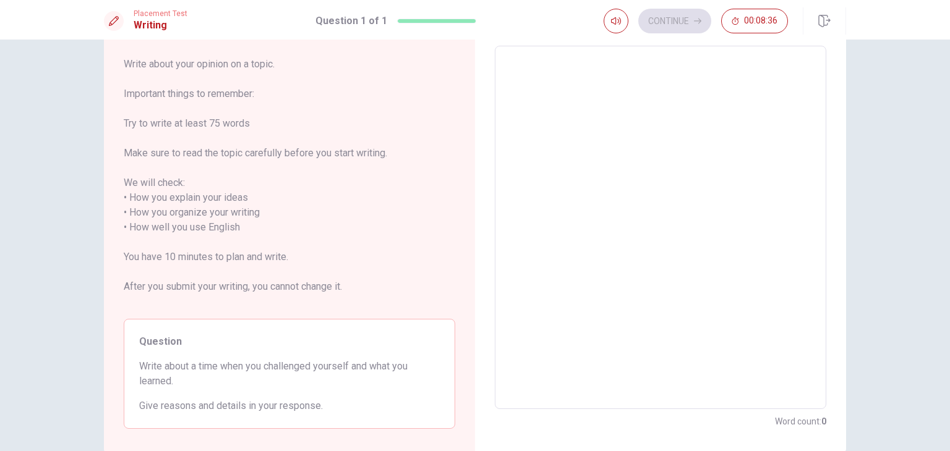
click at [527, 50] on div "x ​" at bounding box center [660, 228] width 331 height 364
click at [520, 55] on div "x ​" at bounding box center [660, 228] width 331 height 364
click at [555, 75] on textarea at bounding box center [660, 227] width 314 height 343
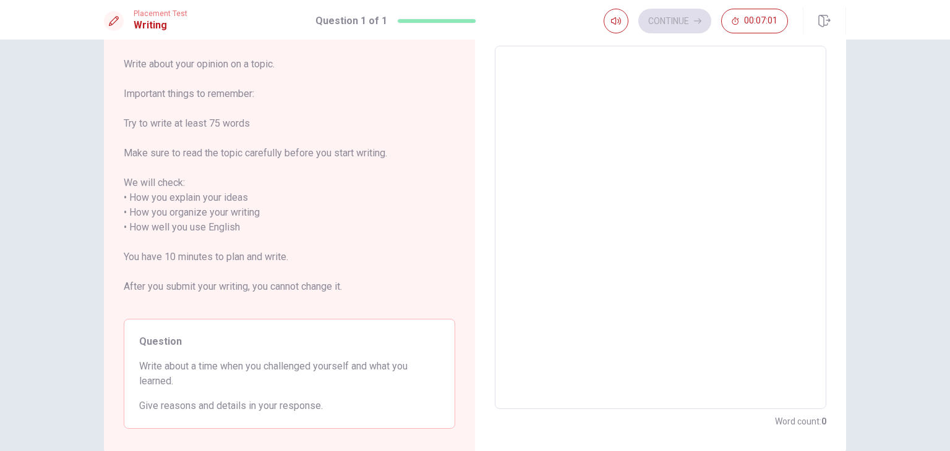
type textarea "I"
type textarea "x"
type textarea "I"
type textarea "x"
type textarea "I C"
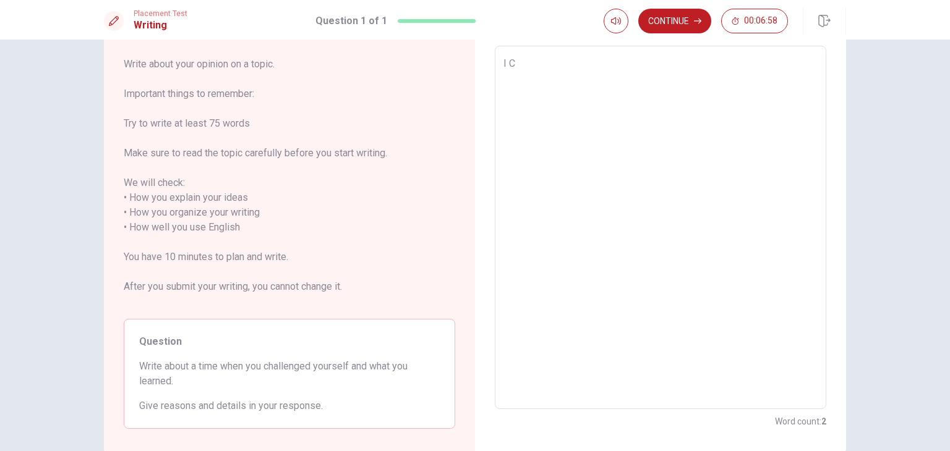
type textarea "x"
type textarea "I CH"
type textarea "x"
type textarea "I CHA"
type textarea "x"
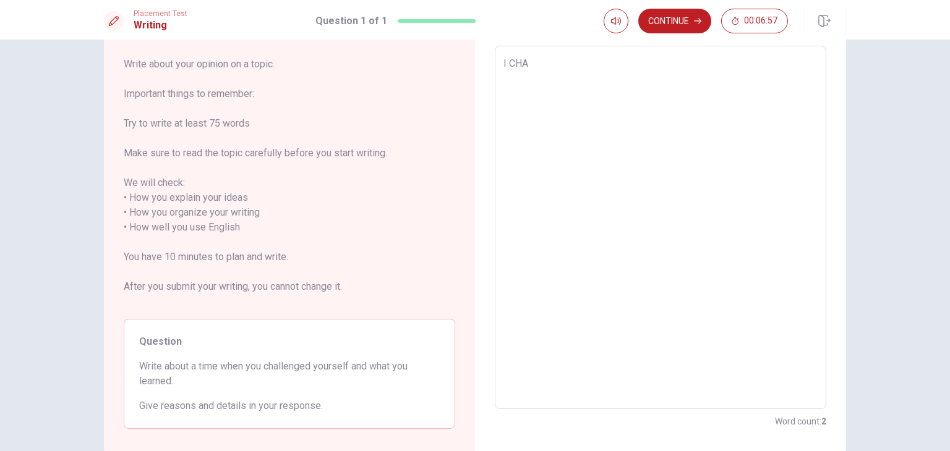
type textarea "I CHAL"
type textarea "x"
type textarea "I CHALL"
type textarea "x"
type textarea "I CHALLE"
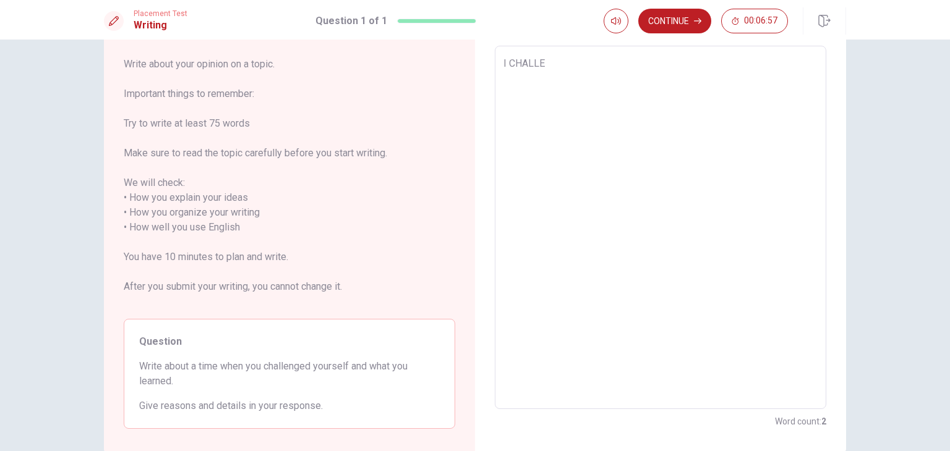
type textarea "x"
type textarea "I CHALLEN"
type textarea "x"
type textarea "I CHALLENG"
type textarea "x"
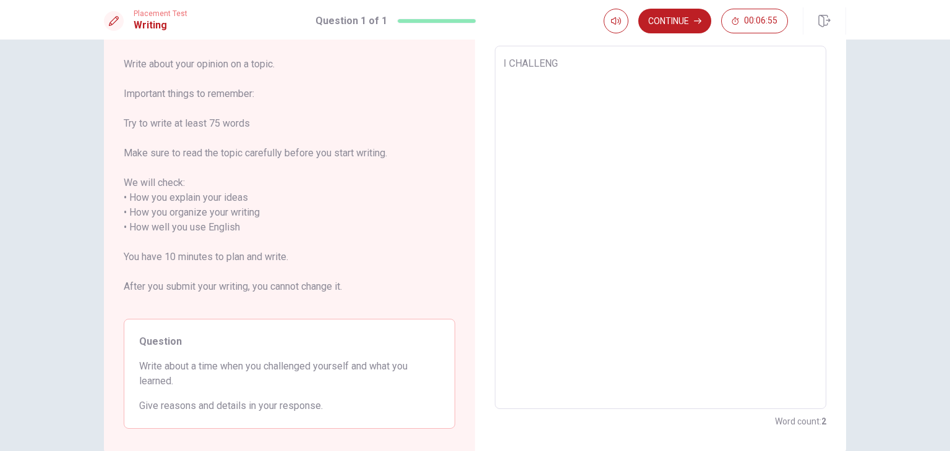
type textarea "I CHALLEN"
type textarea "x"
type textarea "I CHALLE"
type textarea "x"
type textarea "I CHALL"
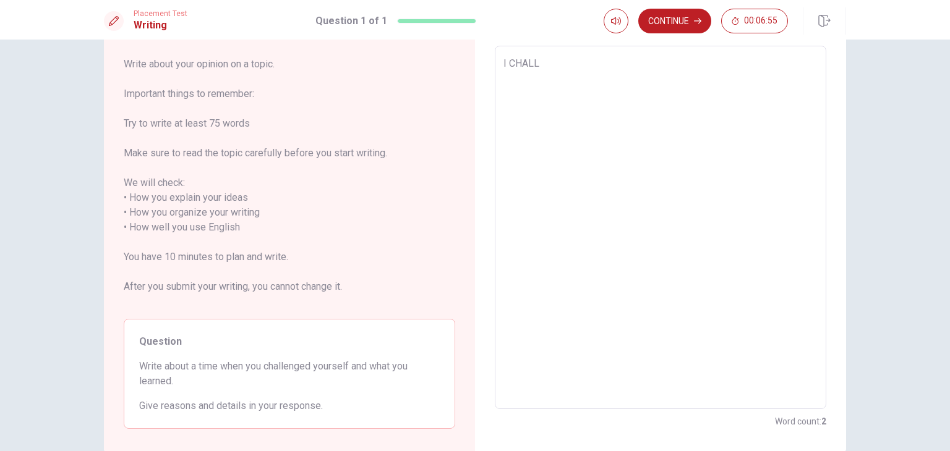
type textarea "x"
type textarea "I CHAL"
type textarea "x"
type textarea "I CHA"
type textarea "x"
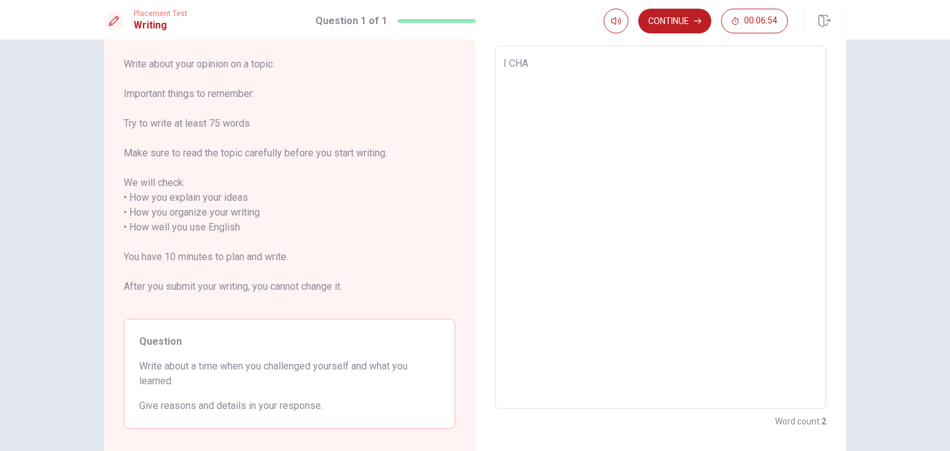
type textarea "I CH"
type textarea "x"
type textarea "I C"
type textarea "x"
type textarea "I"
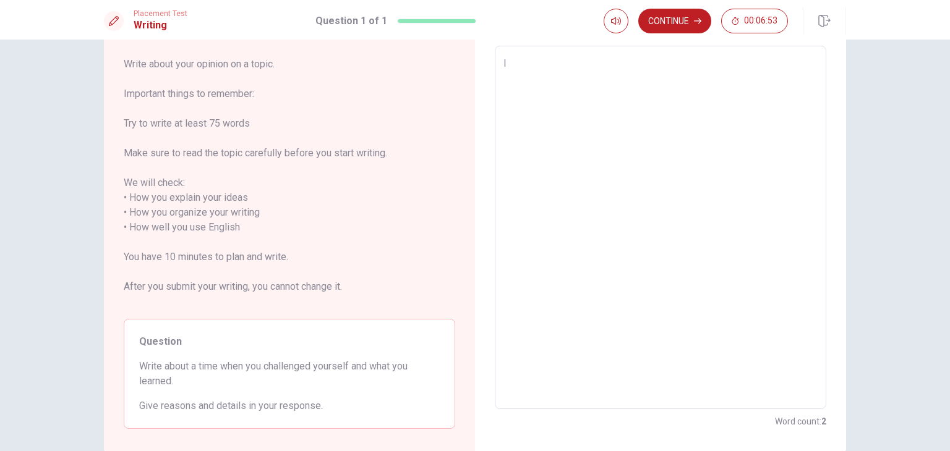
type textarea "x"
type textarea "I c"
type textarea "x"
type textarea "I ch"
type textarea "x"
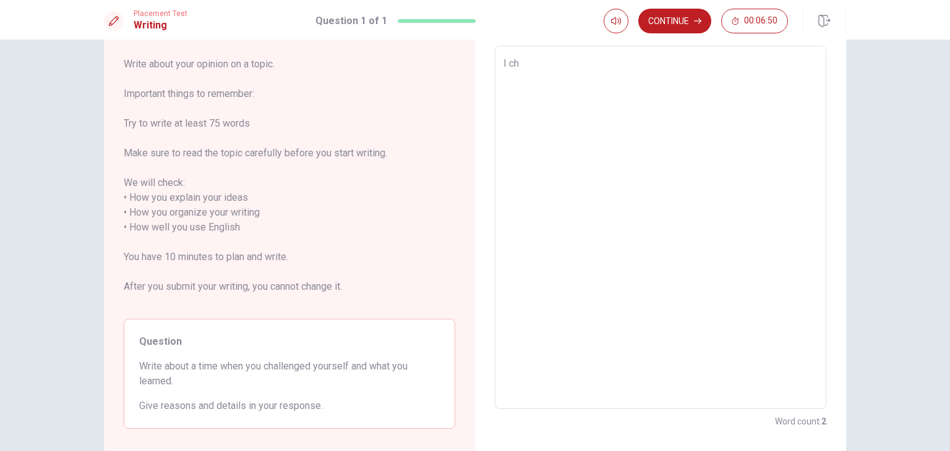
type textarea "I cha"
type textarea "x"
type textarea "I chal"
type textarea "x"
type textarea "I chall"
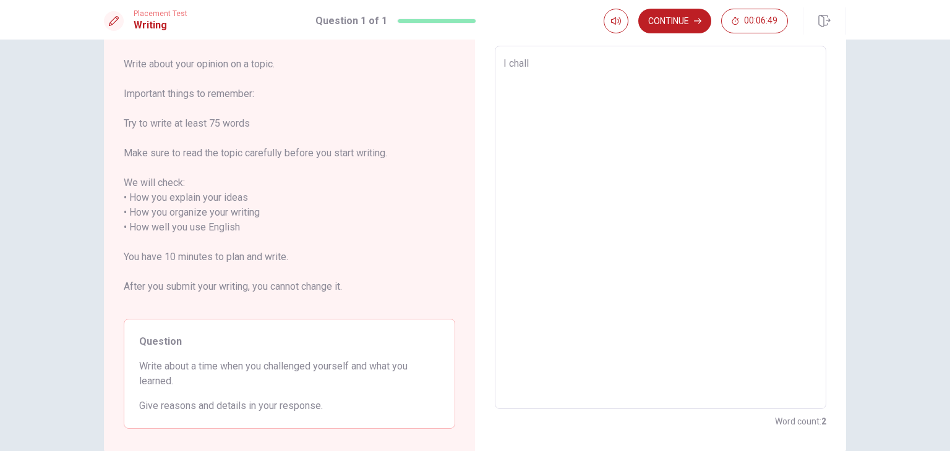
type textarea "x"
type textarea "I challe"
type textarea "x"
type textarea "I challen"
type textarea "x"
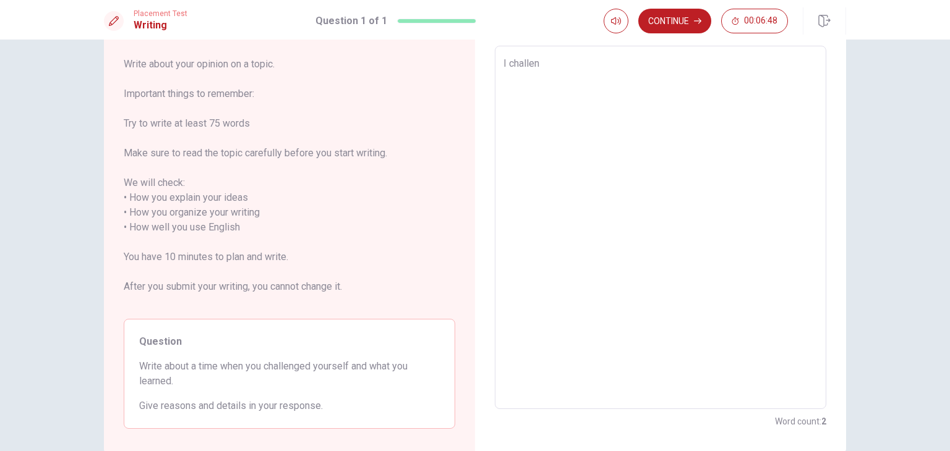
type textarea "I challeng"
type textarea "x"
type textarea "I challenge"
type textarea "x"
type textarea "I challenged"
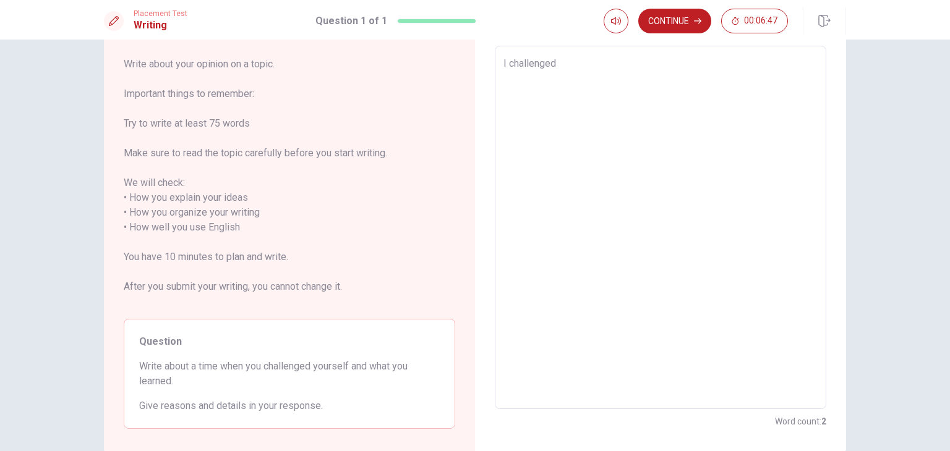
type textarea "x"
type textarea "I challenged"
type textarea "x"
type textarea "I challenged y"
type textarea "x"
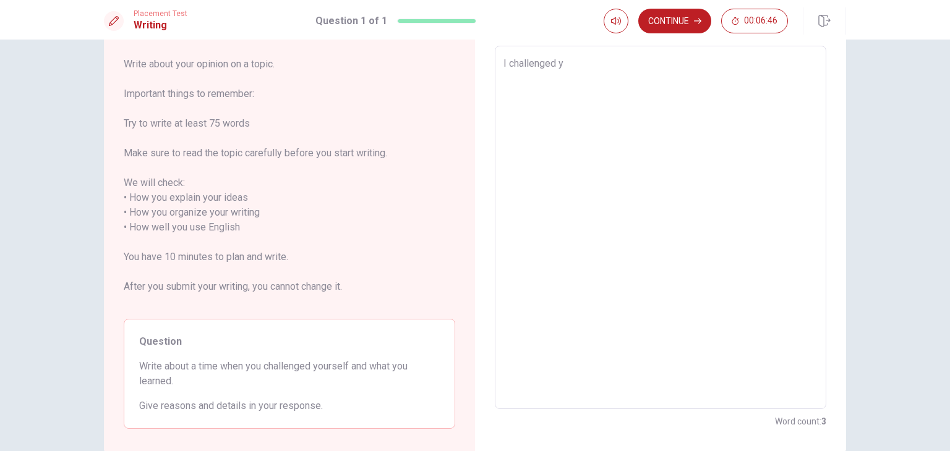
type textarea "I challenged yo"
type textarea "x"
type textarea "I challenged you"
type textarea "x"
type textarea "I challenged your"
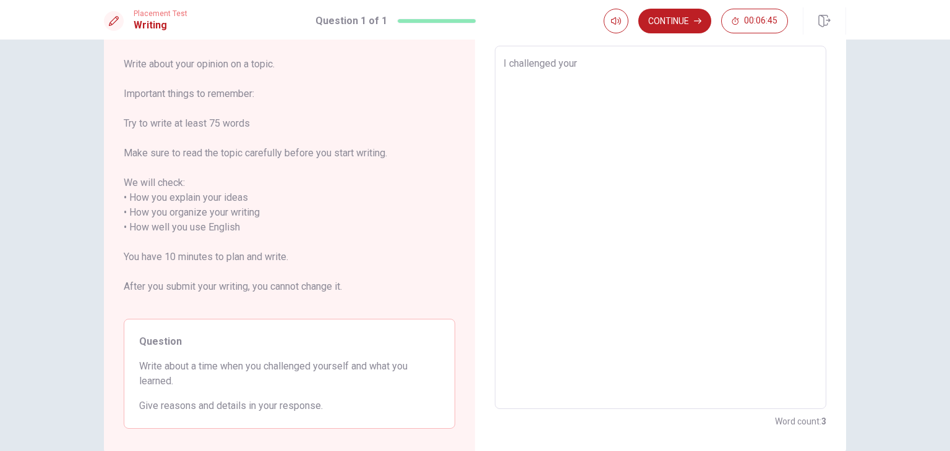
type textarea "x"
type textarea "I challenged yours"
type textarea "x"
type textarea "I challenged yourse"
type textarea "x"
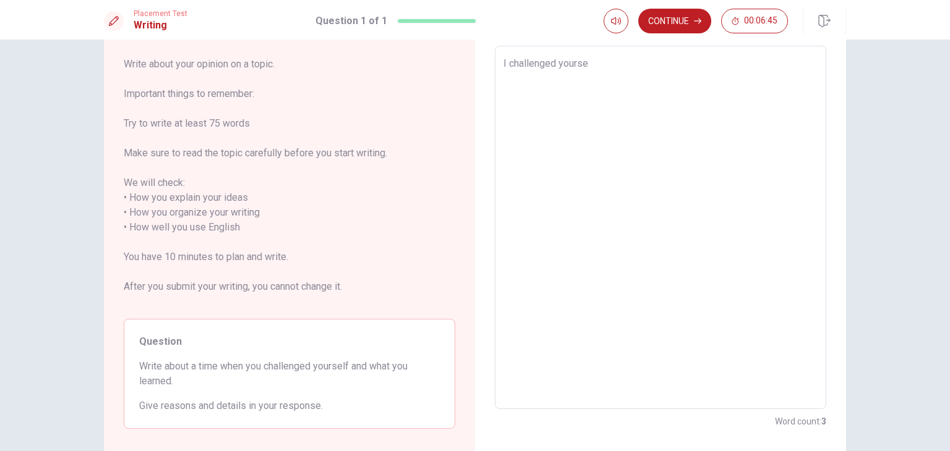
type textarea "I challenged yoursel"
type textarea "x"
type textarea "I challenged yourself"
type textarea "x"
type textarea "I challenged yourself"
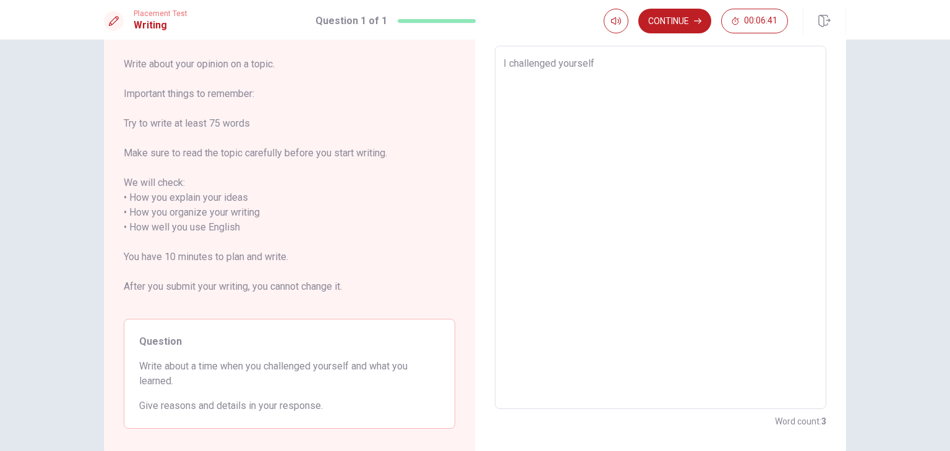
click at [503, 62] on textarea "I challenged yourself" at bounding box center [660, 227] width 314 height 343
type textarea "x"
type textarea "I challenged yourself"
type textarea "x"
type textarea "I t challenged yourself"
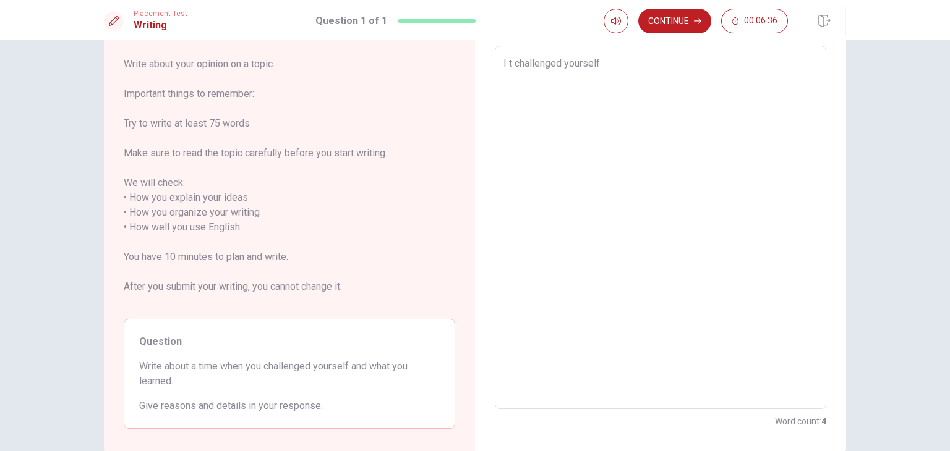
type textarea "x"
type textarea "I tw challenged yourself"
type textarea "x"
type textarea "I twi challenged yourself"
type textarea "x"
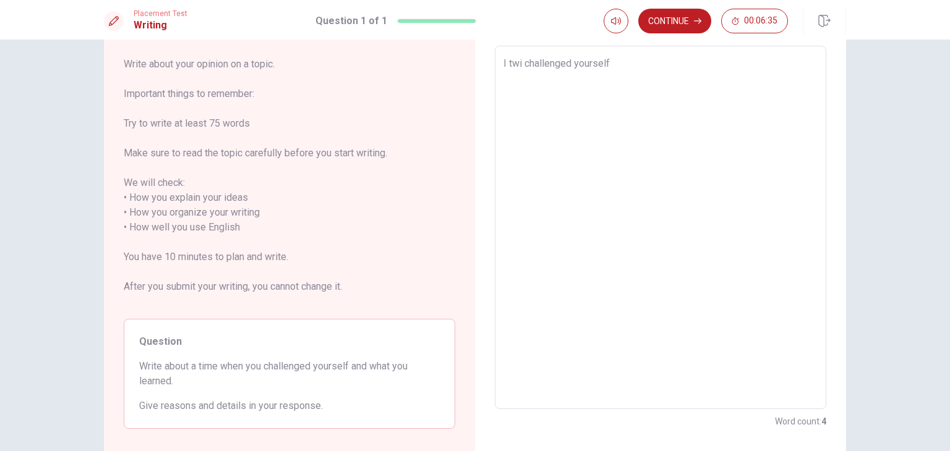
type textarea "I twic challenged yourself"
type textarea "x"
type textarea "I twice challenged yourself"
type textarea "x"
type textarea "I twice challenged yourself"
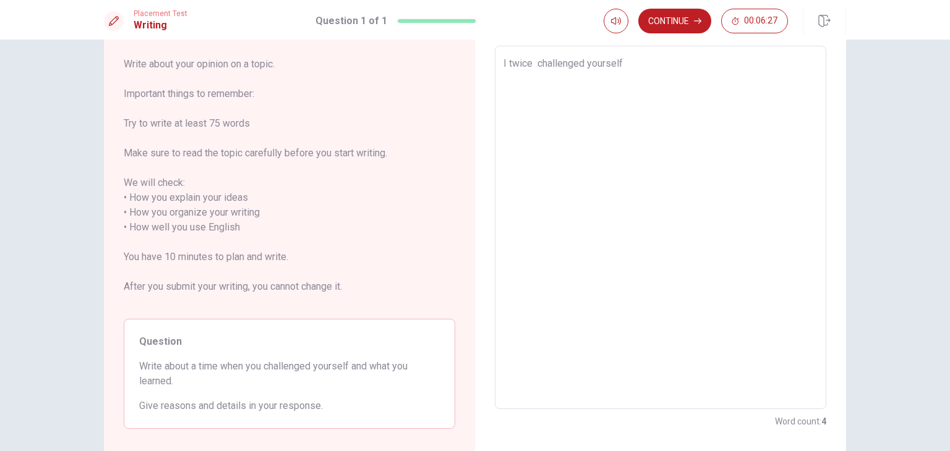
type textarea "x"
type textarea "I twice challenged yourself"
type textarea "x"
type textarea "I twic challenged yourself"
type textarea "x"
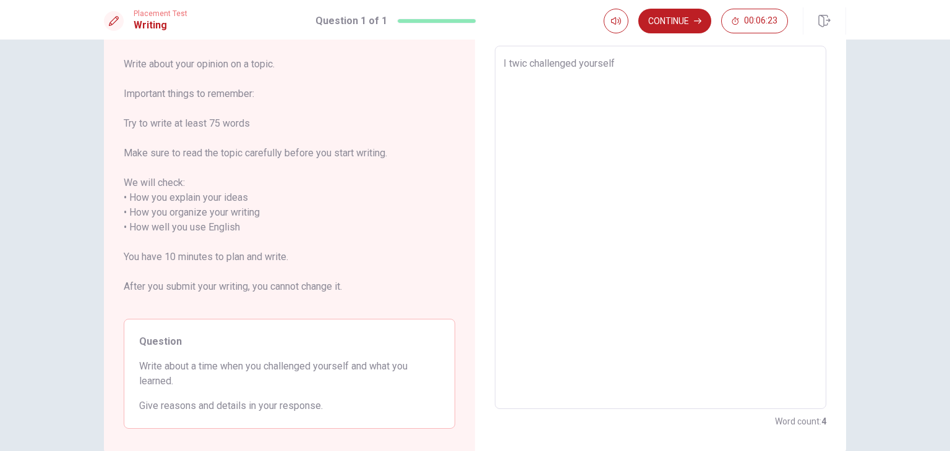
type textarea "I twi challenged yourself"
type textarea "x"
type textarea "I tw challenged yourself"
type textarea "x"
type textarea "I t challenged yourself"
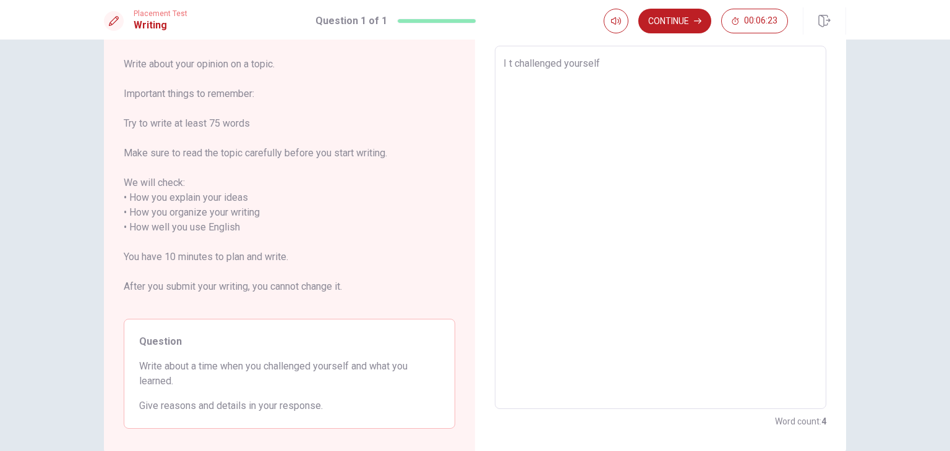
type textarea "x"
type textarea "I challenged yourself"
type textarea "x"
type textarea "I challenged yourself"
click at [605, 68] on textarea "I challenged yourself" at bounding box center [660, 227] width 314 height 343
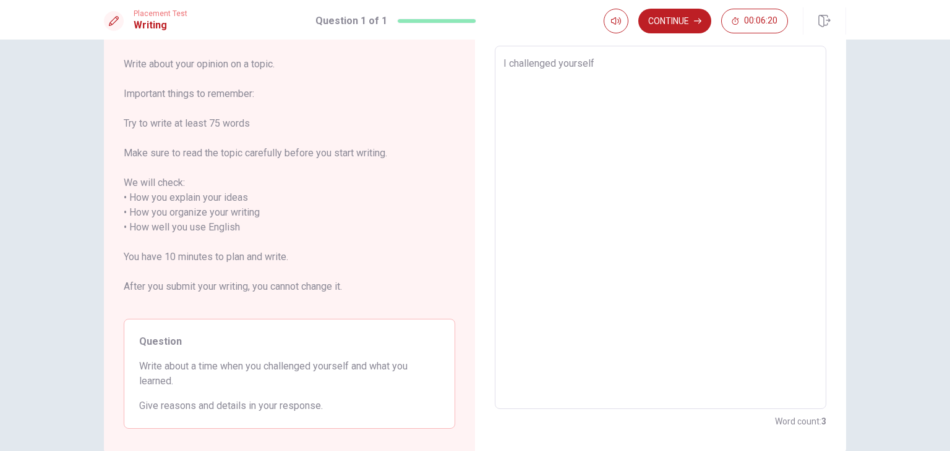
type textarea "x"
type textarea "I challenged yourself t"
type textarea "x"
type textarea "I challenged yourself tw"
type textarea "x"
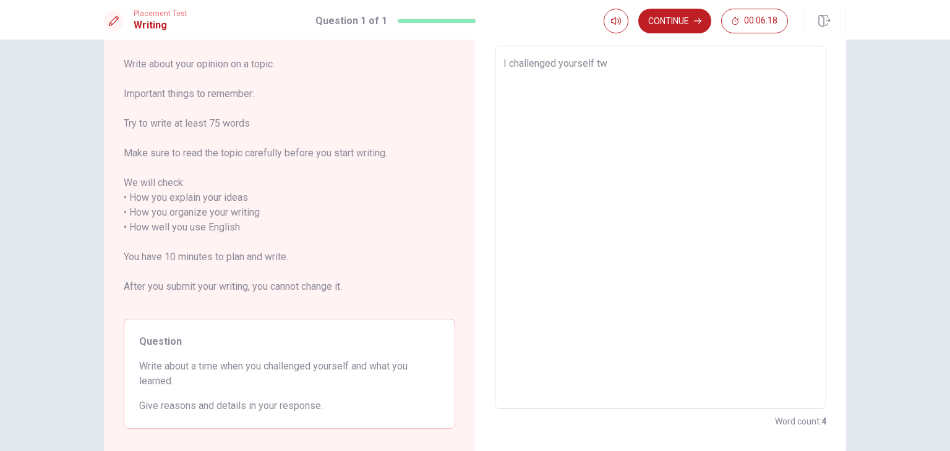
type textarea "I challenged yourself twi"
type textarea "x"
type textarea "I challenged yourself twic"
type textarea "x"
type textarea "I challenged yourself twice"
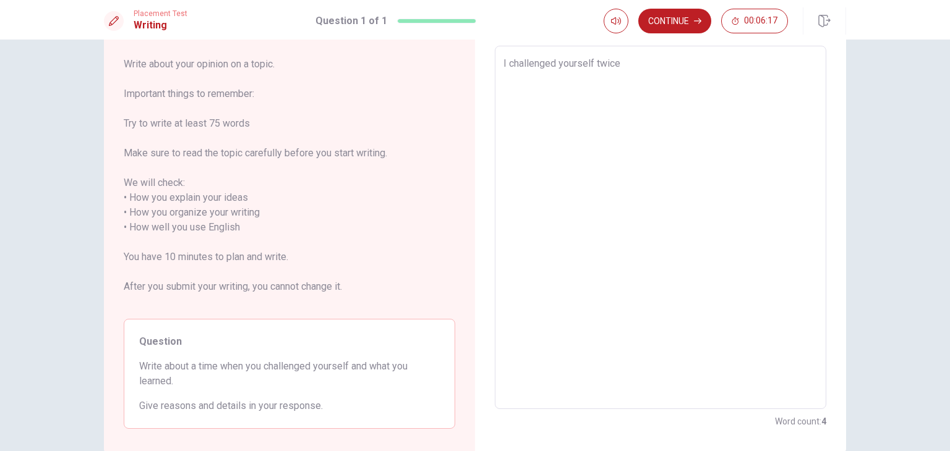
type textarea "x"
type textarea "I challenged yourself twice"
type textarea "x"
type textarea "I challenged yourself twice o"
type textarea "x"
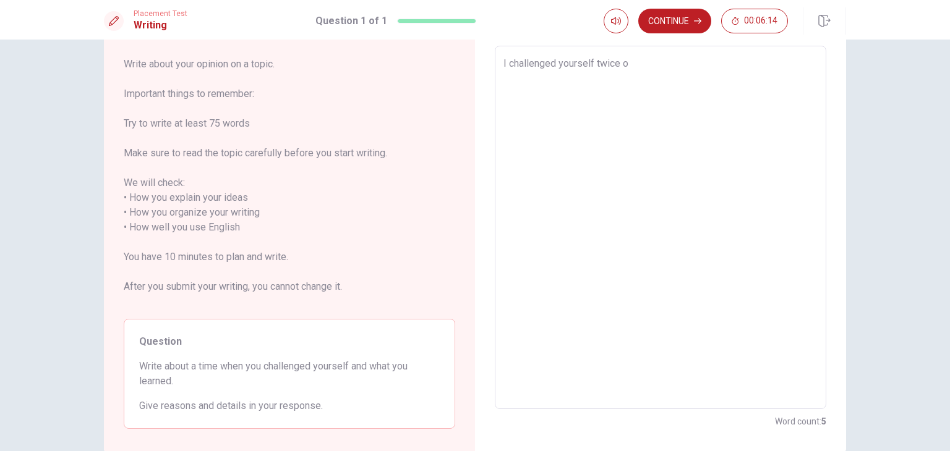
type textarea "I challenged yourself twice"
type textarea "x"
type textarea "I challenged yourself twice m"
type textarea "x"
type textarea "I challenged yourself twice my"
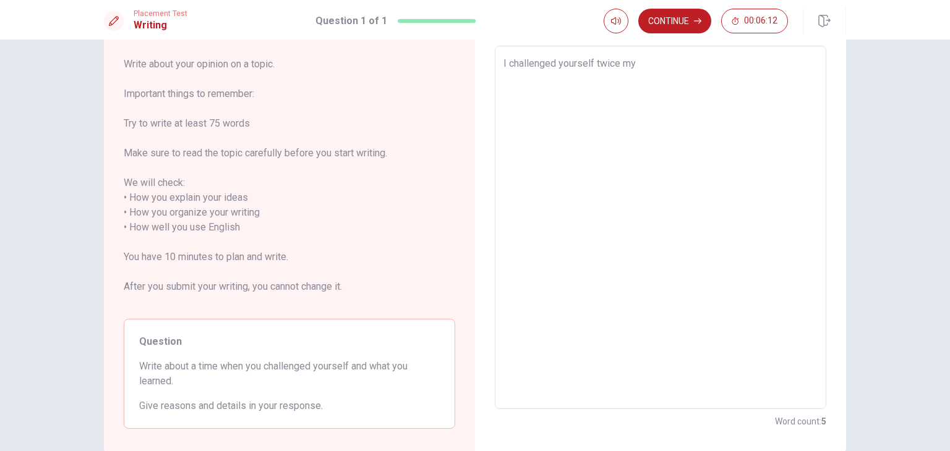
type textarea "x"
type textarea "I challenged yourself twice my"
type textarea "x"
type textarea "I challenged yourself twice my l"
type textarea "x"
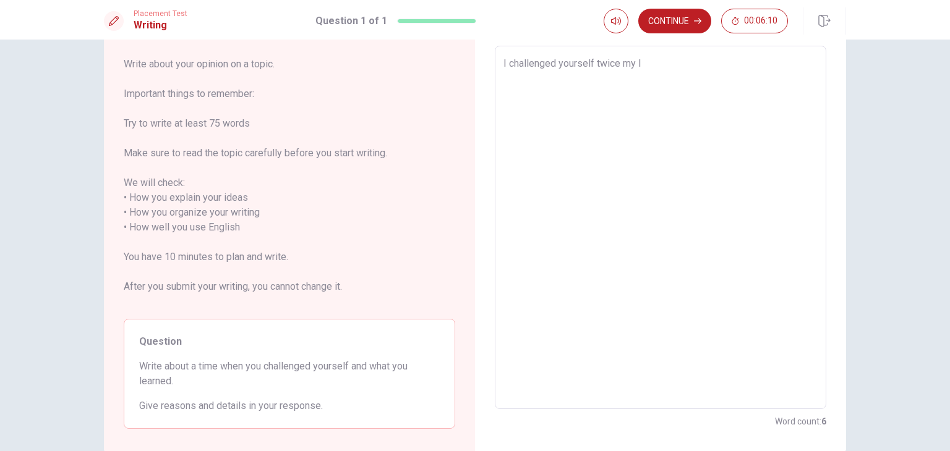
type textarea "I challenged yourself twice my li"
type textarea "x"
type textarea "I challenged yourself twice my lif"
type textarea "x"
type textarea "I challenged yourself twice my life"
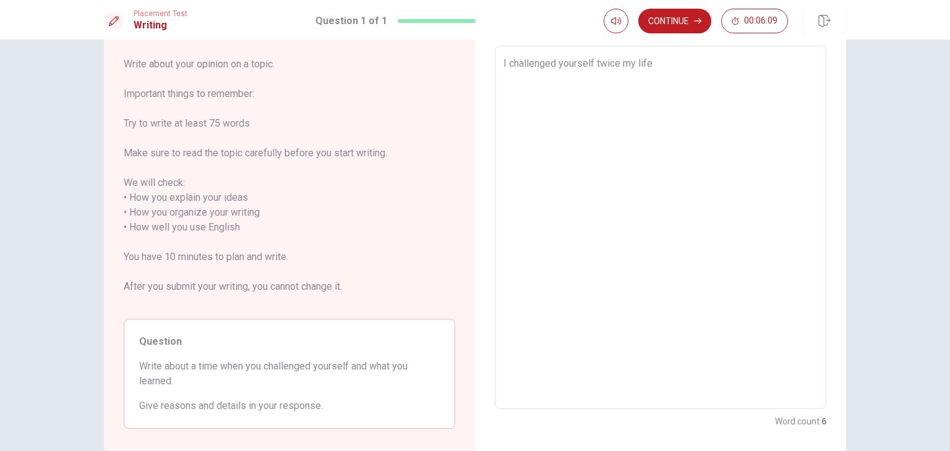
type textarea "x"
type textarea "I challenged yourself twice my life"
type textarea "x"
type textarea "I challenged yourself twice my life a"
type textarea "x"
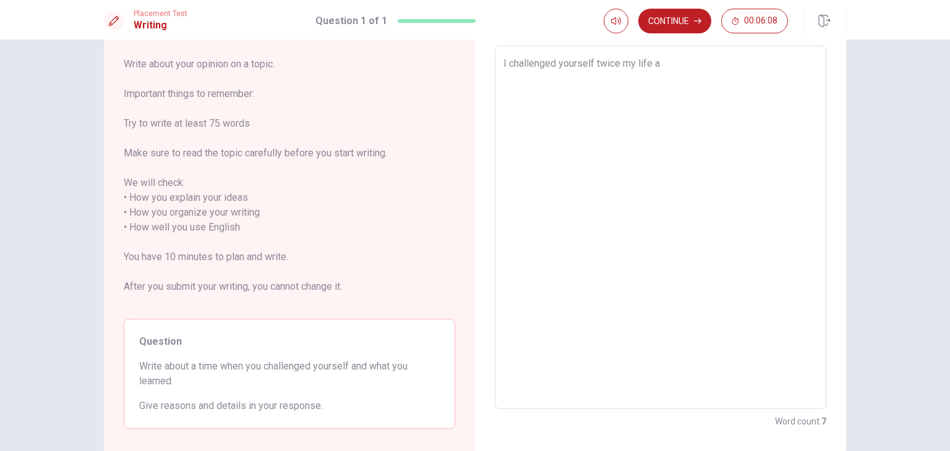
type textarea "I challenged yourself twice my life an"
type textarea "x"
type textarea "I challenged yourself twice my life and"
type textarea "x"
type textarea "I challenged yourself twice my life and"
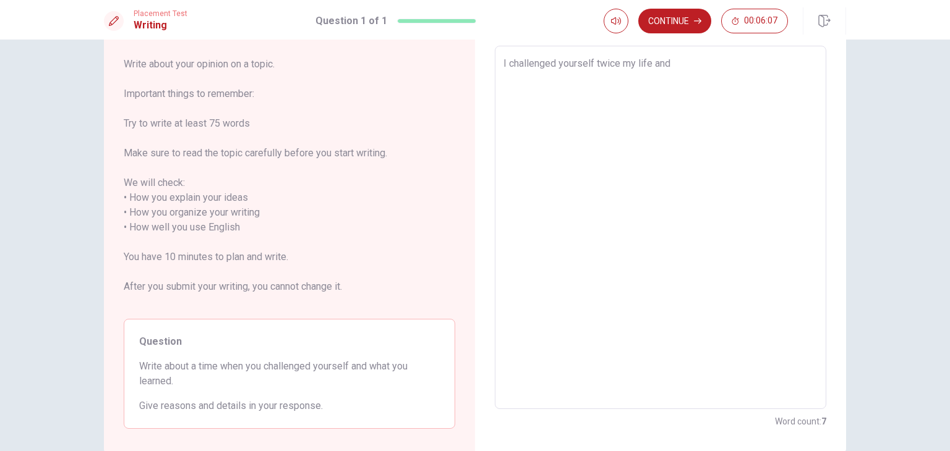
type textarea "x"
type textarea "I challenged yourself twice my life and ı"
type textarea "x"
type textarea "I challenged yourself twice my life and"
type textarea "x"
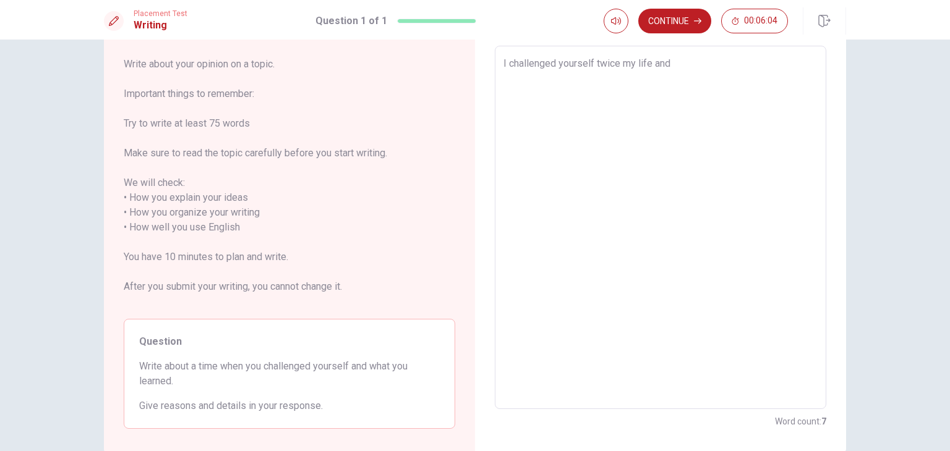
type textarea "I challenged yourself twice my life and i"
type textarea "x"
type textarea "I challenged yourself twice my life and i"
type textarea "x"
type textarea "I challenged yourself twice my life and i f"
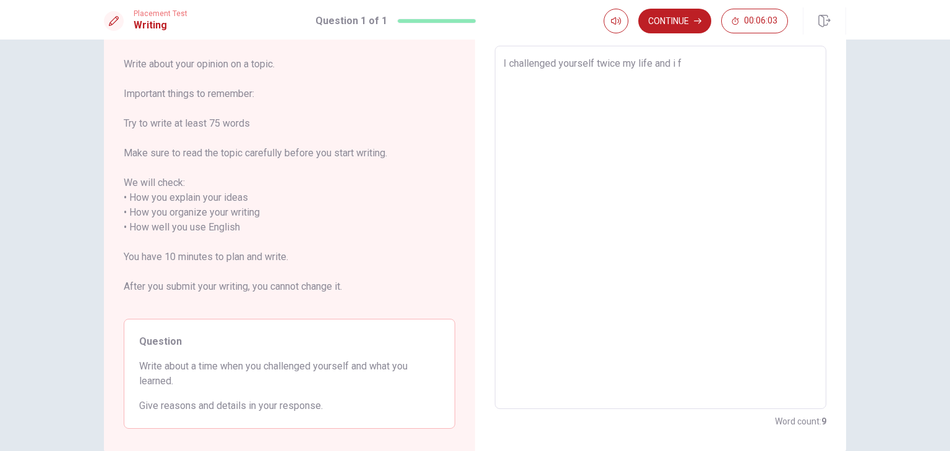
type textarea "x"
type textarea "I challenged yourself twice my life and i fe"
type textarea "x"
type textarea "I challenged yourself twice my life and i fel"
type textarea "x"
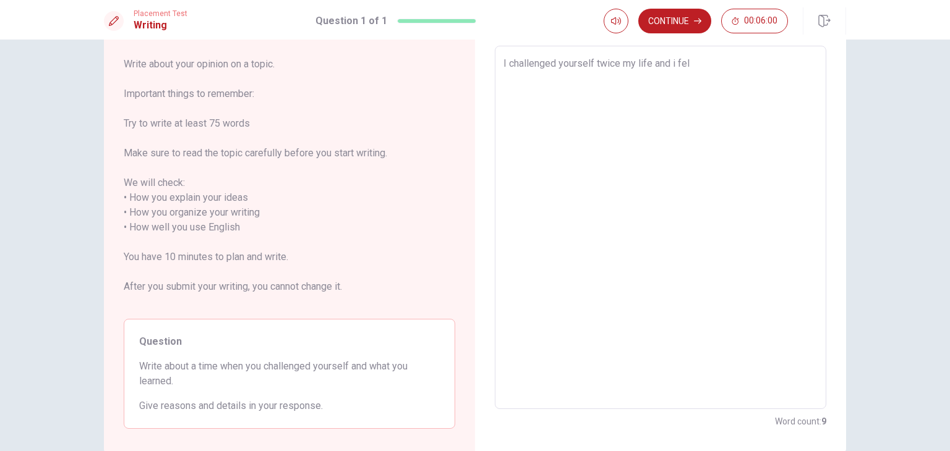
type textarea "I challenged yourself twice my life and i fe"
type textarea "x"
type textarea "I challenged yourself twice my life and i fee"
type textarea "x"
type textarea "I challenged yourself twice my life and i feel"
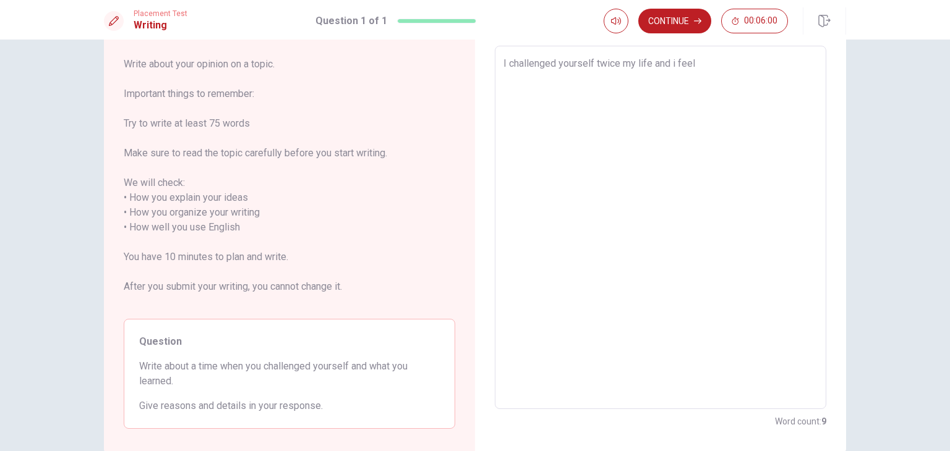
type textarea "x"
type textarea "I challenged yourself twice my life and i feel"
type textarea "x"
type textarea "I challenged yourself twice my life and i feel v"
type textarea "x"
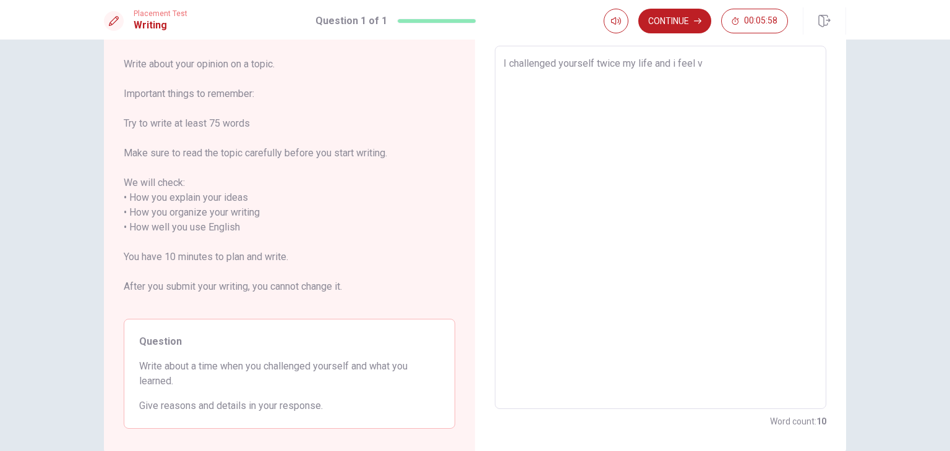
type textarea "I challenged yourself twice my life and i feel ve"
type textarea "x"
type textarea "I challenged yourself twice my life and i feel ver"
type textarea "x"
type textarea "I challenged yourself twice my life and i feel very"
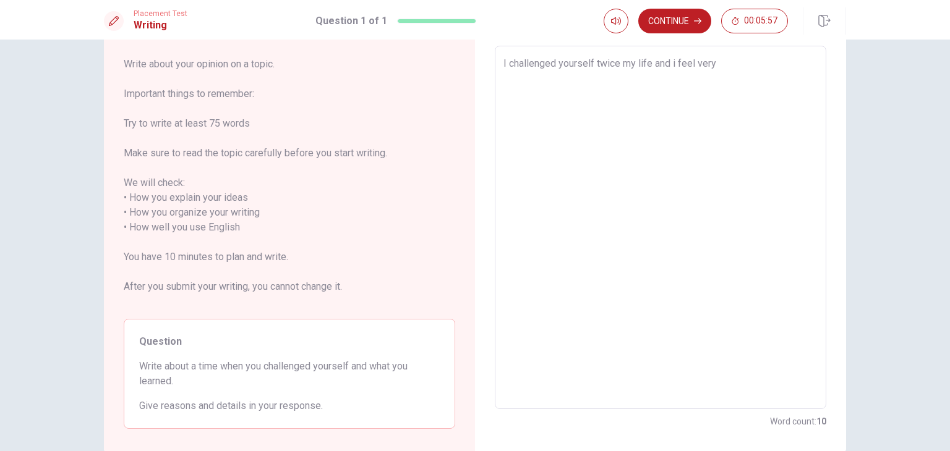
type textarea "x"
type textarea "I challenged yourself twice my life and i feel very"
type textarea "x"
type textarea "I challenged yourself twice my life and i feel very d"
type textarea "x"
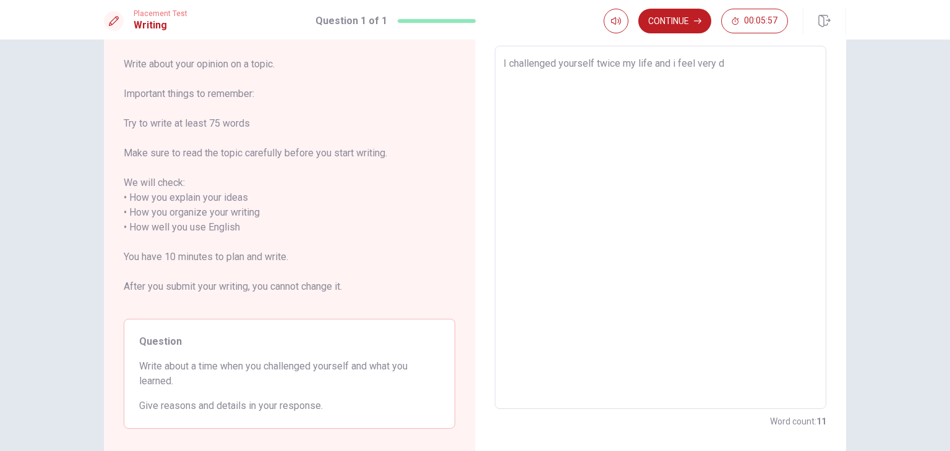
type textarea "I challenged yourself twice my life and i feel very di"
type textarea "x"
type textarea "I challenged yourself twice my life and i feel very dif"
type textarea "x"
type textarea "I challenged yourself twice my life and i feel very diff"
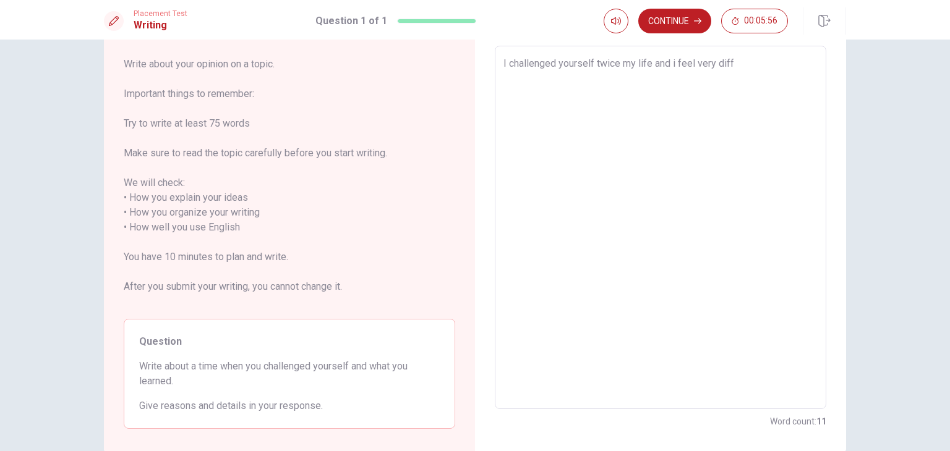
type textarea "x"
type textarea "I challenged yourself twice my life and i feel very diffe"
type textarea "x"
type textarea "I challenged yourself twice my life and i feel very differ"
type textarea "x"
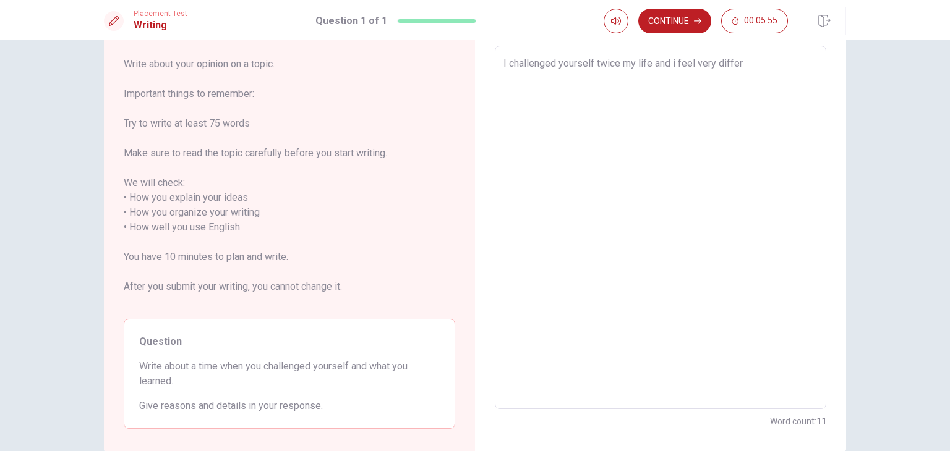
type textarea "I challenged yourself twice my life and i feel very differe"
type textarea "x"
type textarea "I challenged yourself twice my life and i feel very differen"
type textarea "x"
type textarea "I challenged yourself twice my life and i feel very different"
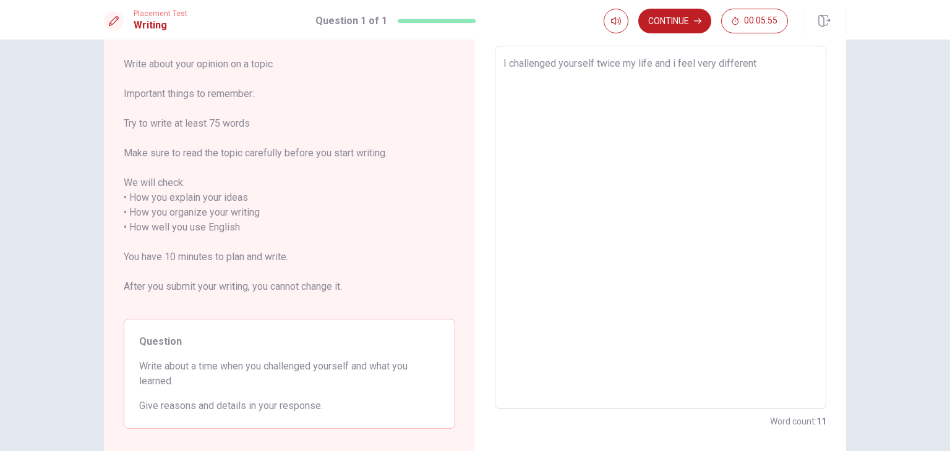
type textarea "x"
type textarea "I challenged yourself twice my life and i feel very different"
type textarea "x"
type textarea "I challenged yourself twice my life and i feel very different i"
click at [574, 61] on textarea "I challenged yourself twice my life and i feel very different if i challenged m…" at bounding box center [660, 227] width 314 height 343
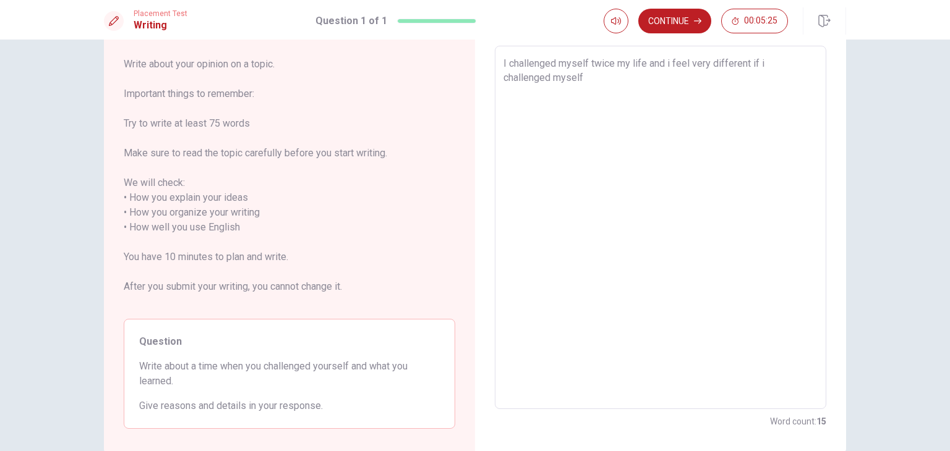
click at [534, 72] on textarea "I challenged myself twice my life and i feel very different if i challenged mys…" at bounding box center [660, 227] width 314 height 343
click at [564, 76] on textarea "I challenged myself twice my life and i feel very different if i challenged mys…" at bounding box center [660, 227] width 314 height 343
click at [732, 84] on textarea "I challenged myself twice my life and i feel very different if i challenged mys…" at bounding box center [660, 227] width 314 height 343
click at [666, 81] on textarea "I challenged myself twice my life and i feel very different if i challenged mys…" at bounding box center [660, 227] width 314 height 343
click at [741, 79] on textarea "I challenged myself twice my life and i feel very different if i challenged mys…" at bounding box center [660, 227] width 314 height 343
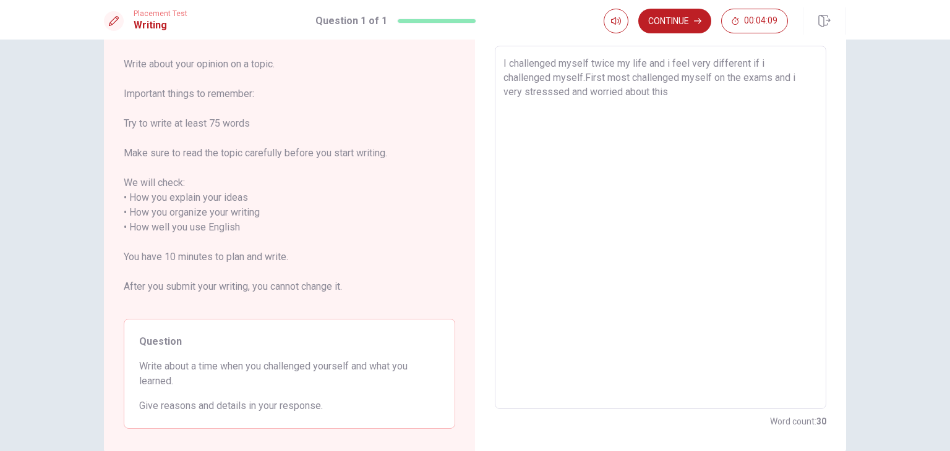
click at [653, 96] on textarea "I challenged myself twice my life and i feel very different if i challenged mys…" at bounding box center [660, 227] width 314 height 343
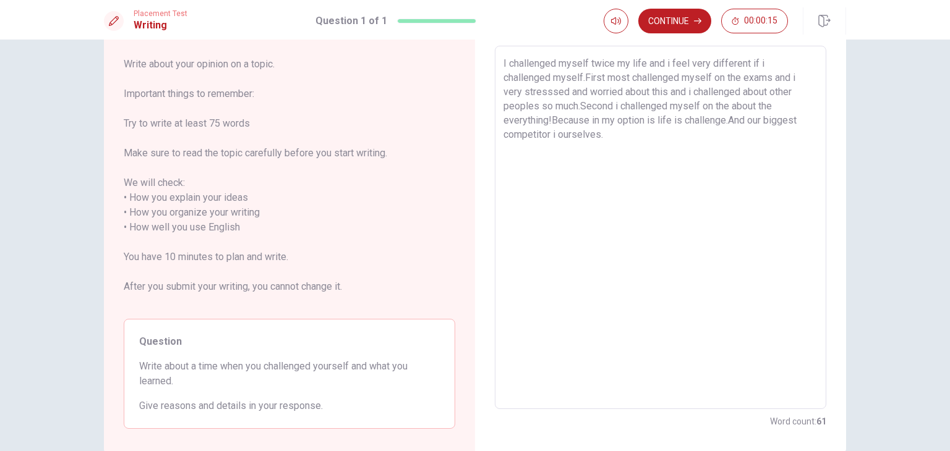
click at [555, 132] on textarea "I challenged myself twice my life and i feel very different if i challenged mys…" at bounding box center [660, 227] width 314 height 343
click at [661, 19] on button "Continue" at bounding box center [674, 21] width 73 height 25
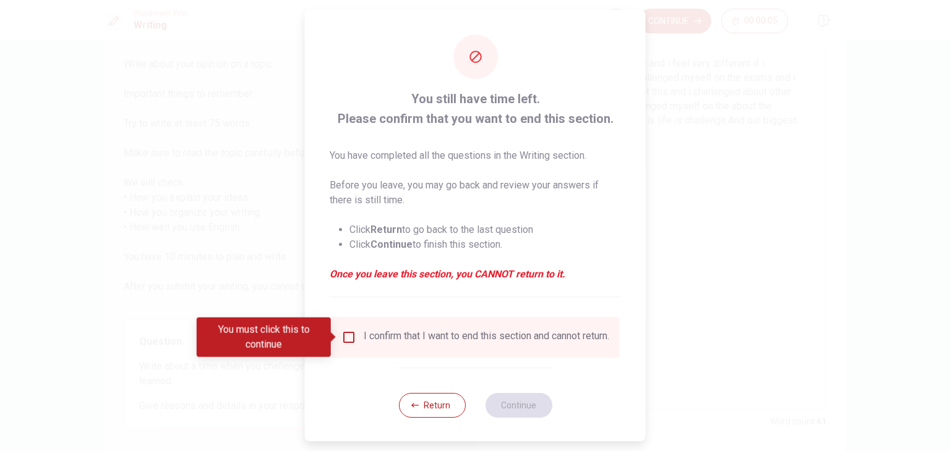
click at [342, 345] on div "I confirm that I want to end this section and cannot return." at bounding box center [475, 337] width 268 height 15
click at [349, 340] on input "You must click this to continue" at bounding box center [348, 337] width 15 height 15
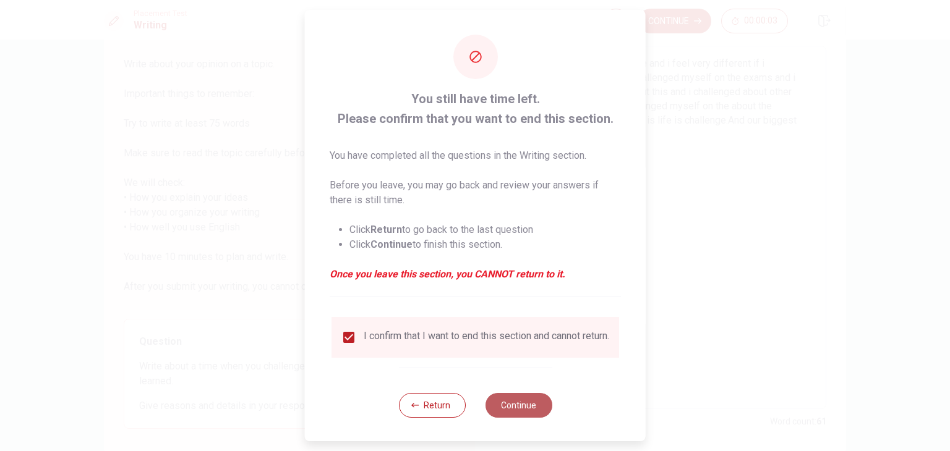
click at [502, 412] on button "Continue" at bounding box center [518, 405] width 67 height 25
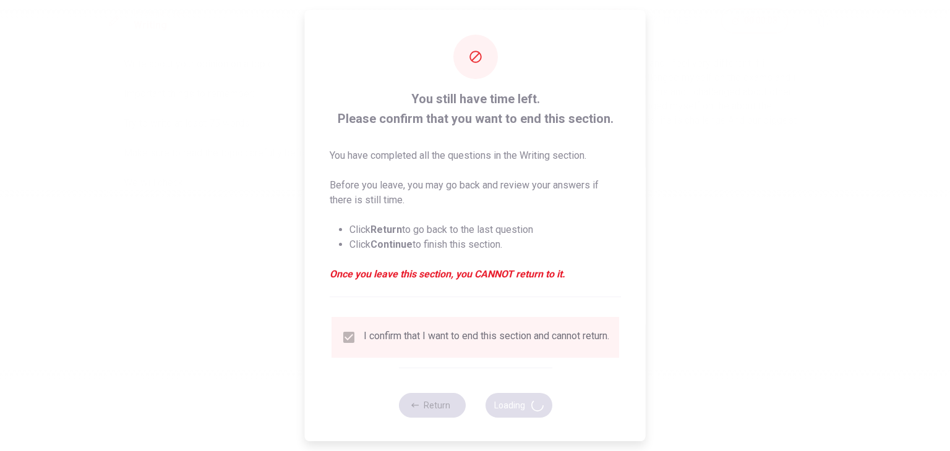
scroll to position [0, 0]
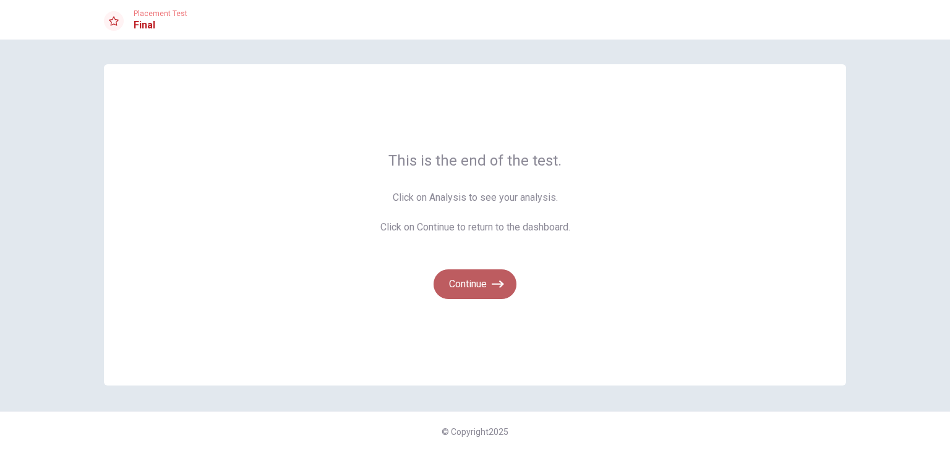
click at [477, 286] on button "Continue" at bounding box center [474, 285] width 83 height 30
